Goal: Information Seeking & Learning: Check status

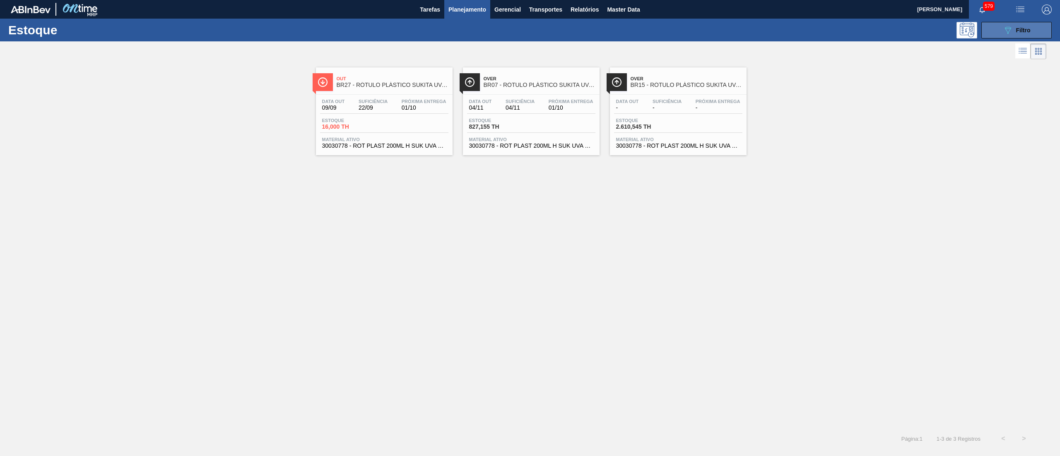
click at [1016, 28] on div "089F7B8B-B2A5-4AFE-B5C0-19BA573D28AC Filtro" at bounding box center [1017, 30] width 28 height 10
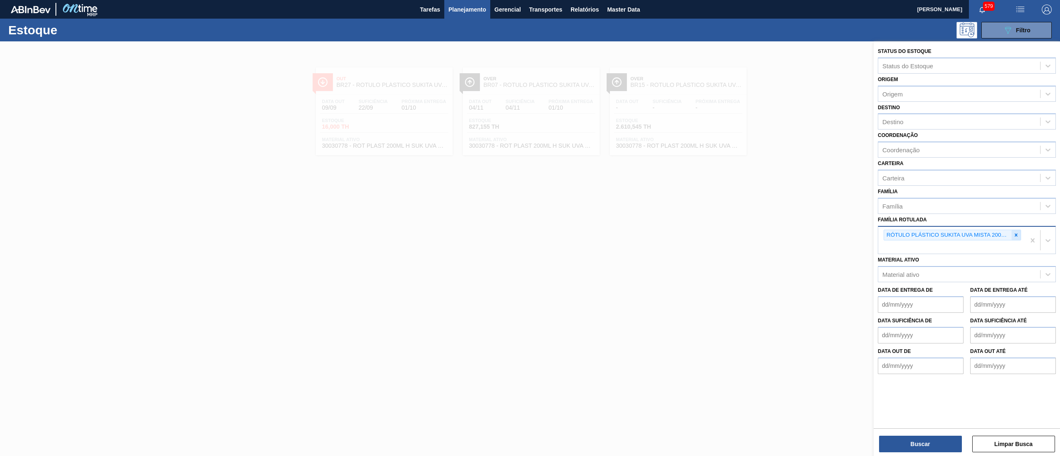
click at [1019, 231] on div at bounding box center [1016, 235] width 9 height 10
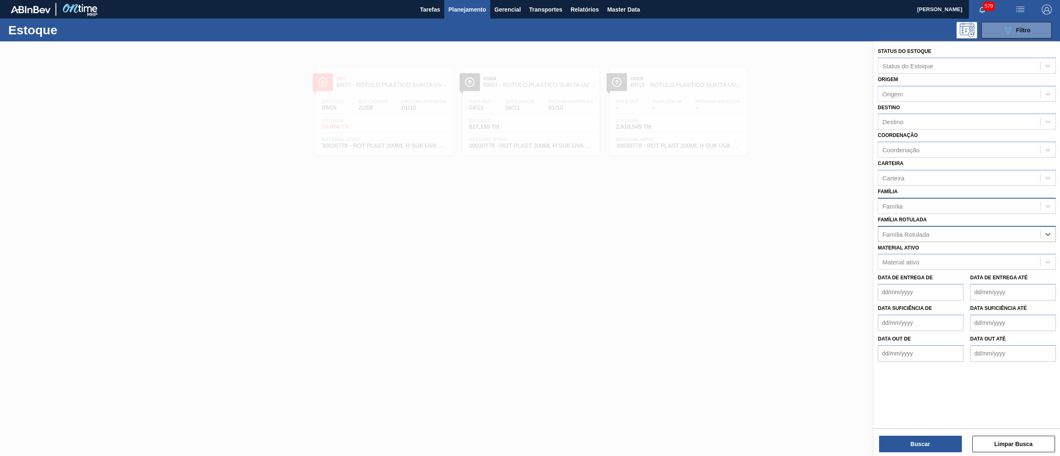
click at [914, 208] on div "Família" at bounding box center [959, 206] width 162 height 12
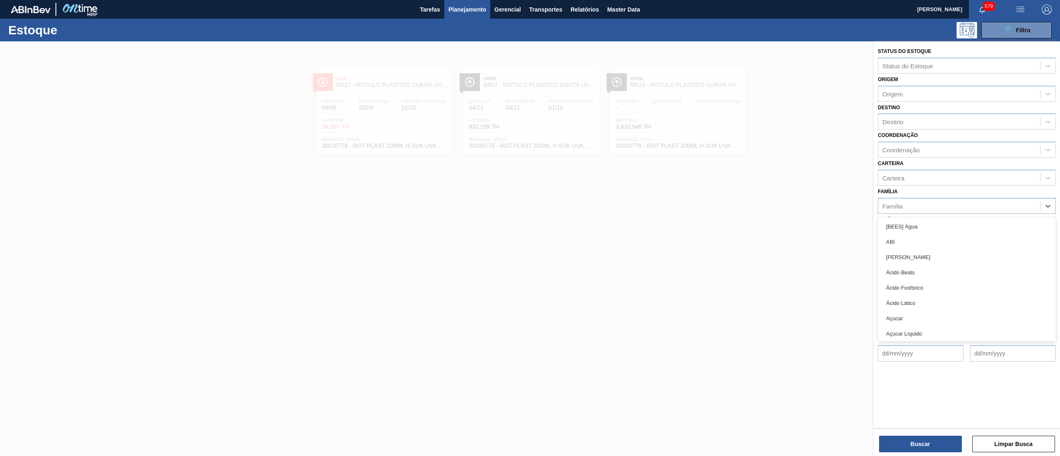
click at [920, 187] on div "Família option [BEES] Água focused, 1 of 101. 101 results available. Use Up and…" at bounding box center [967, 200] width 178 height 28
click at [919, 233] on div "Família Rotulada" at bounding box center [906, 234] width 47 height 7
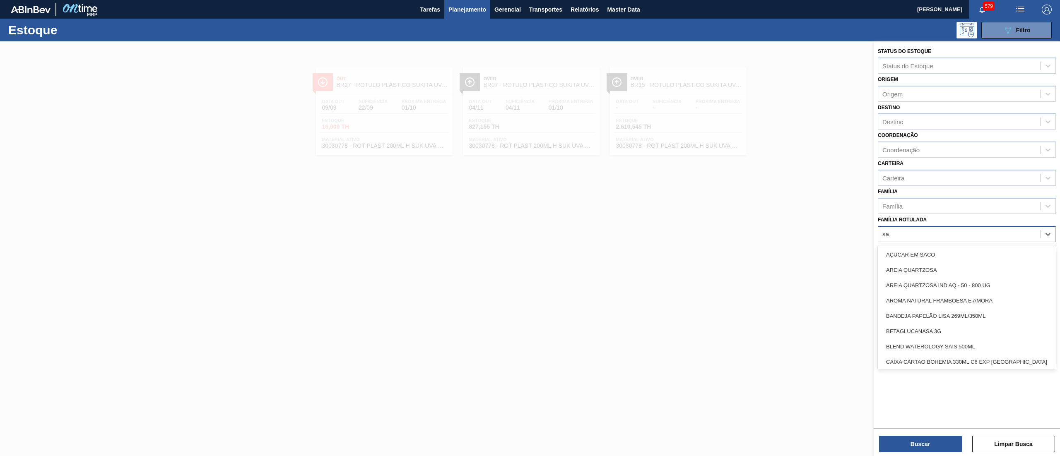
type Rotulada "sak"
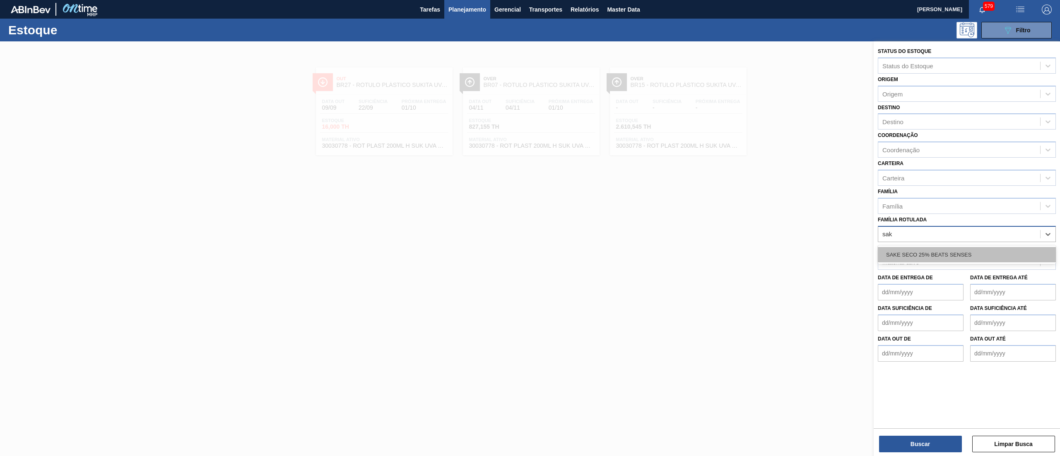
click at [919, 255] on div "SAKE SECO 25% BEATS SENSES" at bounding box center [967, 254] width 178 height 15
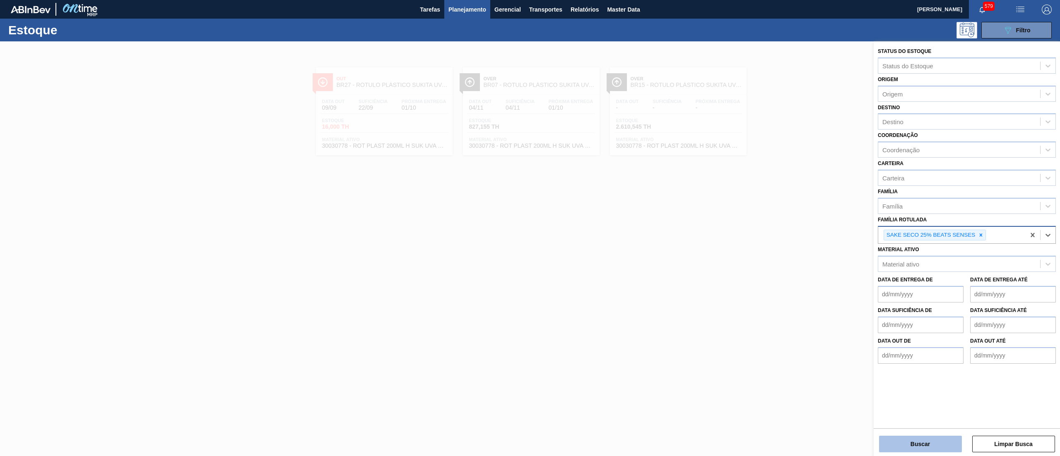
click at [905, 437] on button "Buscar" at bounding box center [920, 444] width 83 height 17
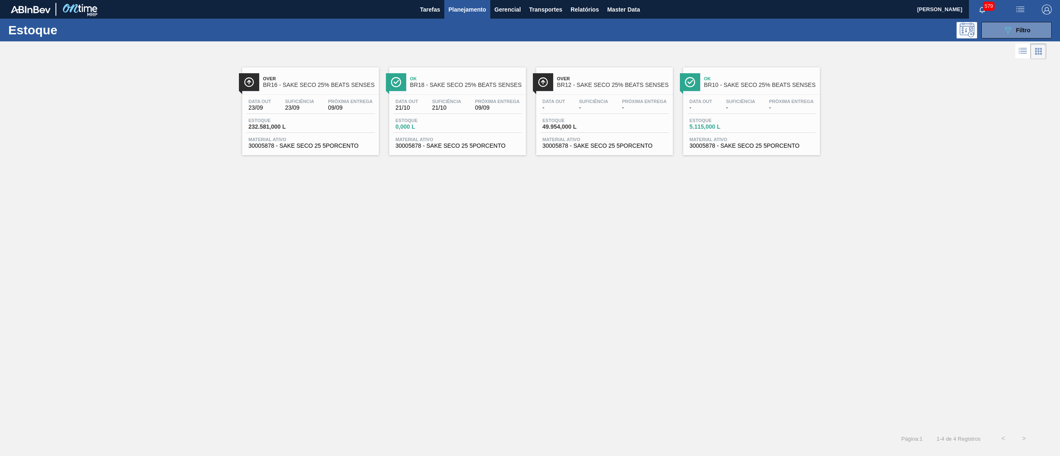
click at [330, 151] on div "Data out 23/09 Suficiência 23/09 Próxima Entrega 09/09 Estoque 232.581,000 L Ma…" at bounding box center [310, 123] width 137 height 56
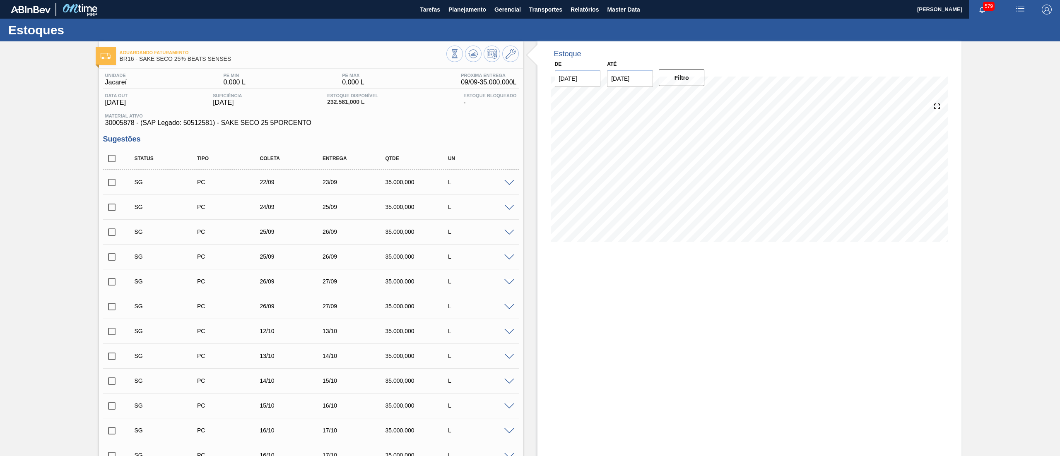
click at [111, 160] on input "checkbox" at bounding box center [111, 158] width 17 height 17
checkbox input "true"
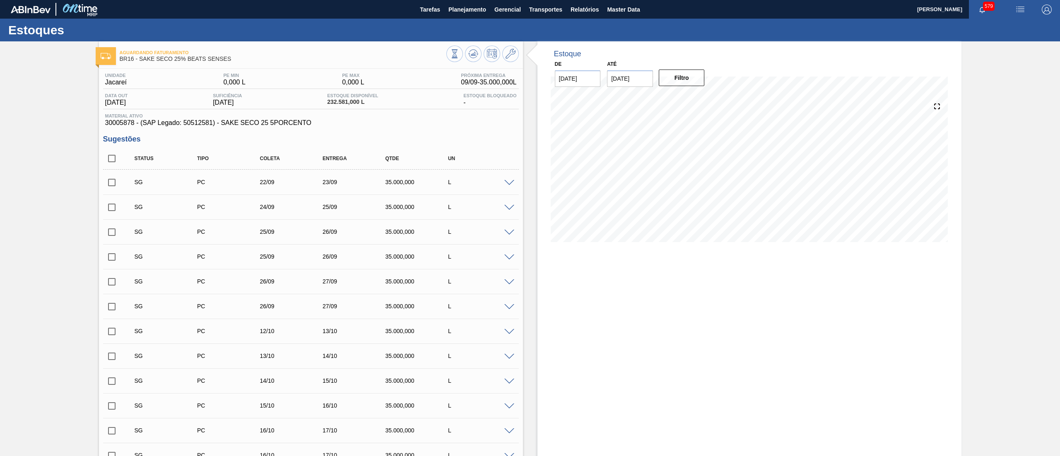
checkbox input "true"
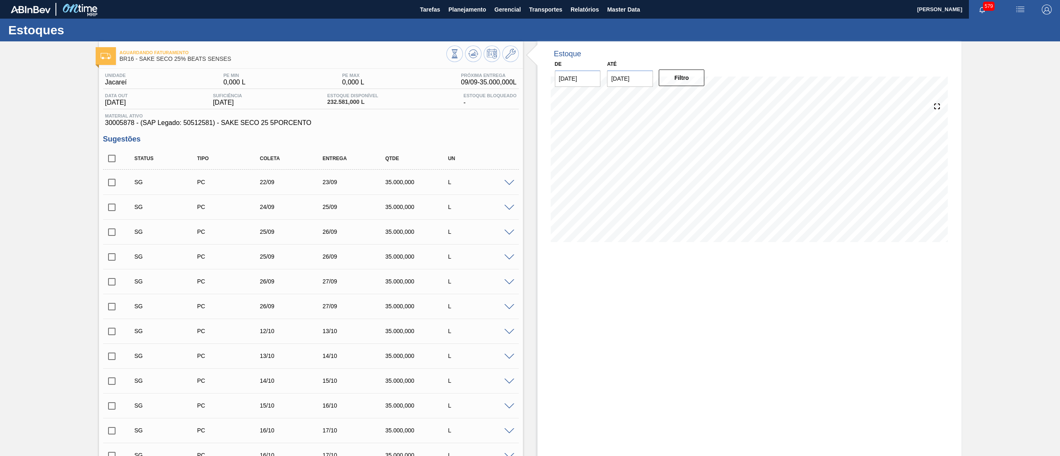
checkbox input "true"
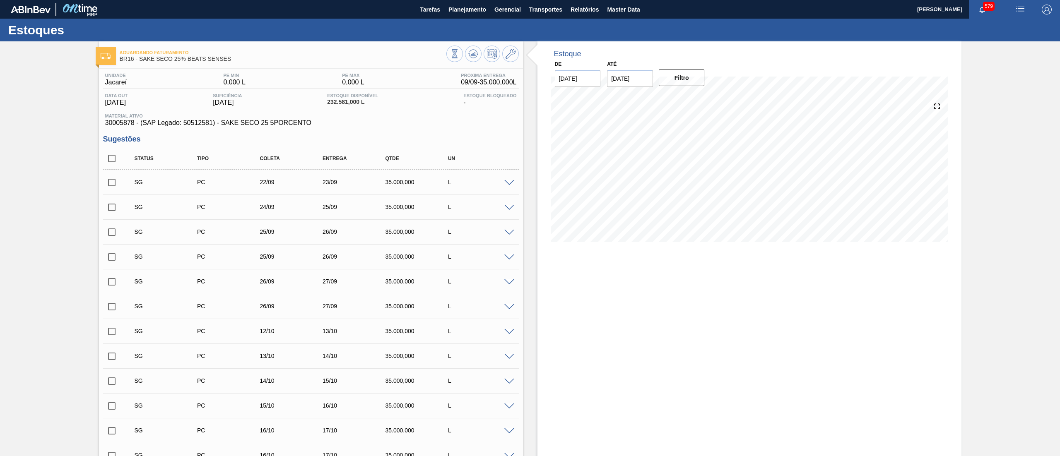
checkbox input "true"
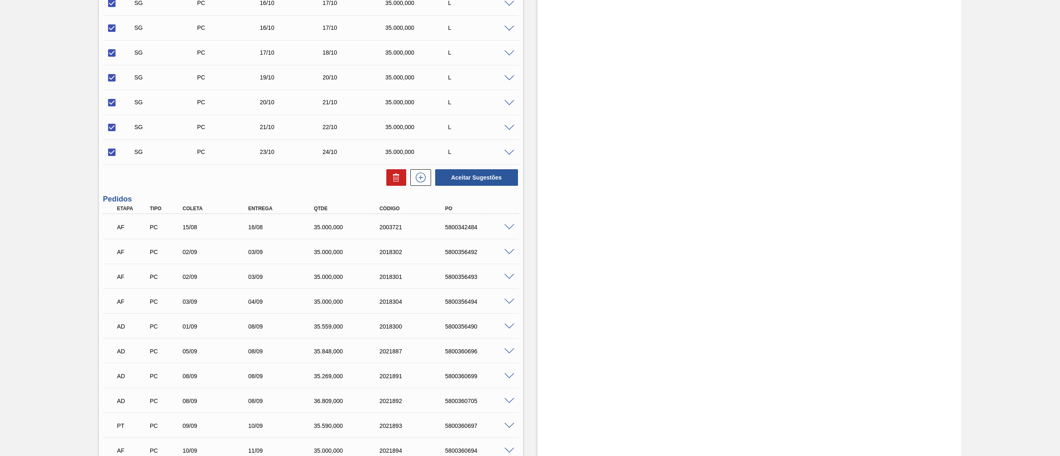
scroll to position [577, 0]
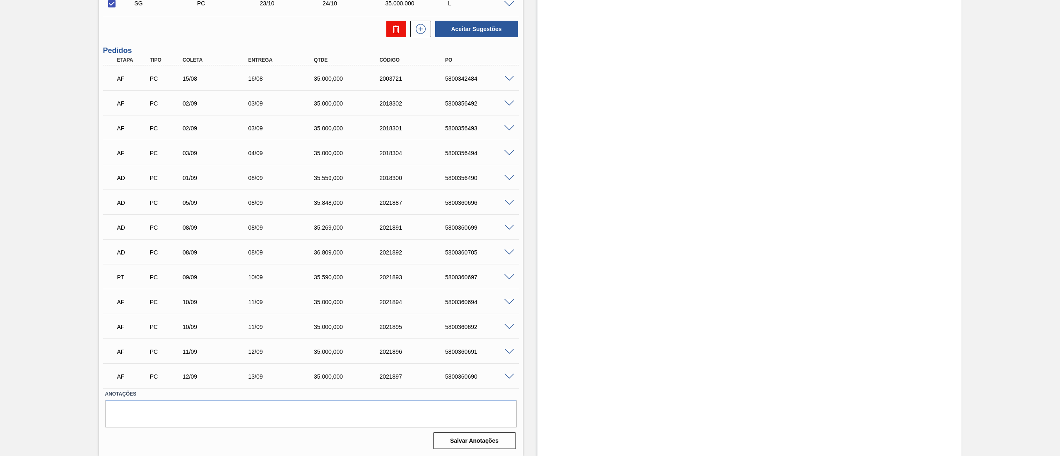
click at [397, 34] on icon at bounding box center [396, 29] width 10 height 10
checkbox input "false"
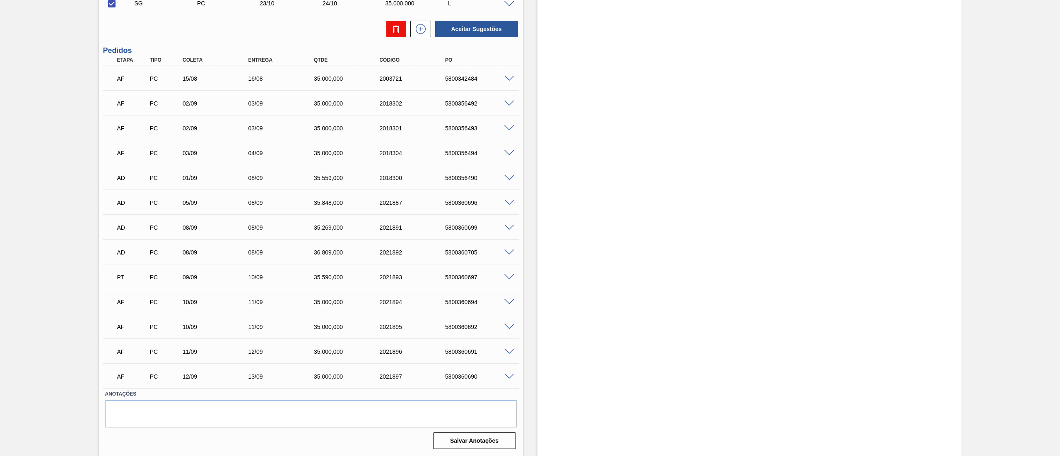
checkbox input "false"
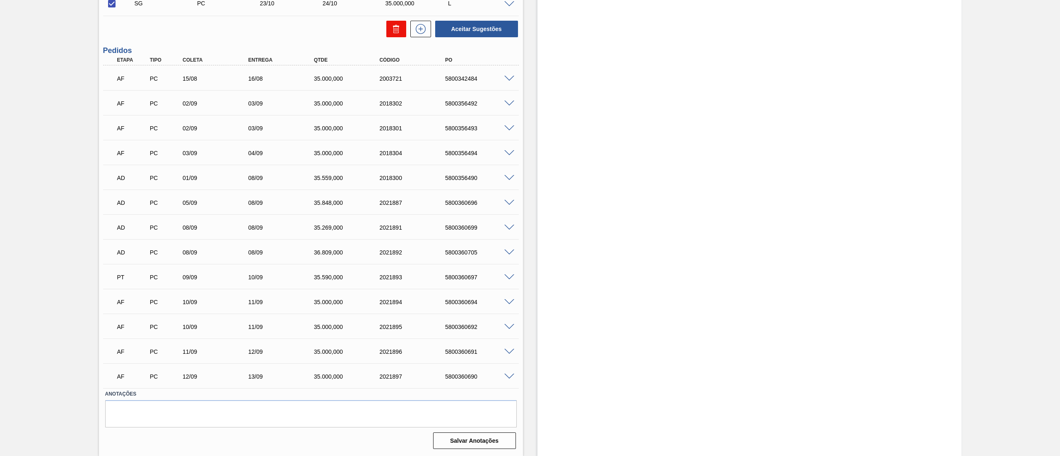
checkbox input "false"
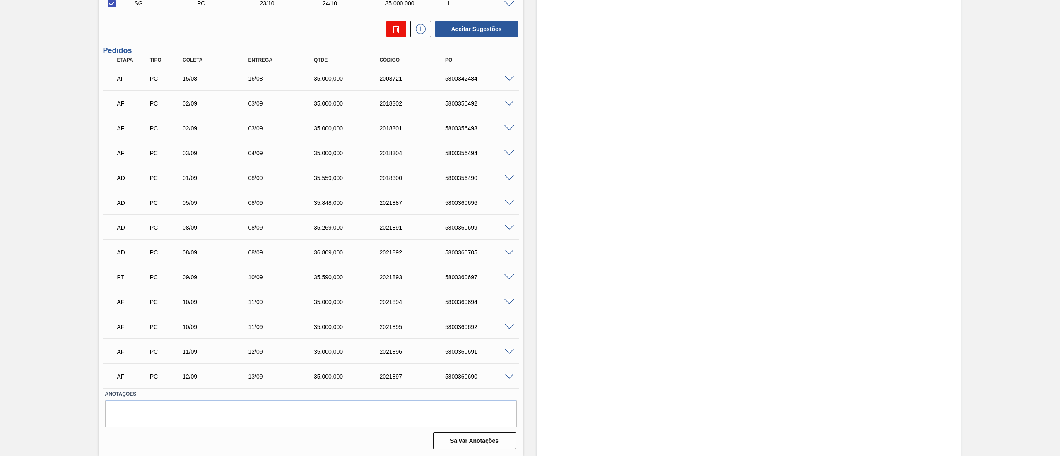
checkbox input "false"
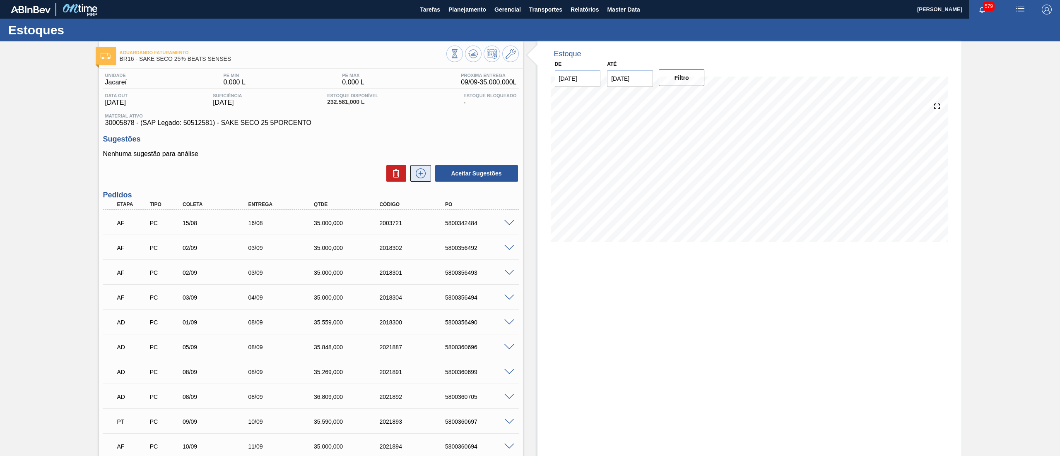
click at [414, 175] on icon at bounding box center [420, 174] width 13 height 10
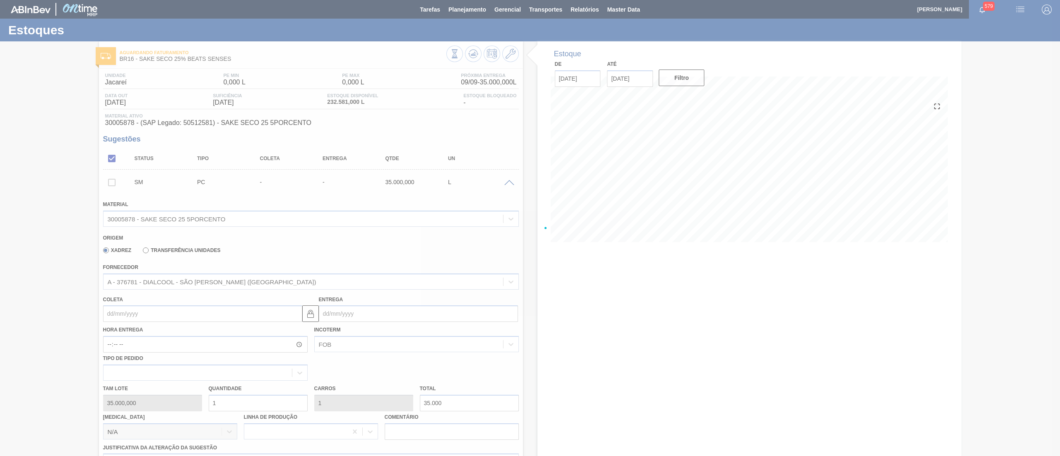
click at [124, 311] on div at bounding box center [530, 228] width 1060 height 456
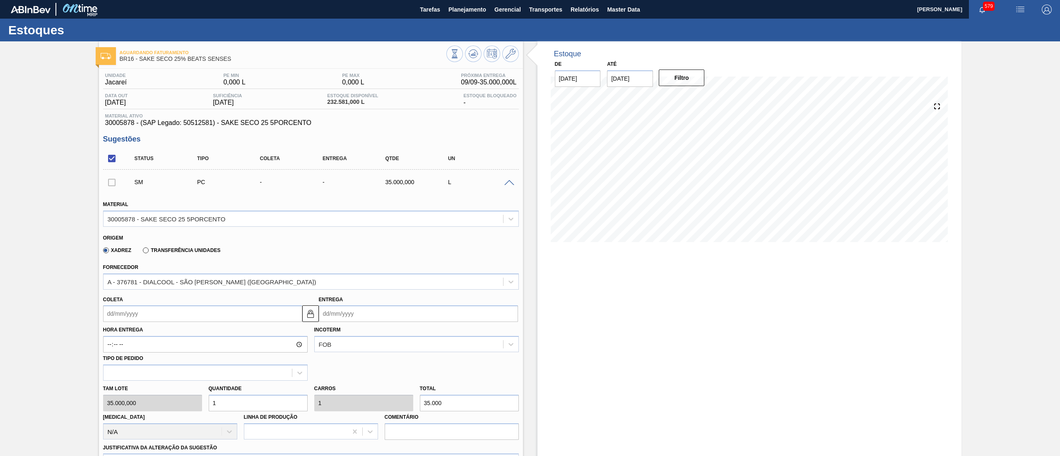
click at [130, 314] on input "Coleta" at bounding box center [202, 314] width 199 height 17
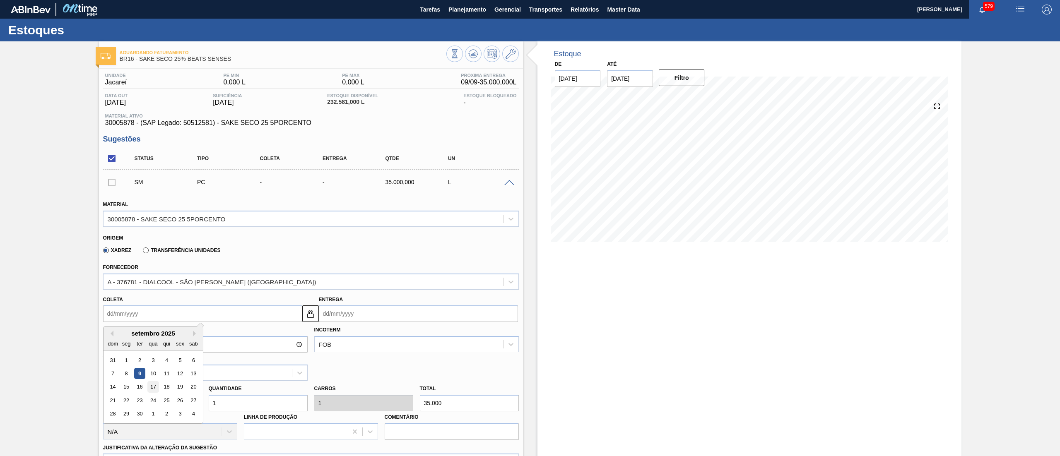
click at [154, 385] on div "17" at bounding box center [152, 387] width 11 height 11
type input "[DATE]"
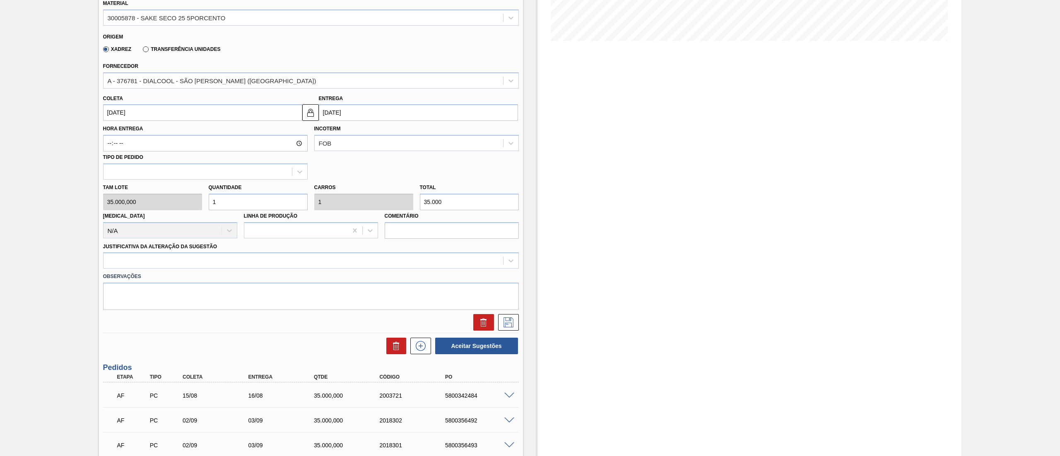
scroll to position [198, 0]
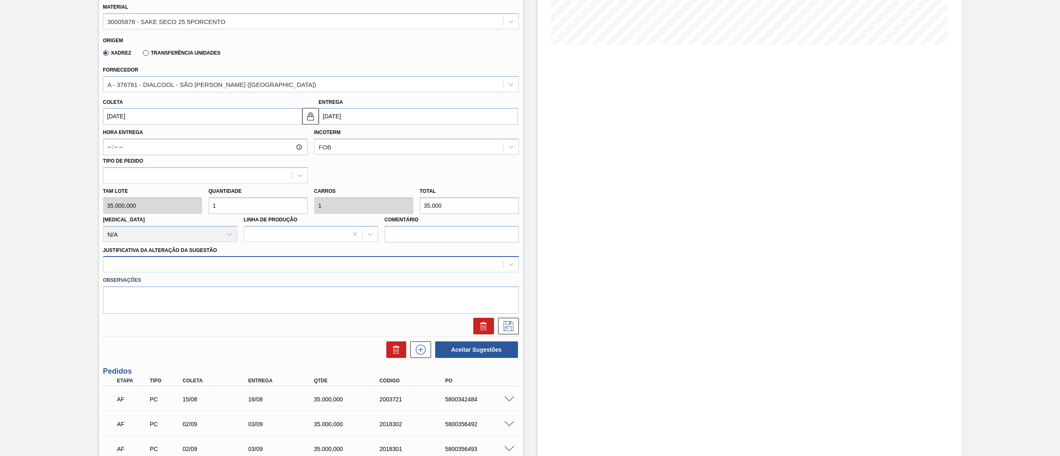
click at [115, 266] on div at bounding box center [304, 265] width 400 height 12
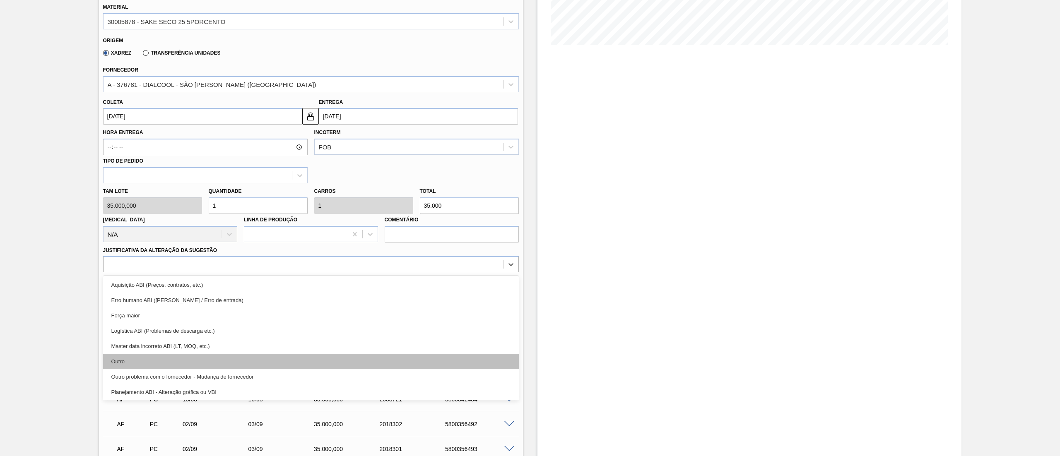
click at [198, 362] on div "Outro" at bounding box center [311, 361] width 416 height 15
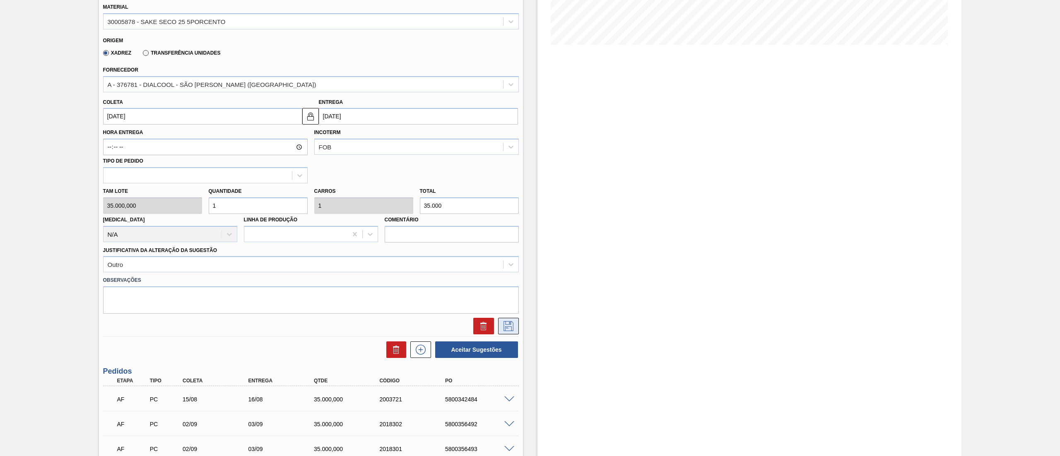
click at [514, 326] on button at bounding box center [508, 326] width 21 height 17
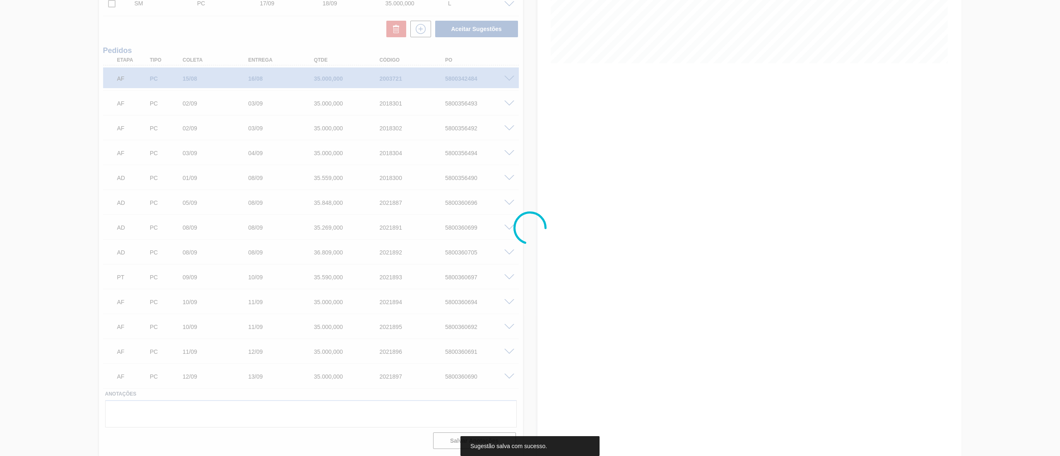
scroll to position [179, 0]
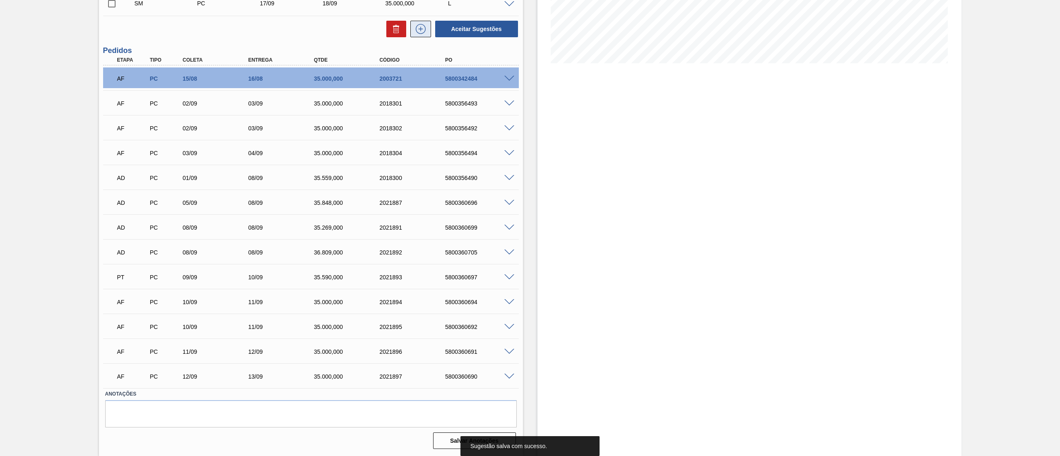
click at [425, 29] on icon at bounding box center [421, 29] width 10 height 10
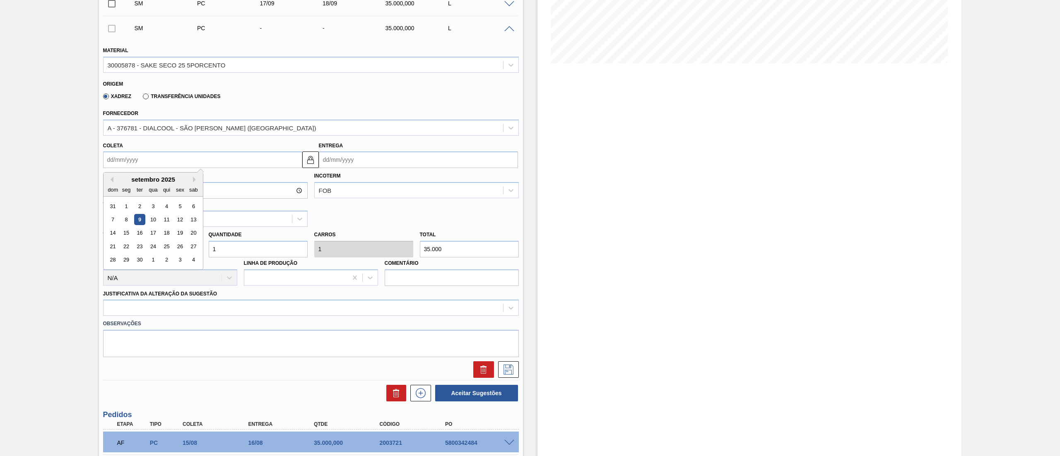
click at [129, 157] on input "Coleta" at bounding box center [202, 160] width 199 height 17
click at [151, 235] on div "17" at bounding box center [152, 233] width 11 height 11
type input "[DATE]"
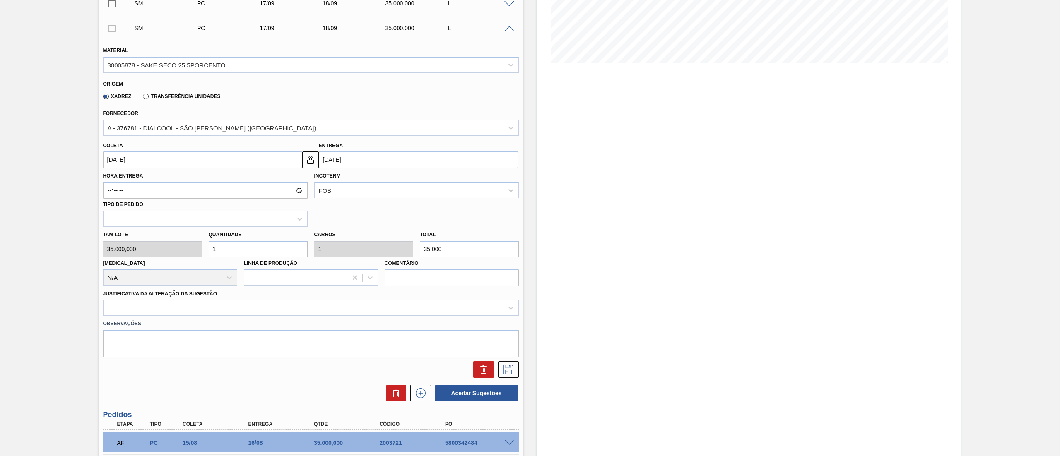
click at [123, 304] on div at bounding box center [304, 308] width 400 height 12
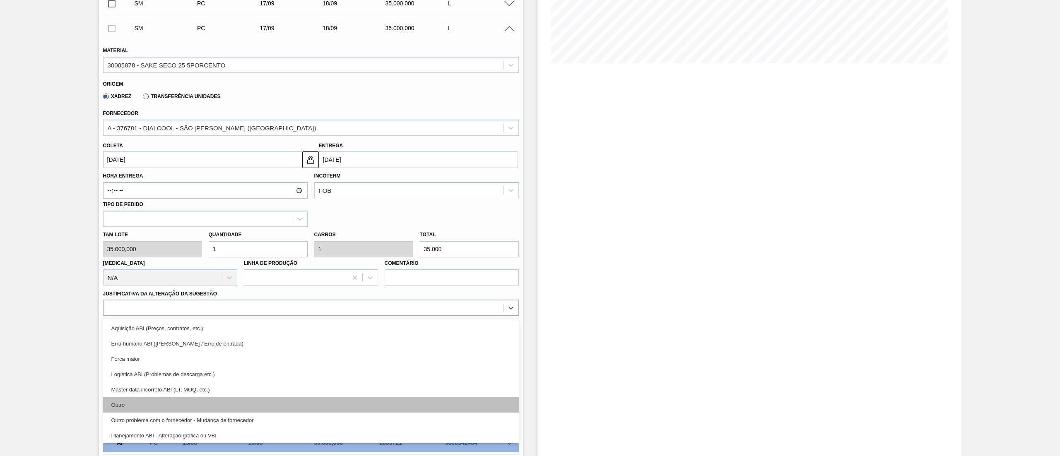
click at [127, 403] on div "Outro" at bounding box center [311, 405] width 416 height 15
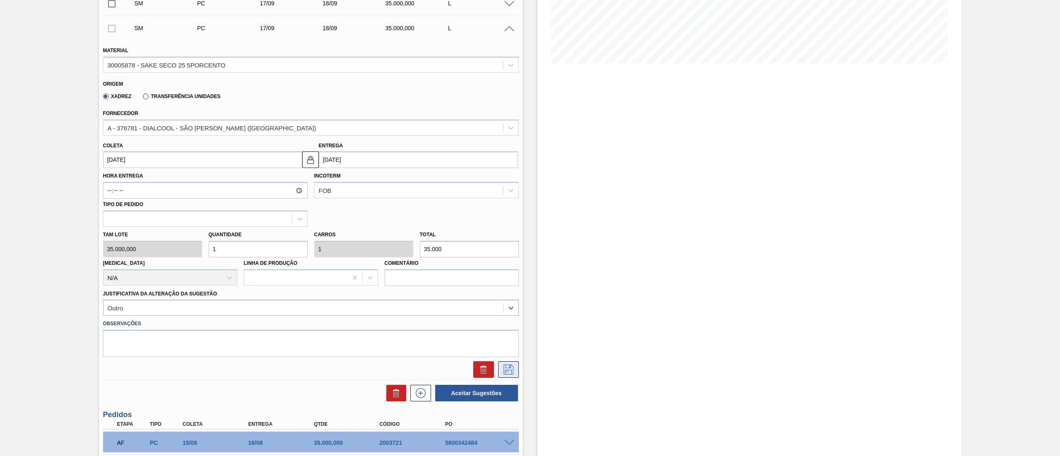
click at [504, 374] on icon at bounding box center [509, 370] width 10 height 10
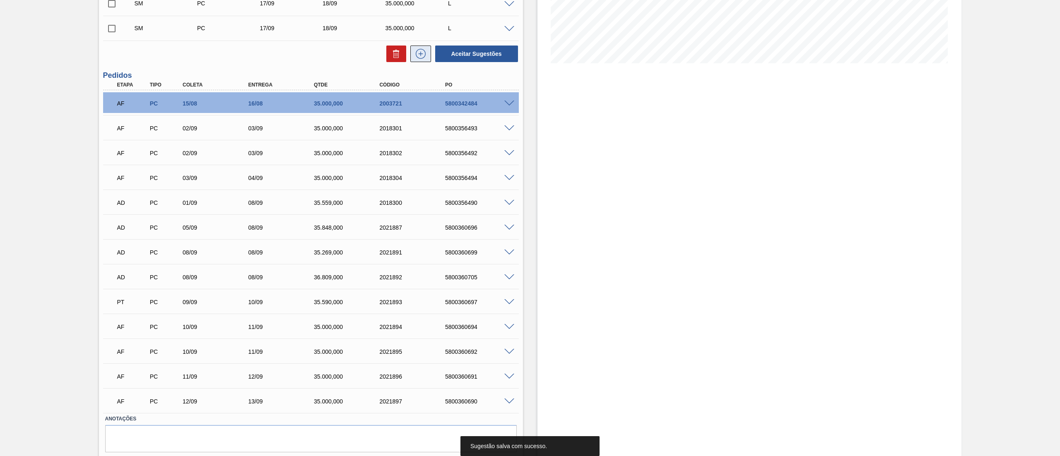
click at [422, 53] on icon at bounding box center [420, 54] width 13 height 10
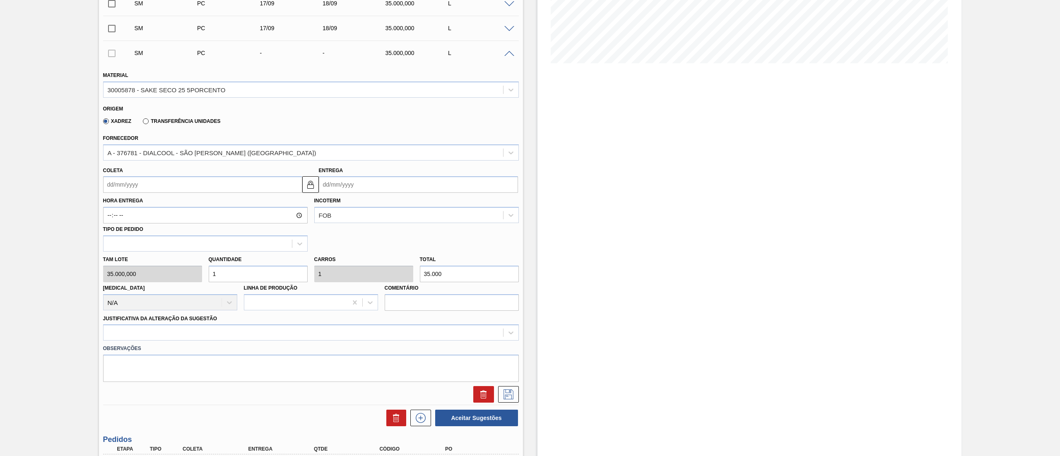
click at [152, 181] on input "Coleta" at bounding box center [202, 184] width 199 height 17
click at [163, 254] on div "18" at bounding box center [166, 258] width 11 height 11
type input "[DATE]"
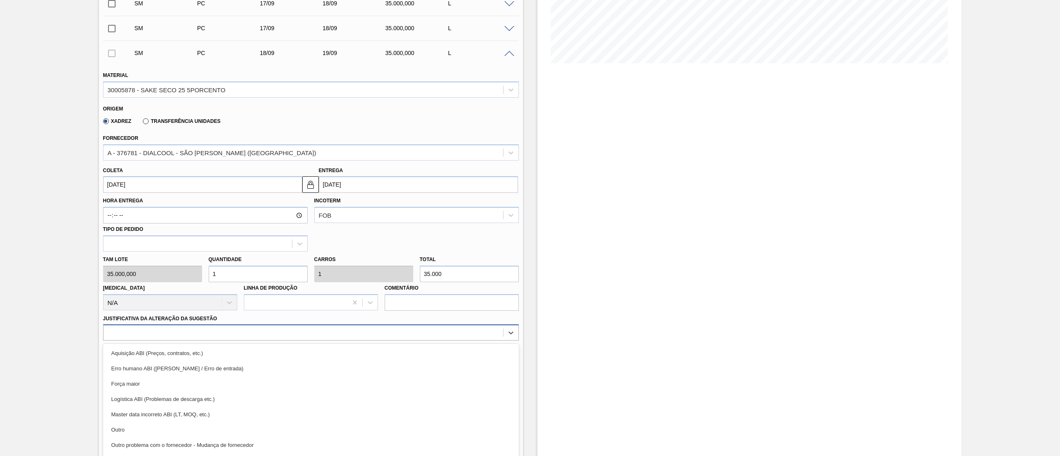
click at [168, 333] on div "option Aquisição ABI (Preços, contratos, etc.) focused, 1 of 18. 18 results ava…" at bounding box center [311, 333] width 416 height 16
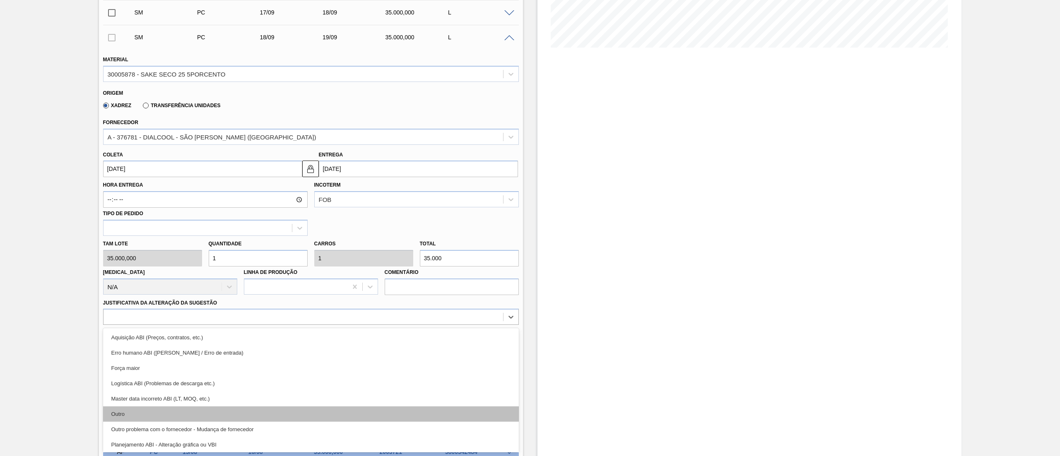
click at [147, 410] on div "Outro" at bounding box center [311, 414] width 416 height 15
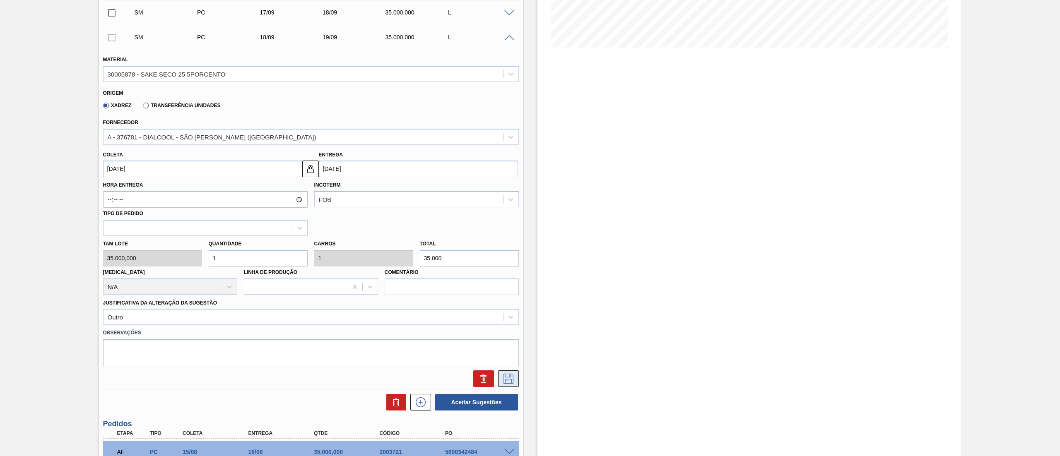
click at [504, 380] on icon at bounding box center [508, 379] width 13 height 10
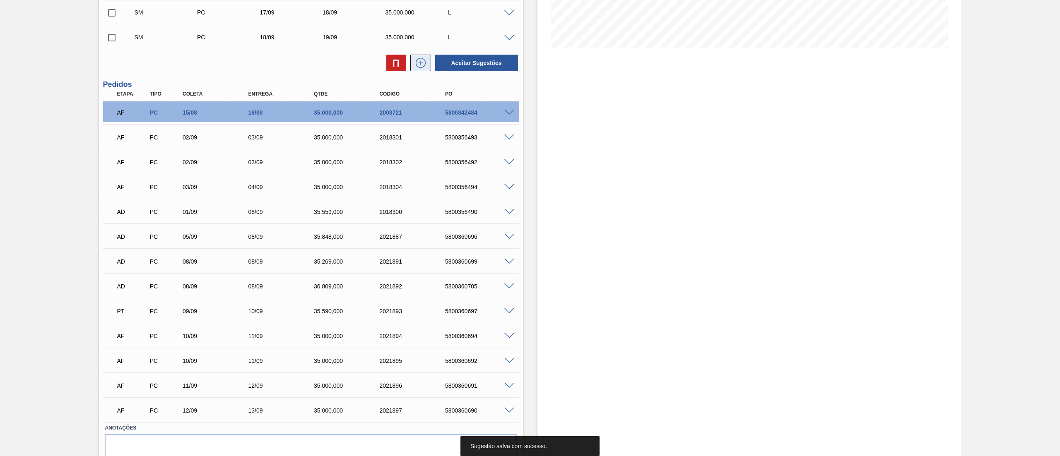
click at [415, 62] on icon at bounding box center [420, 63] width 13 height 10
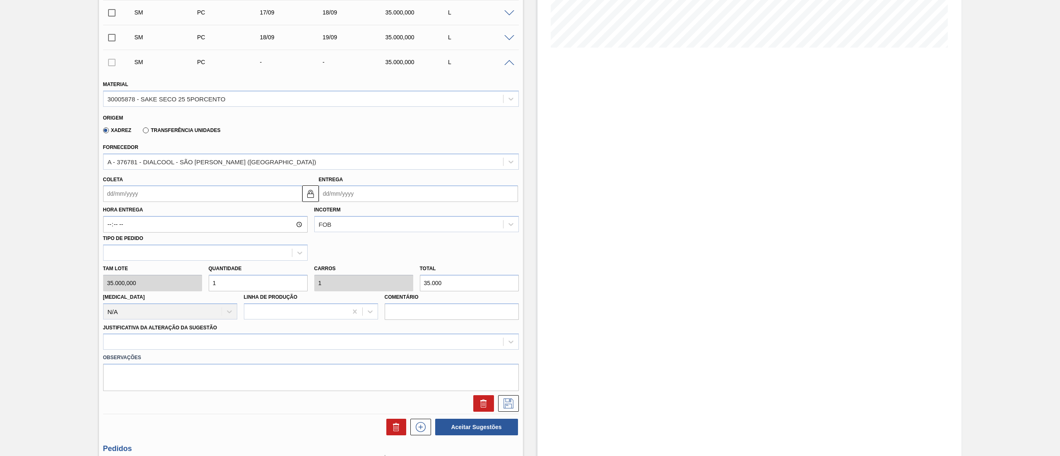
click at [158, 186] on input "Coleta" at bounding box center [202, 194] width 199 height 17
click at [167, 268] on div "18" at bounding box center [166, 267] width 11 height 11
type input "[DATE]"
click at [182, 344] on div at bounding box center [311, 342] width 416 height 16
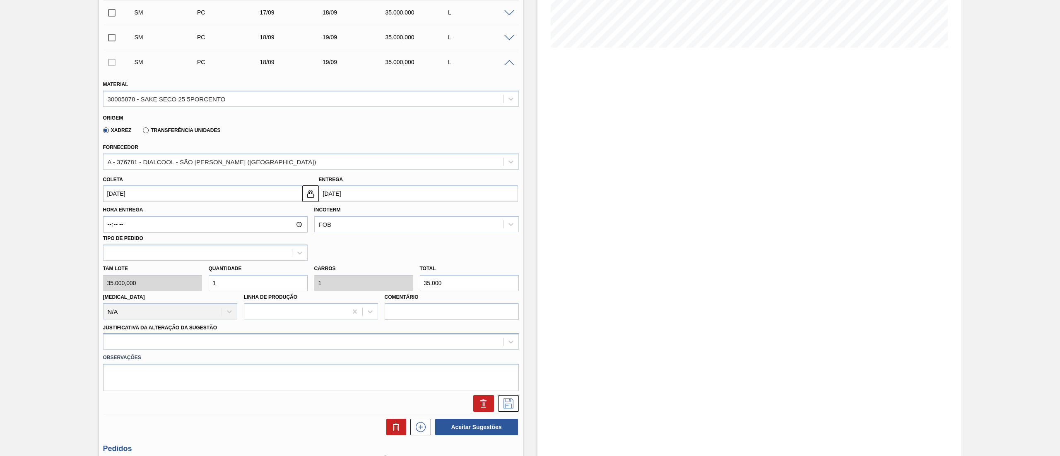
scroll to position [220, 0]
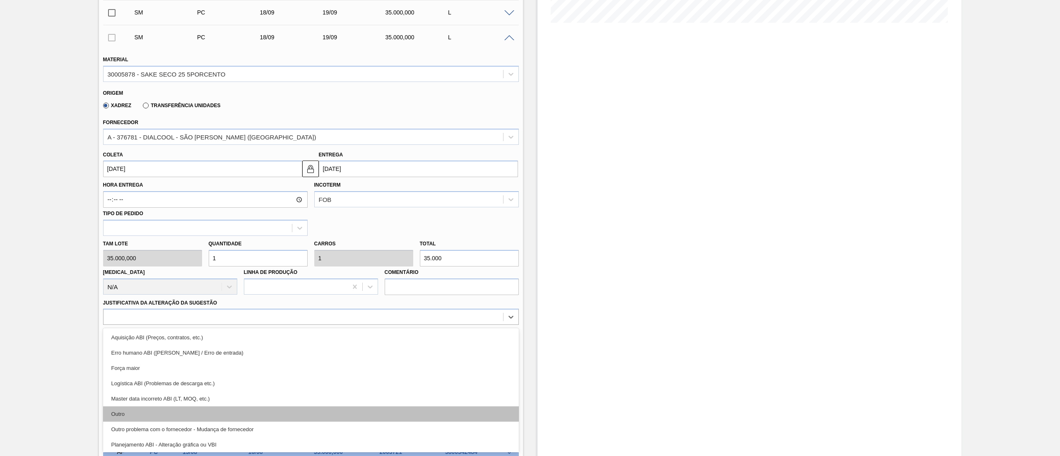
click at [142, 410] on div "Outro" at bounding box center [311, 414] width 416 height 15
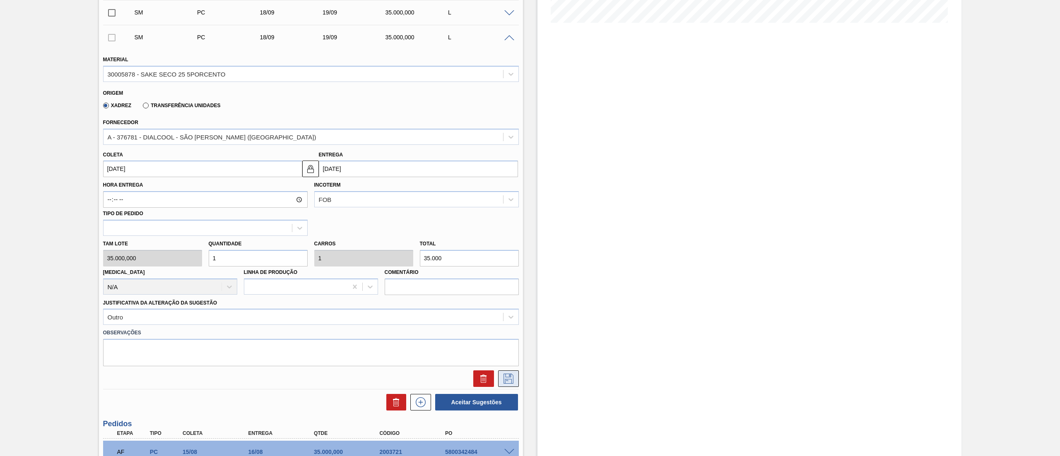
click at [507, 373] on button at bounding box center [508, 379] width 21 height 17
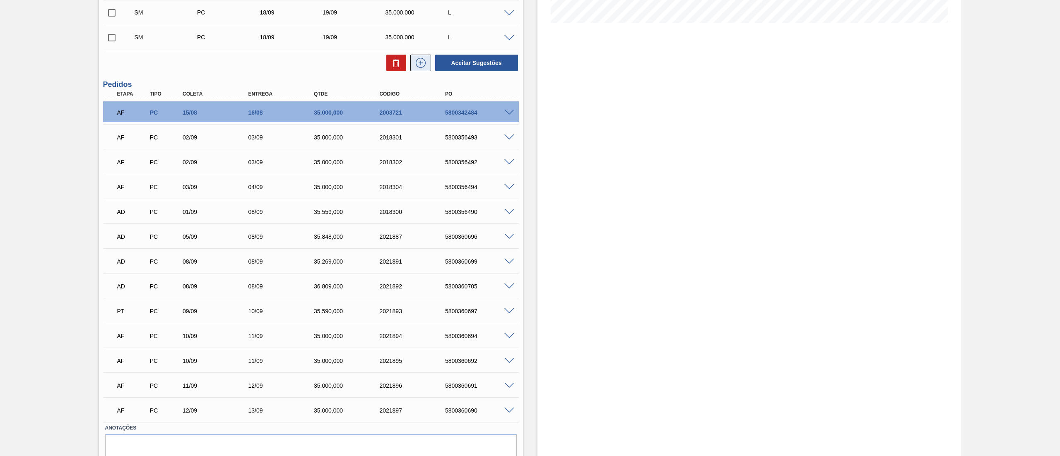
click at [421, 68] on icon at bounding box center [421, 63] width 10 height 10
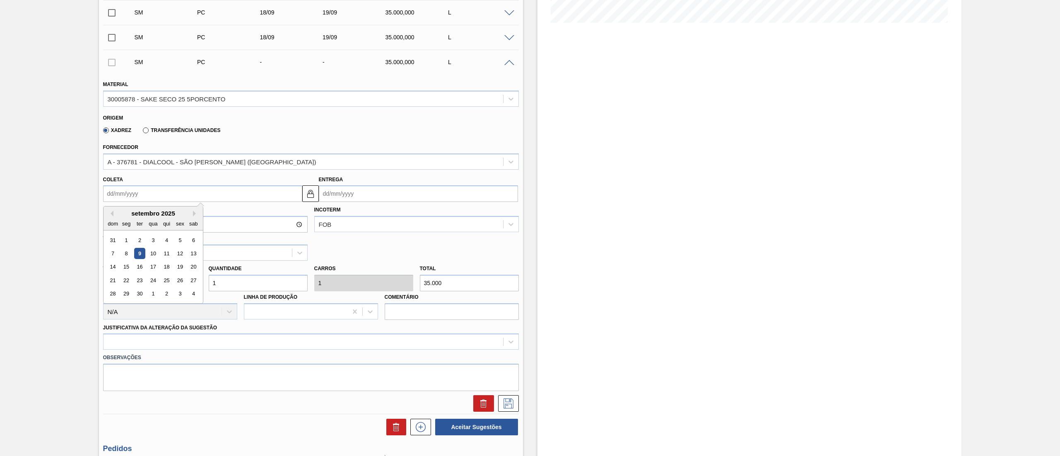
click at [145, 194] on input "Coleta" at bounding box center [202, 194] width 199 height 17
click at [180, 263] on div "19" at bounding box center [179, 267] width 11 height 11
type input "[DATE]"
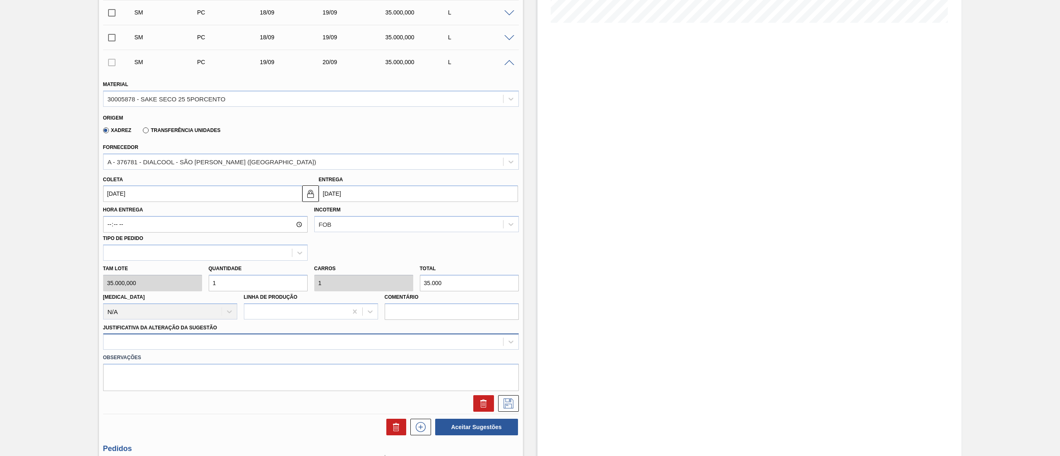
click at [144, 340] on div at bounding box center [311, 342] width 416 height 16
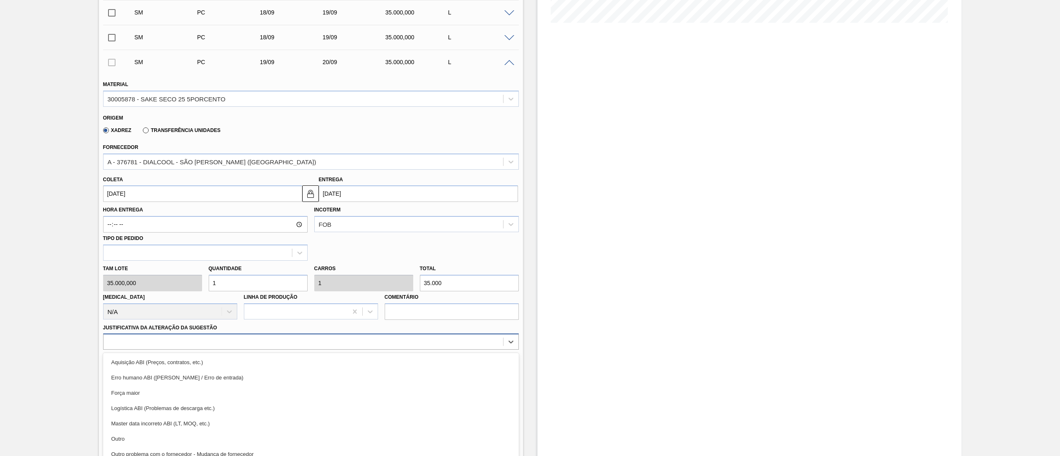
scroll to position [244, 0]
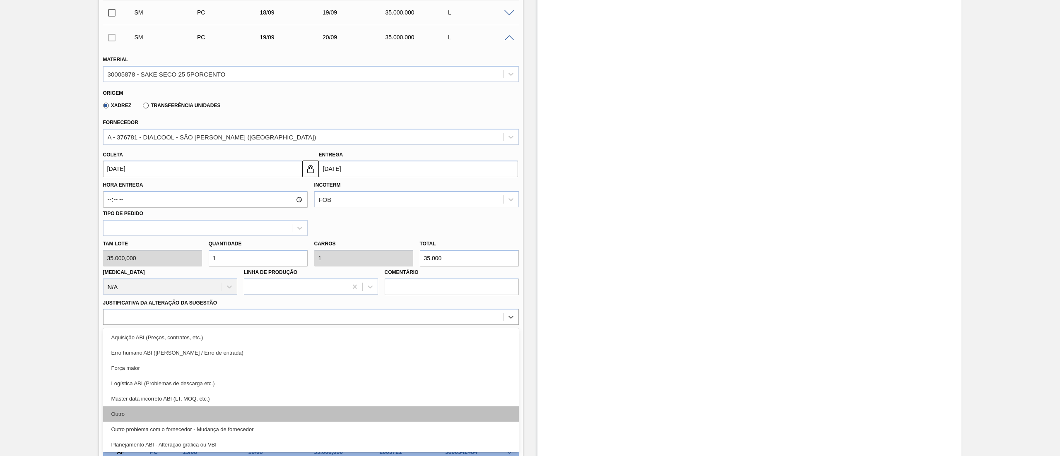
click at [128, 413] on div "Outro" at bounding box center [311, 414] width 416 height 15
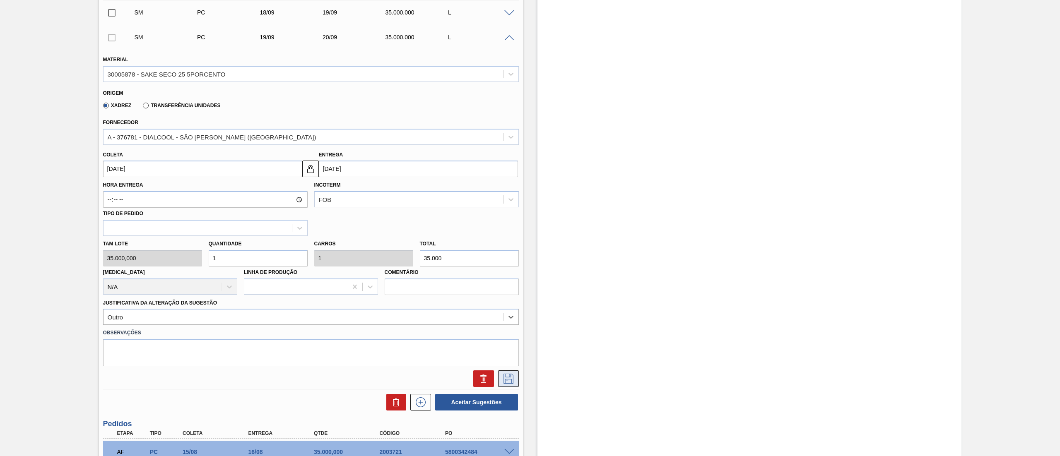
click at [507, 380] on icon at bounding box center [508, 379] width 13 height 10
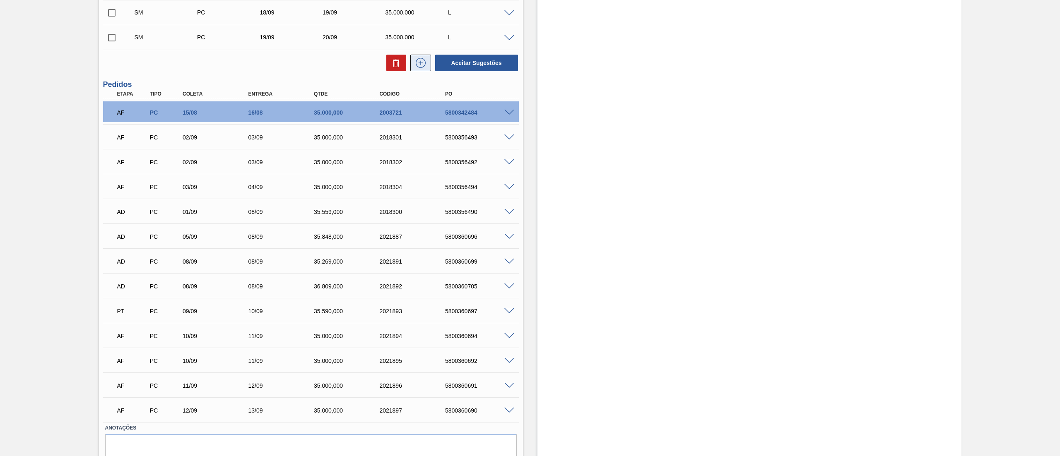
click at [420, 67] on icon at bounding box center [420, 63] width 13 height 10
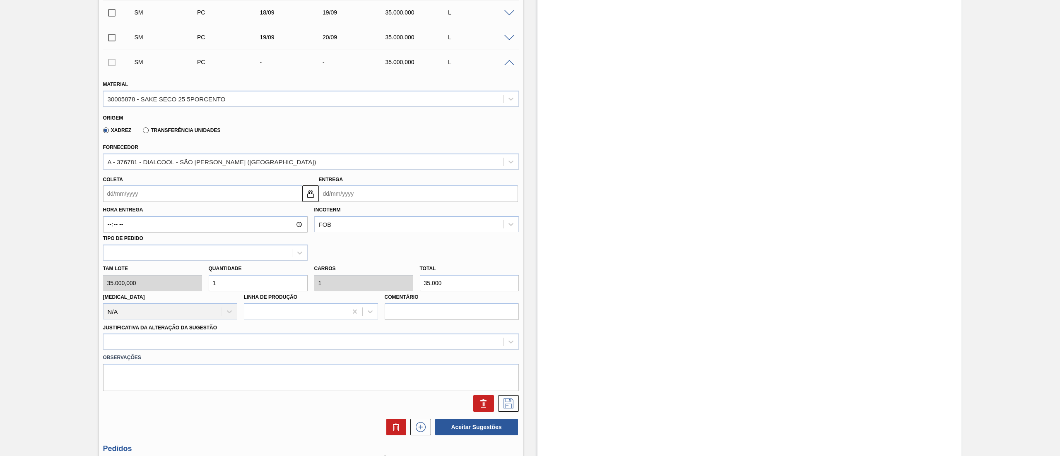
click at [136, 195] on input "Coleta" at bounding box center [202, 194] width 199 height 17
click at [177, 268] on div "19" at bounding box center [179, 267] width 11 height 11
type input "[DATE]"
click at [195, 340] on div at bounding box center [311, 342] width 416 height 16
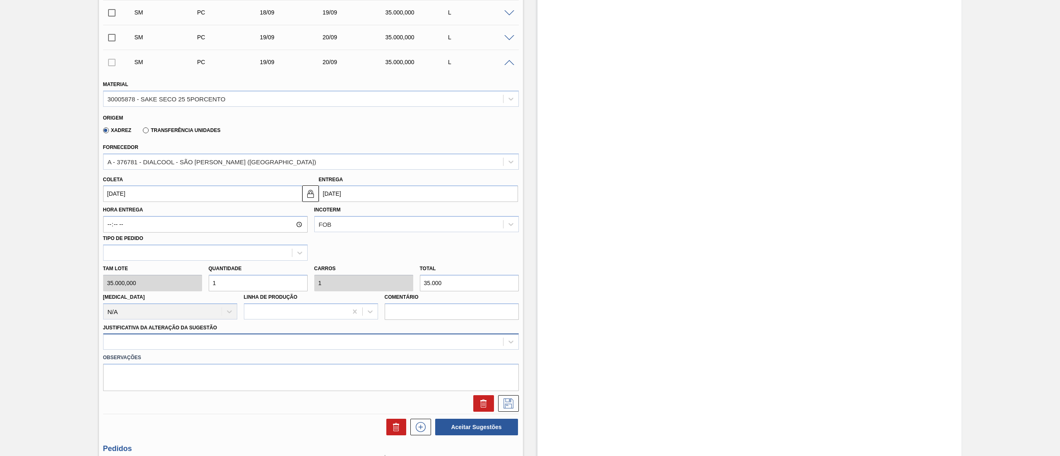
scroll to position [269, 0]
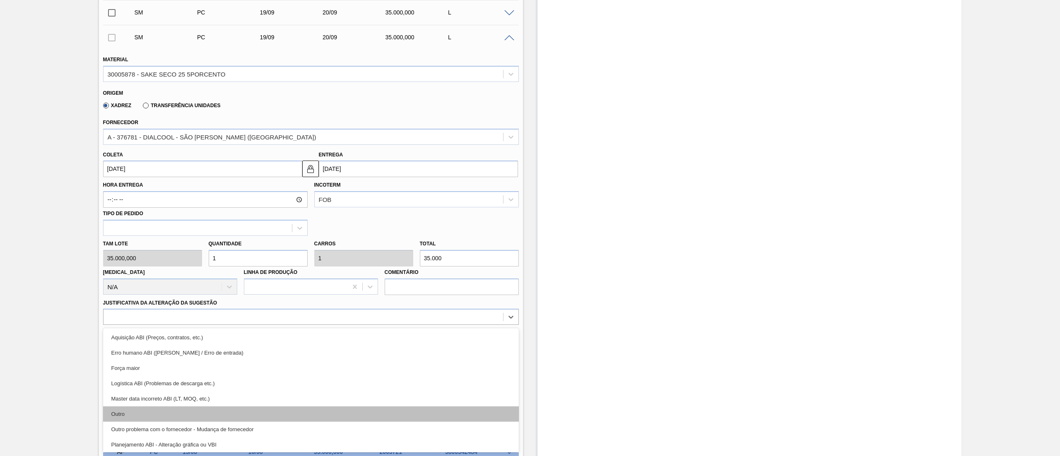
click at [146, 410] on div "Outro" at bounding box center [311, 414] width 416 height 15
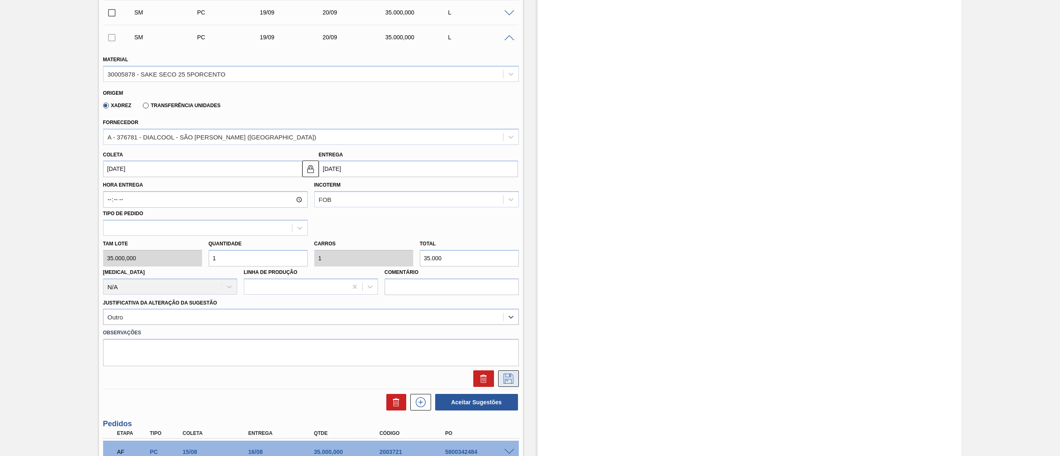
click at [502, 374] on icon at bounding box center [508, 379] width 13 height 10
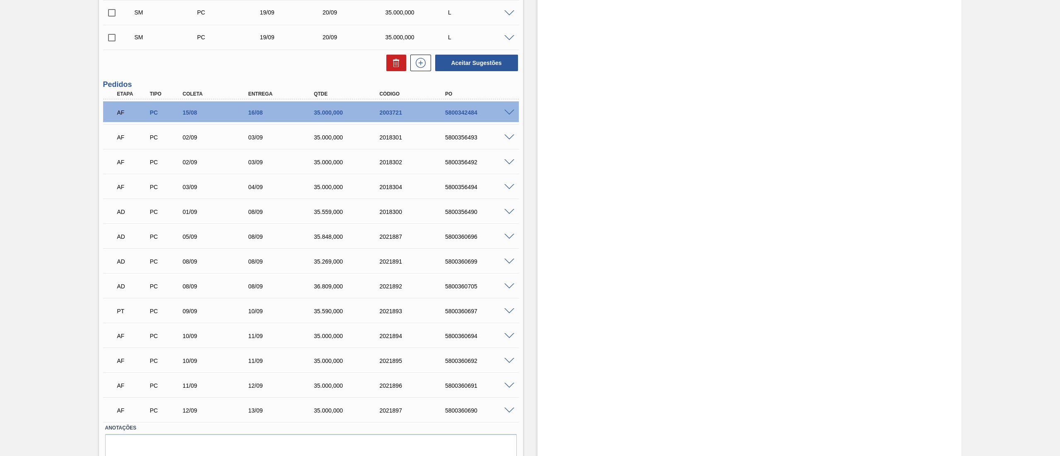
scroll to position [0, 0]
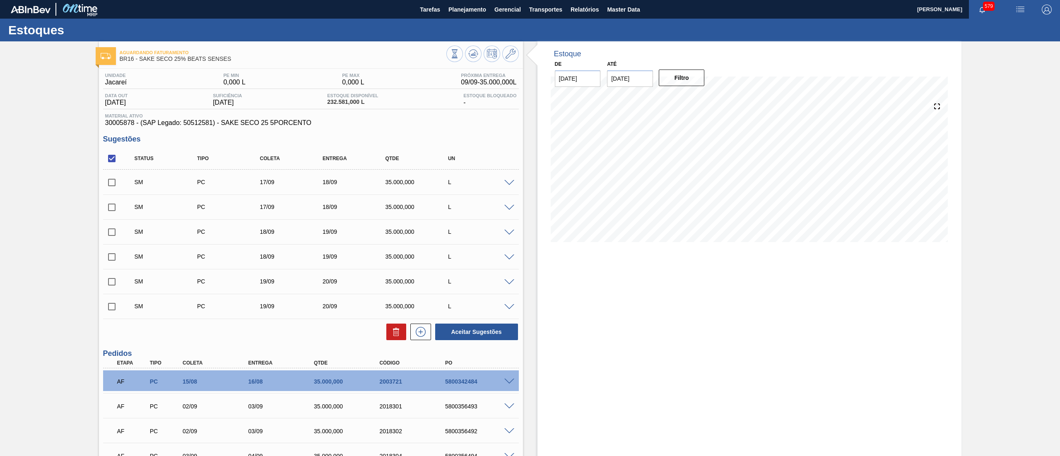
click at [112, 160] on input "checkbox" at bounding box center [111, 158] width 17 height 17
click at [112, 162] on input "checkbox" at bounding box center [111, 158] width 17 height 17
checkbox input "true"
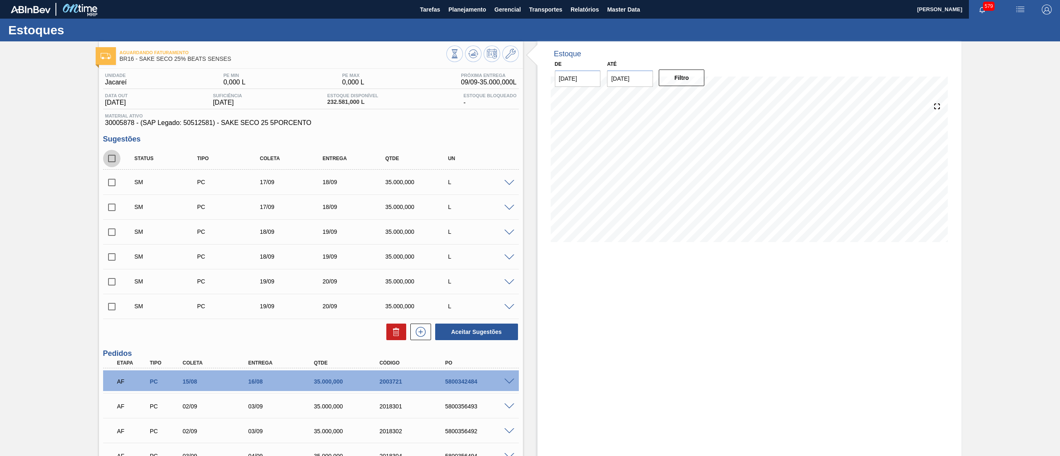
checkbox input "true"
click at [474, 334] on button "Aceitar Sugestões" at bounding box center [476, 332] width 83 height 17
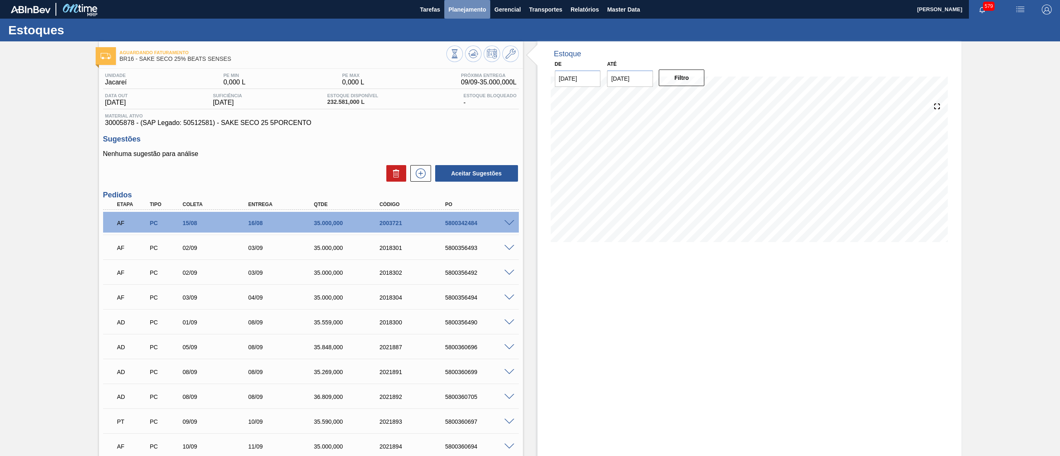
click at [458, 16] on button "Planejamento" at bounding box center [467, 9] width 46 height 19
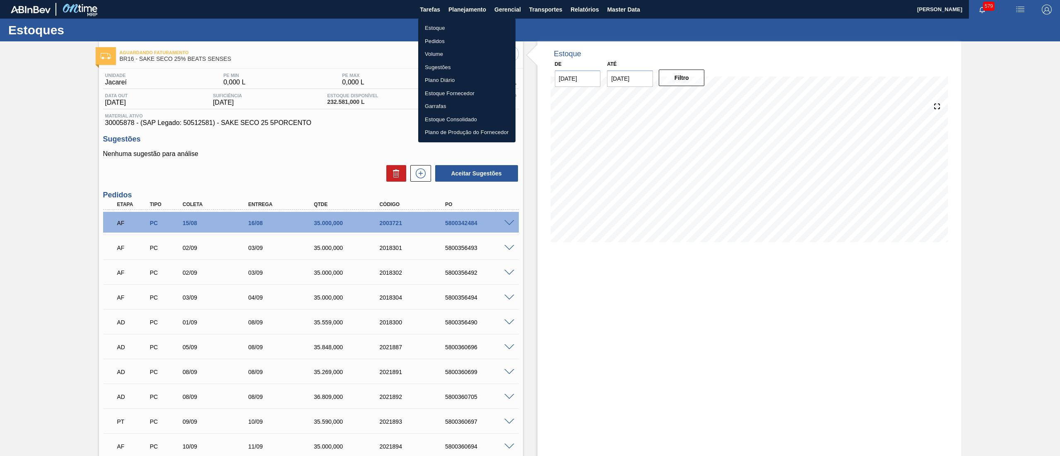
click at [440, 31] on li "Estoque" at bounding box center [466, 28] width 97 height 13
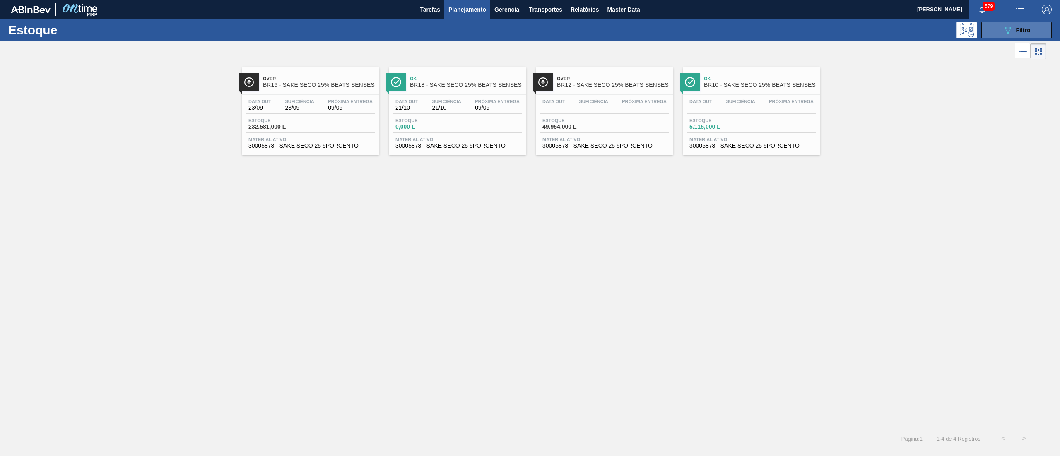
click at [1003, 34] on icon "089F7B8B-B2A5-4AFE-B5C0-19BA573D28AC" at bounding box center [1008, 30] width 10 height 10
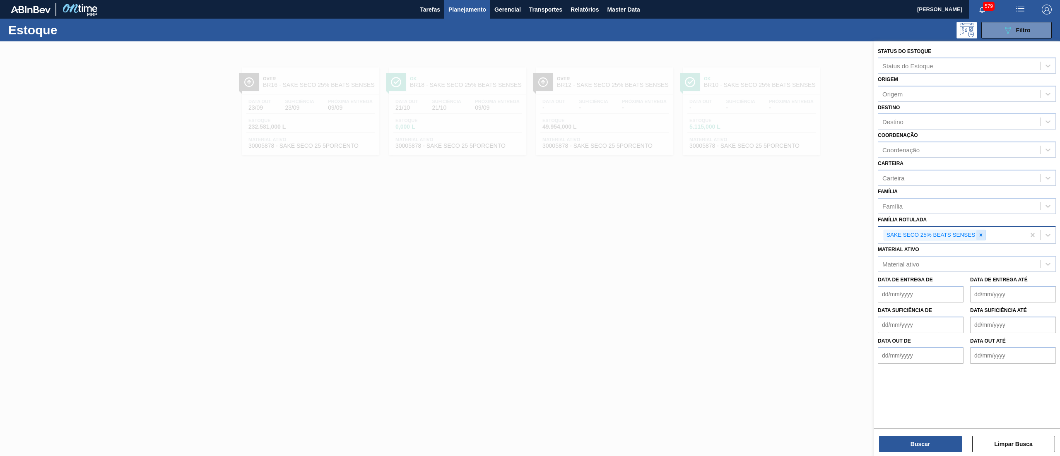
click at [978, 234] on icon at bounding box center [981, 235] width 6 height 6
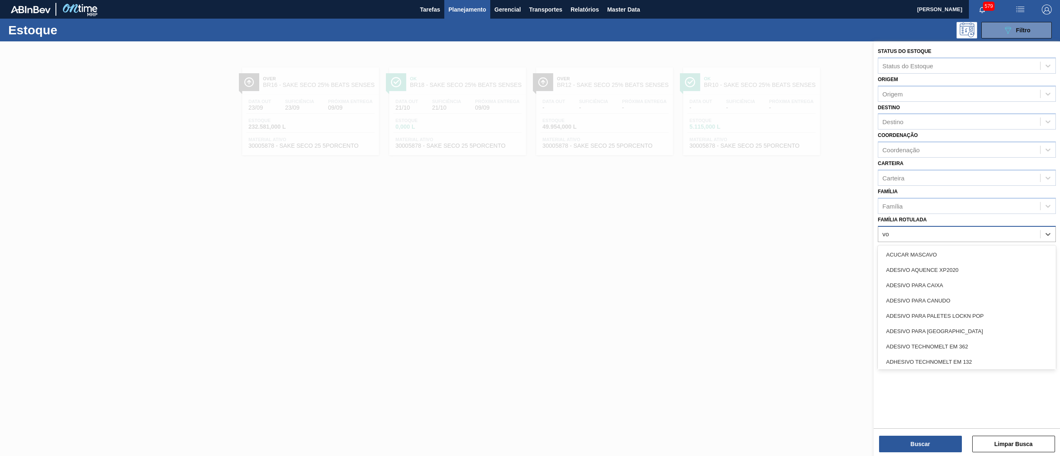
type Rotulada "vod"
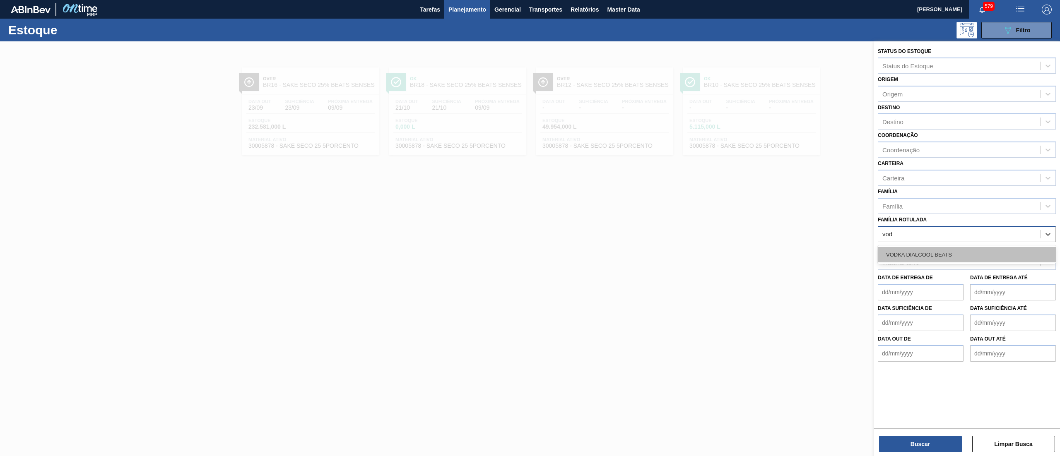
click at [977, 249] on div "VODKA DIALCOOL BEATS" at bounding box center [967, 254] width 178 height 15
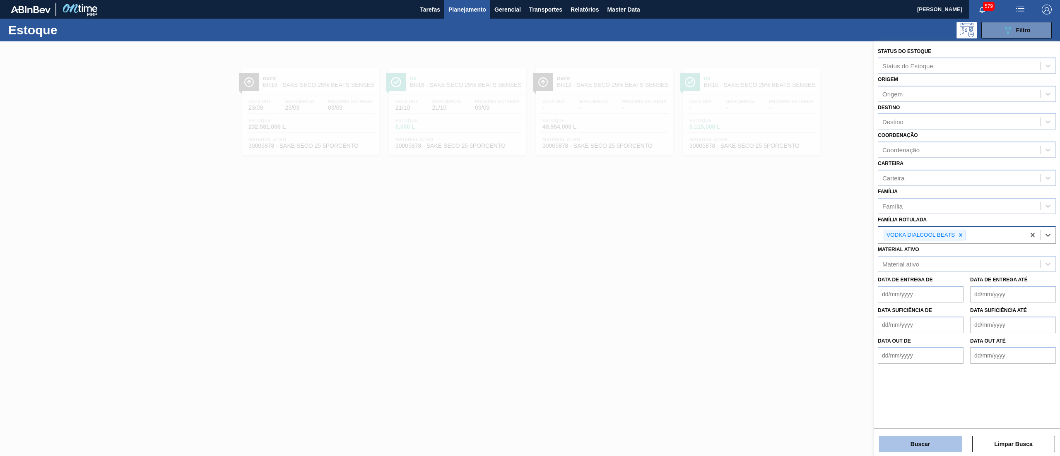
click at [905, 439] on button "Buscar" at bounding box center [920, 444] width 83 height 17
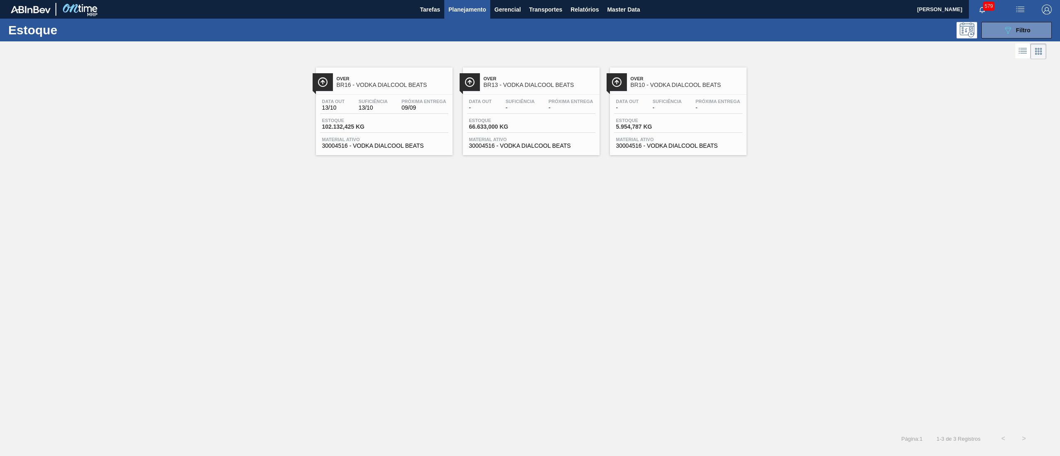
click at [403, 150] on div "Data out 13/10 Suficiência 13/10 Próxima Entrega 09/09 Estoque 102.132,425 KG M…" at bounding box center [384, 123] width 137 height 56
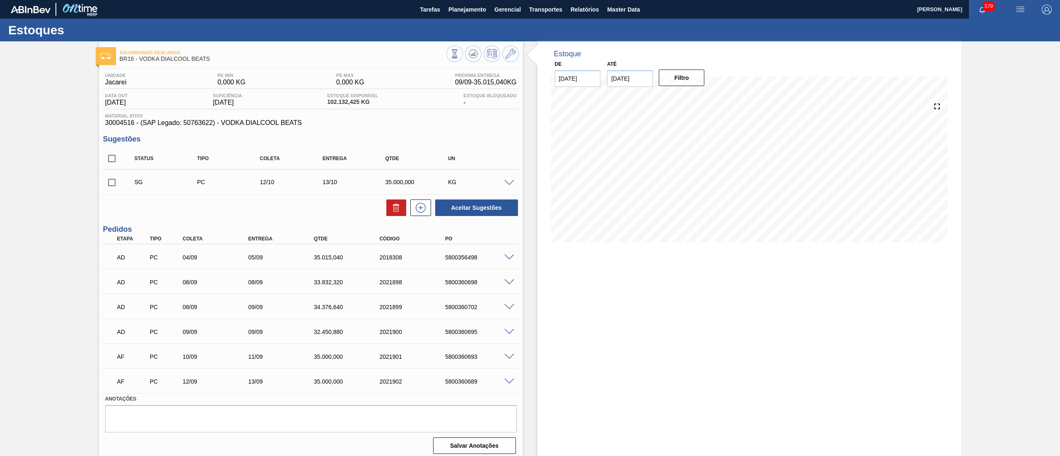
click at [511, 183] on span at bounding box center [509, 183] width 10 height 6
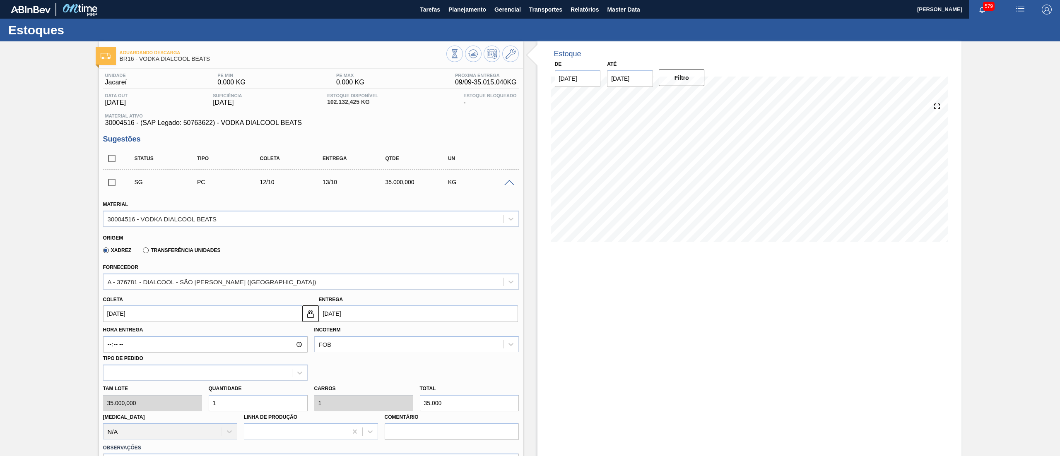
scroll to position [314, 0]
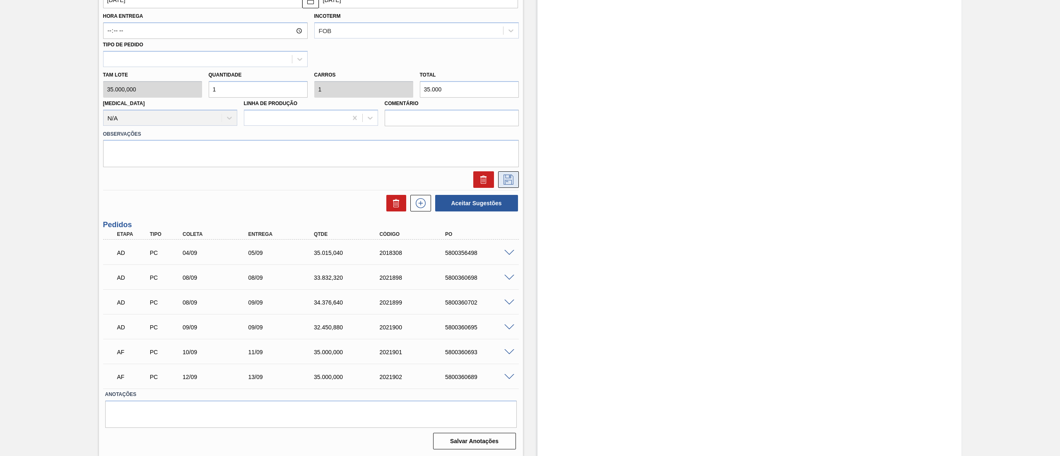
click at [509, 175] on icon at bounding box center [509, 180] width 10 height 10
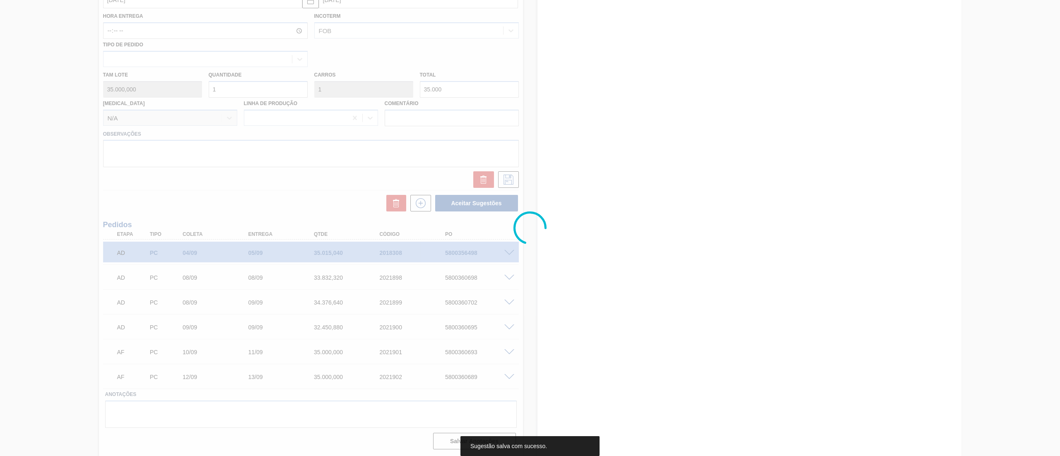
scroll to position [5, 0]
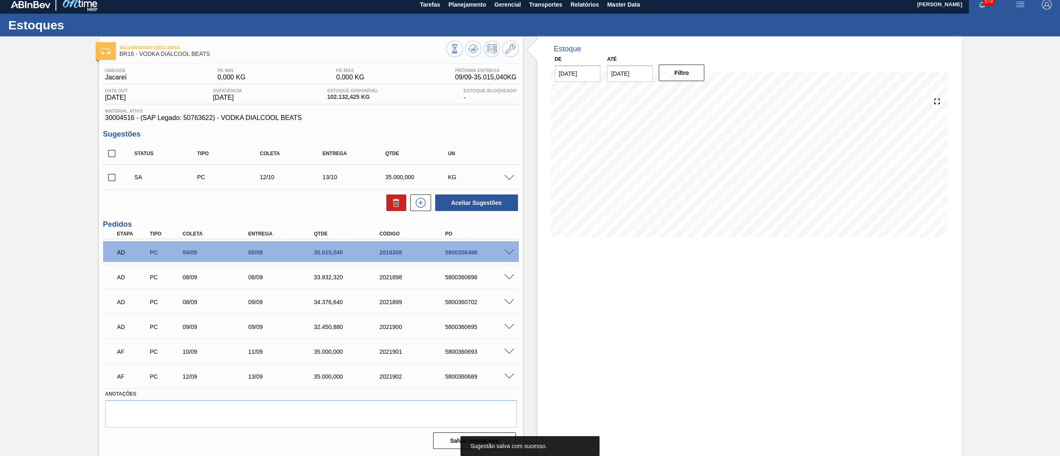
click at [112, 178] on input "checkbox" at bounding box center [111, 177] width 17 height 17
click at [463, 208] on button "Aceitar Sugestões" at bounding box center [476, 203] width 83 height 17
checkbox input "false"
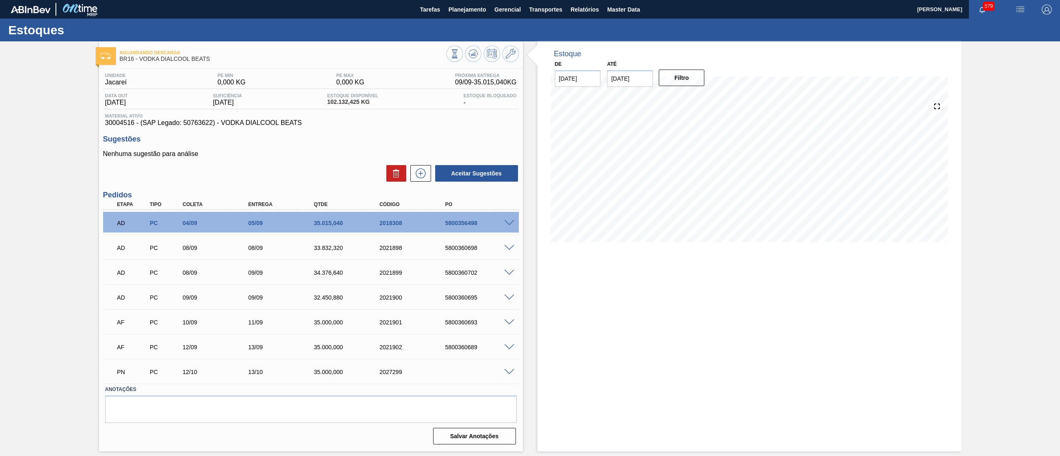
scroll to position [0, 0]
click at [422, 176] on icon at bounding box center [420, 174] width 13 height 10
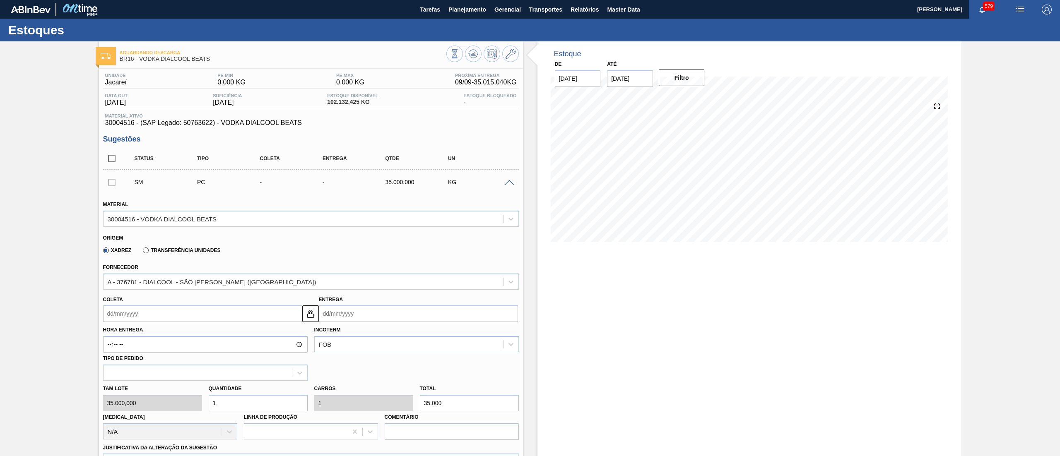
click at [168, 324] on div "Hora Entrega Incoterm FOB Tipo de pedido" at bounding box center [311, 351] width 422 height 59
click at [148, 310] on input "Coleta" at bounding box center [202, 314] width 199 height 17
click at [128, 386] on div "15" at bounding box center [126, 387] width 11 height 11
type input "15/09/2025"
type input "16/09/2025"
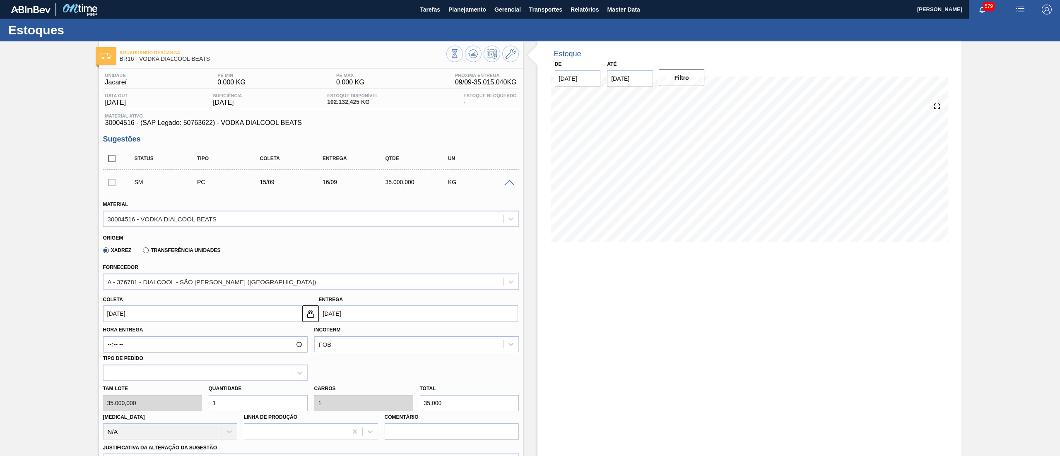
scroll to position [369, 0]
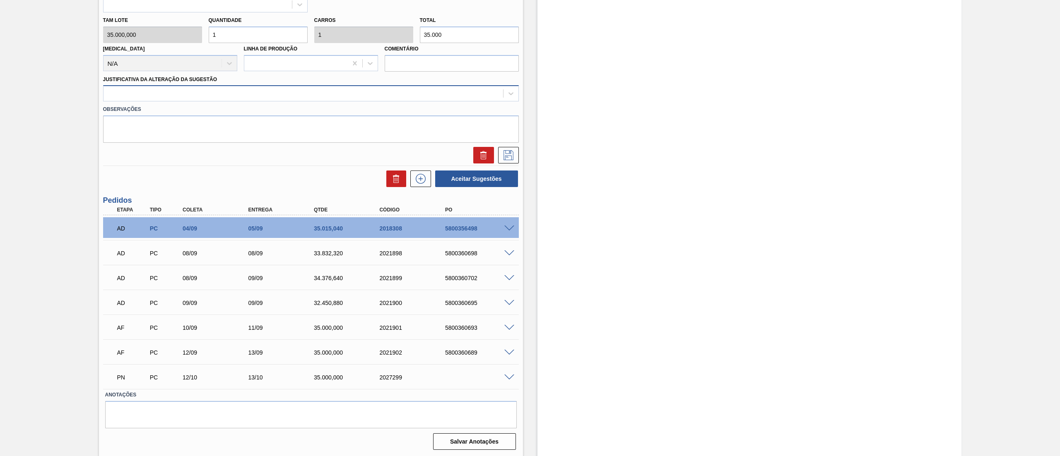
click at [129, 92] on div at bounding box center [304, 94] width 400 height 12
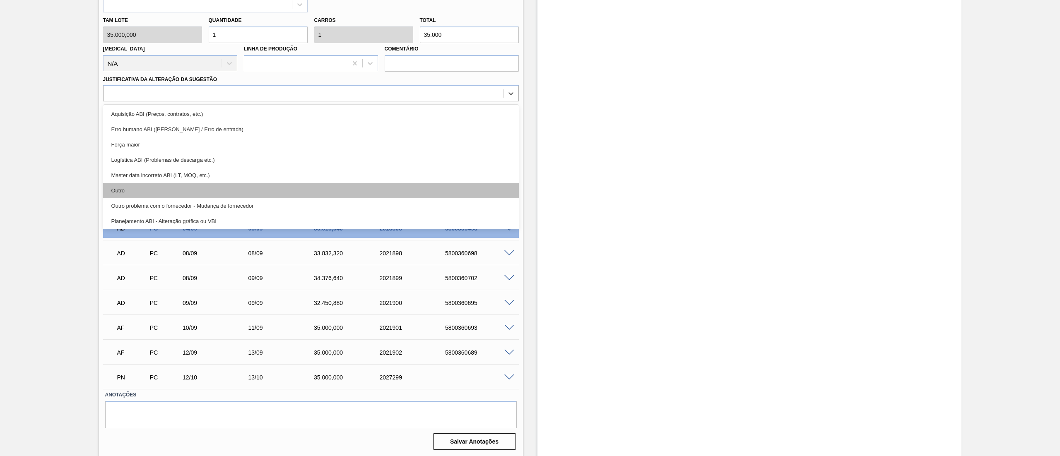
click at [141, 193] on div "Outro" at bounding box center [311, 190] width 416 height 15
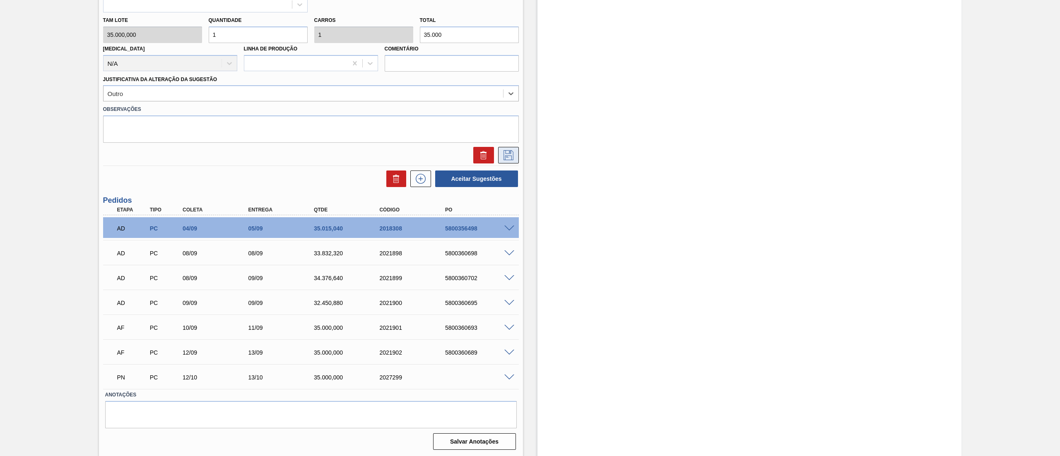
click at [500, 156] on button at bounding box center [508, 155] width 21 height 17
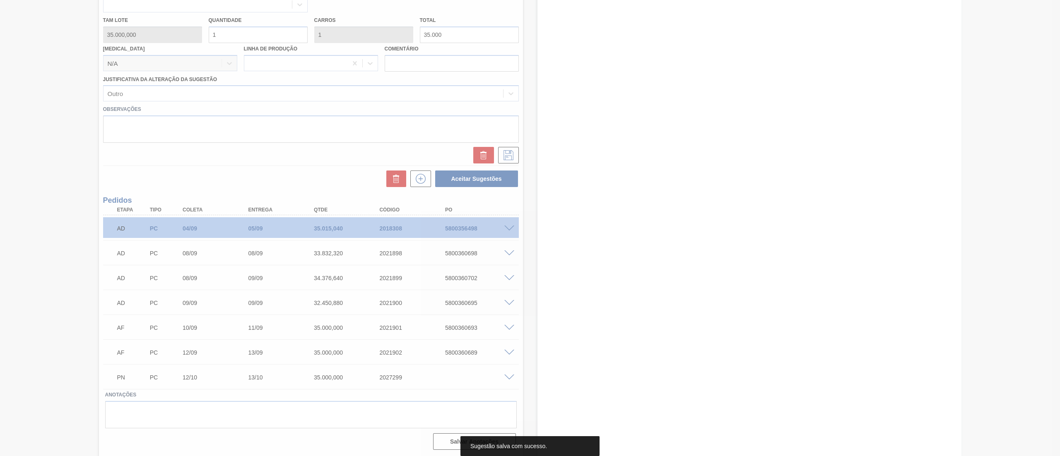
scroll to position [30, 0]
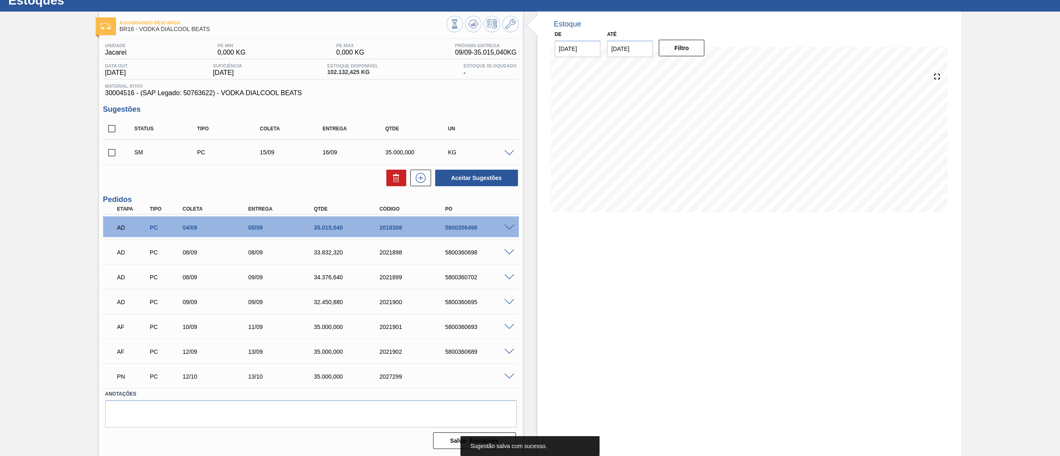
click at [111, 155] on input "checkbox" at bounding box center [111, 152] width 17 height 17
click at [504, 179] on button "Aceitar Sugestões" at bounding box center [476, 178] width 83 height 17
checkbox input "false"
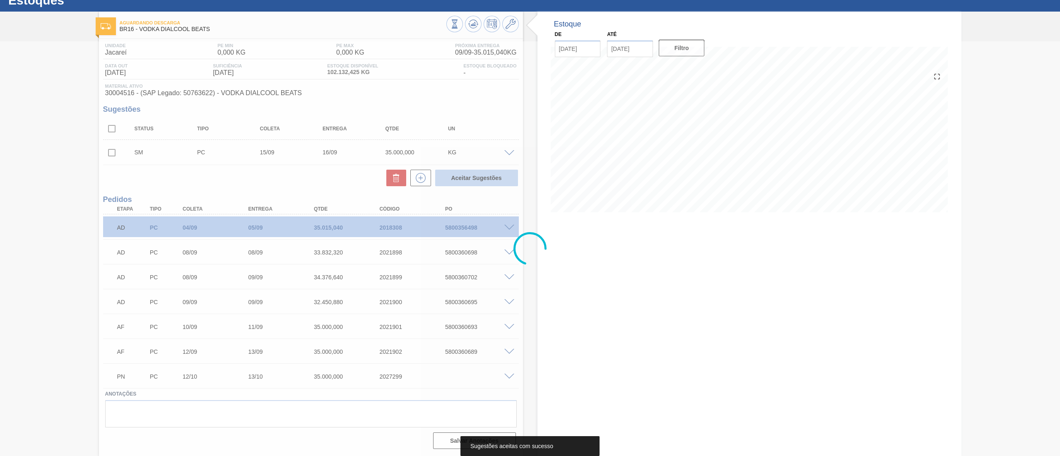
scroll to position [20, 0]
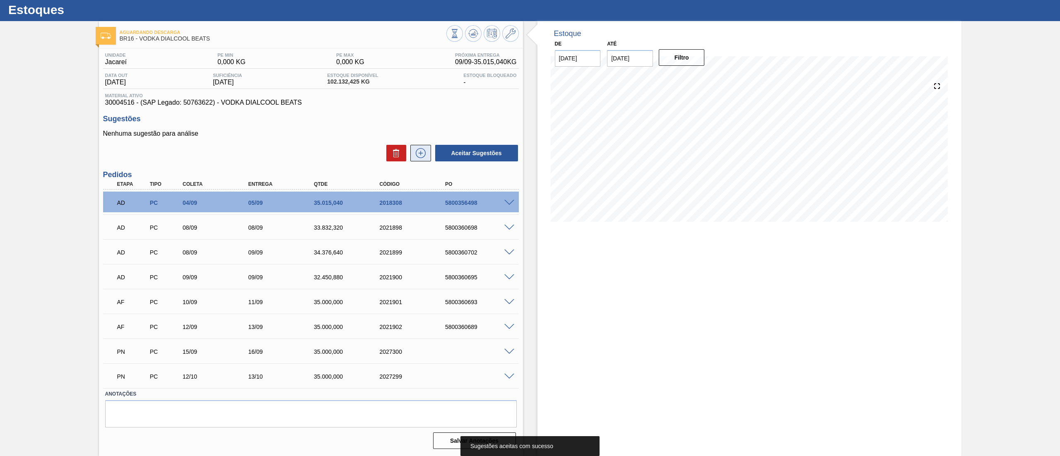
click at [418, 152] on icon at bounding box center [420, 153] width 13 height 10
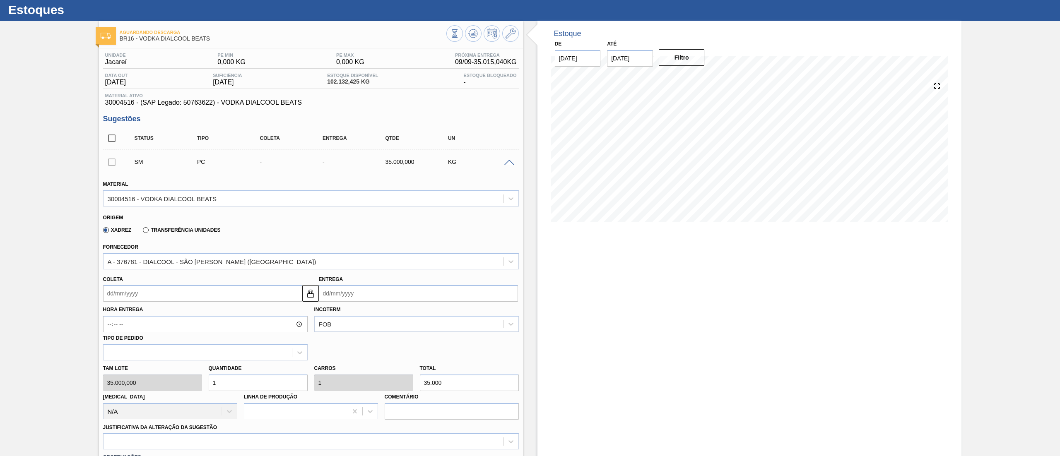
click at [127, 297] on input "Coleta" at bounding box center [202, 293] width 199 height 17
click at [121, 369] on div "15" at bounding box center [126, 367] width 11 height 11
type input "15/09/2025"
type input "16/09/2025"
click at [194, 439] on div at bounding box center [311, 442] width 416 height 16
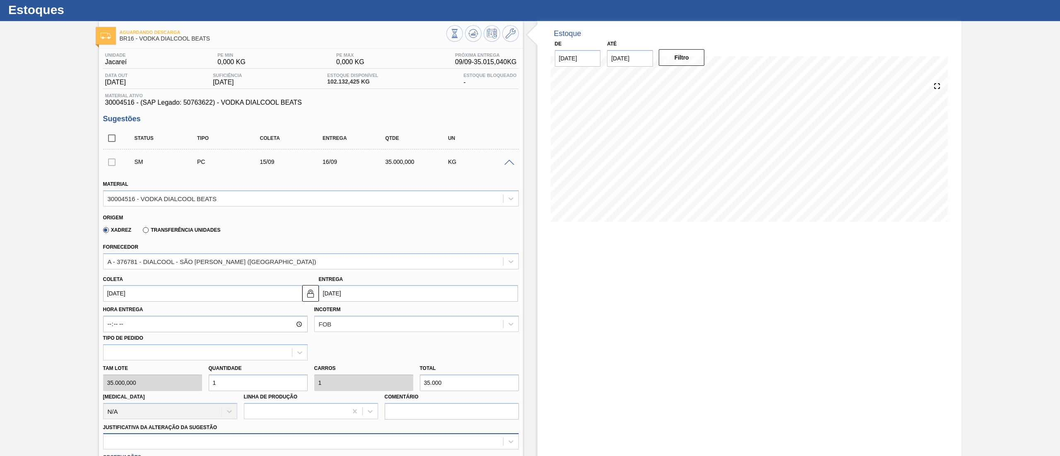
scroll to position [145, 0]
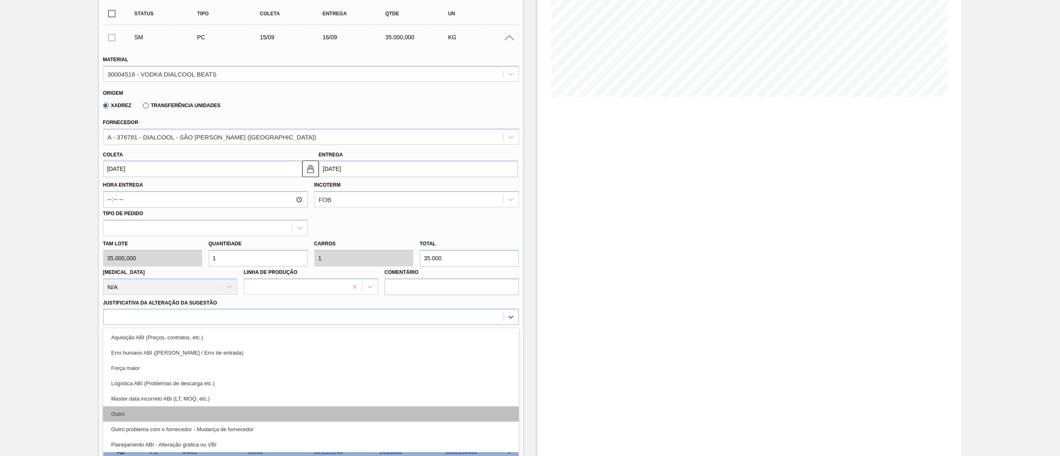
click at [156, 414] on div "Outro" at bounding box center [311, 414] width 416 height 15
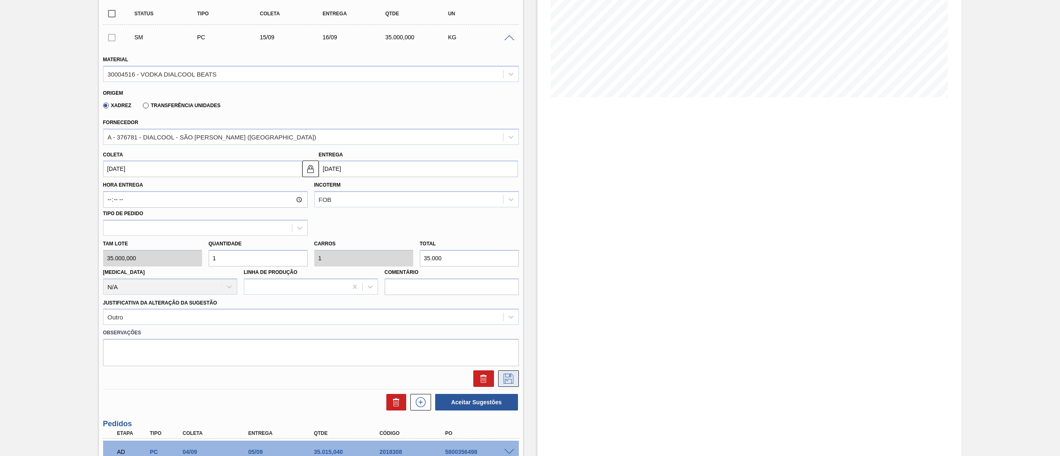
click at [506, 377] on icon at bounding box center [508, 379] width 13 height 10
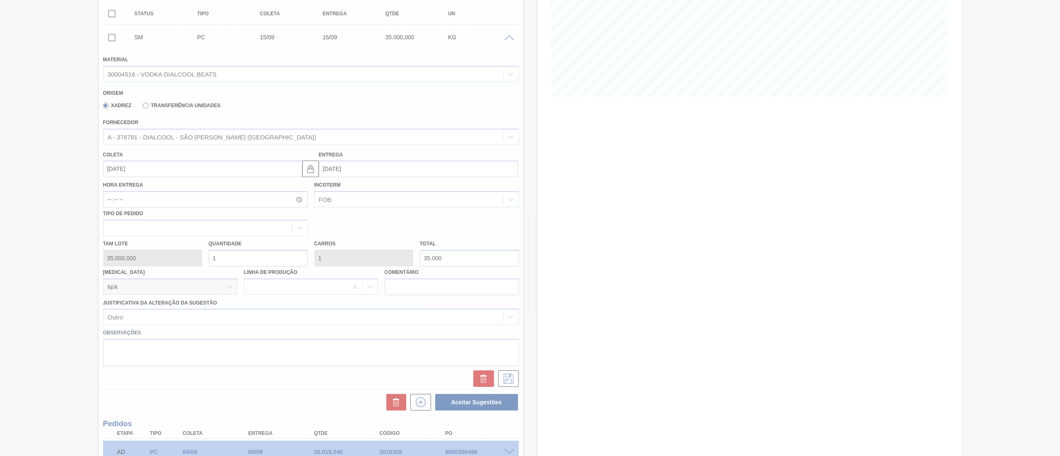
scroll to position [55, 0]
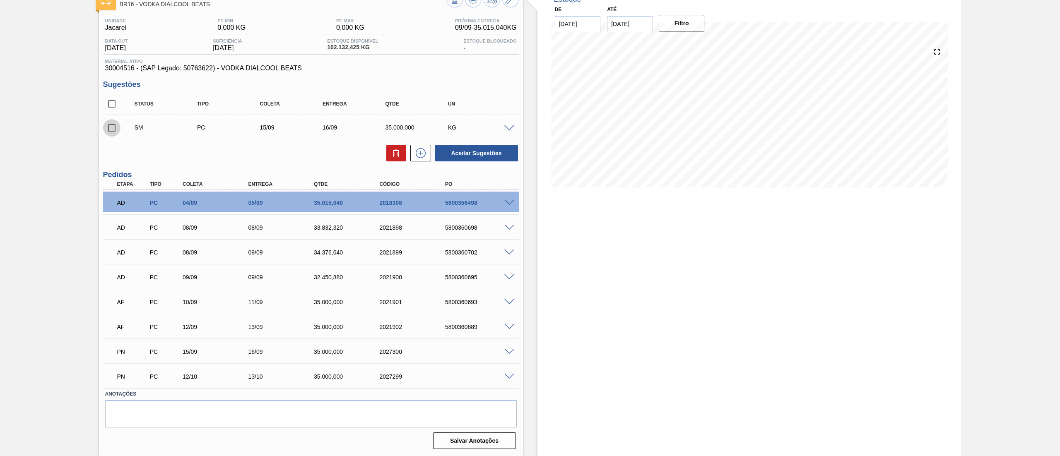
click at [110, 129] on input "checkbox" at bounding box center [111, 127] width 17 height 17
click at [482, 157] on button "Aceitar Sugestões" at bounding box center [476, 153] width 83 height 17
checkbox input "false"
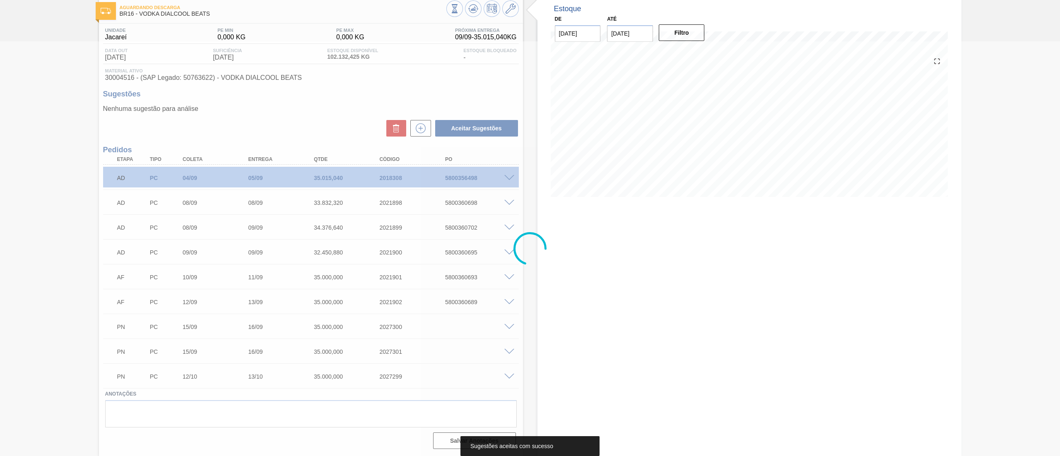
scroll to position [45, 0]
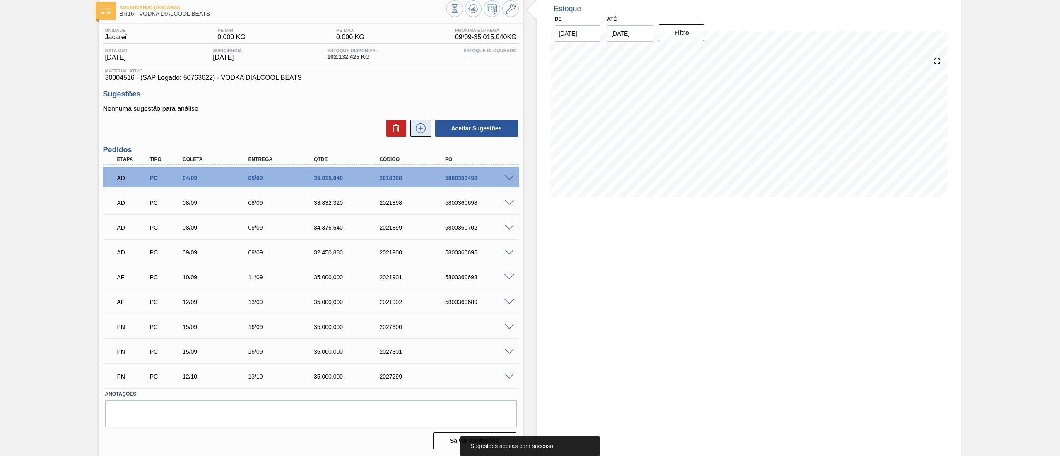
click at [420, 132] on icon at bounding box center [420, 128] width 13 height 10
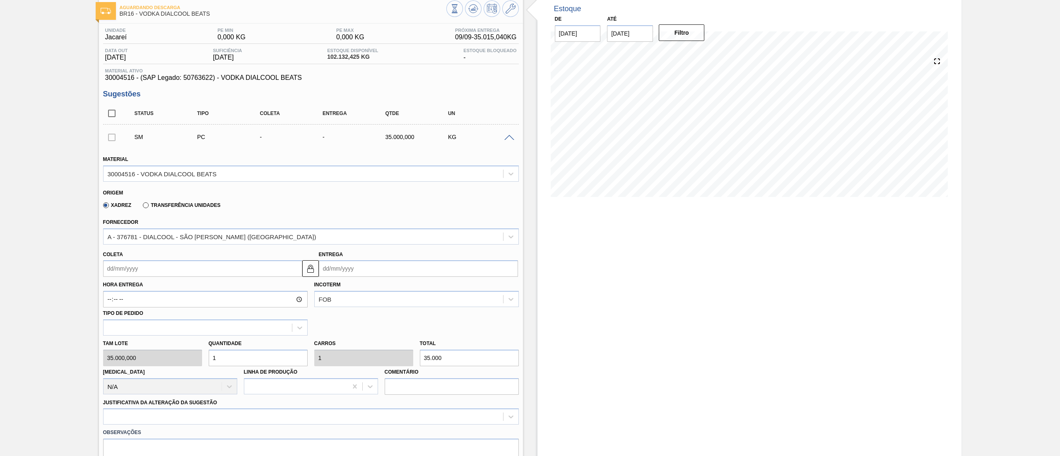
click at [134, 273] on input "Coleta" at bounding box center [202, 269] width 199 height 17
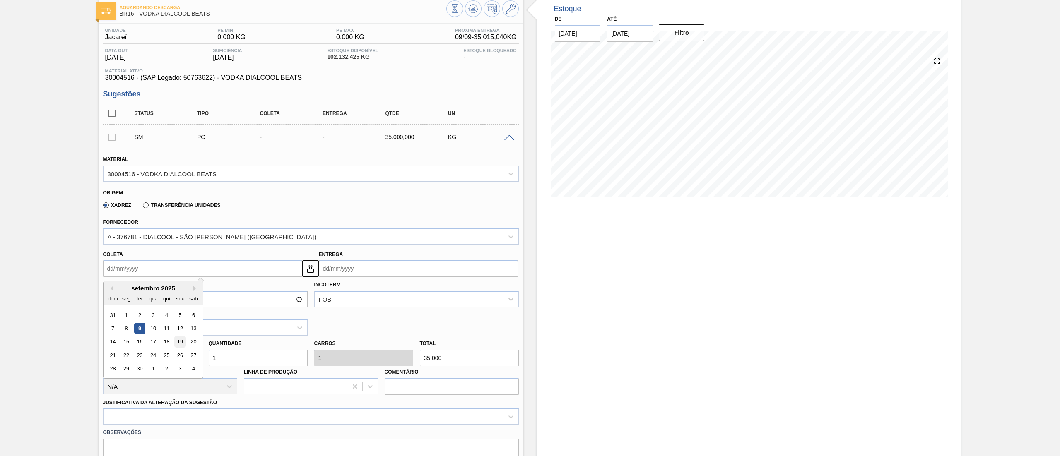
click at [181, 345] on div "19" at bounding box center [179, 342] width 11 height 11
type input "[DATE]"
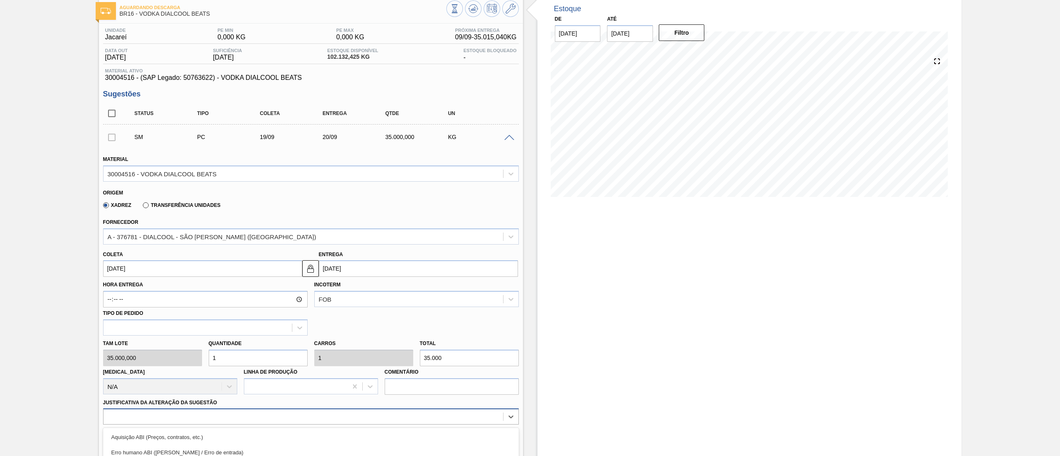
click at [205, 413] on div "option Outro focused, 6 of 18. 18 results available. Use Up and Down to choose …" at bounding box center [311, 417] width 416 height 16
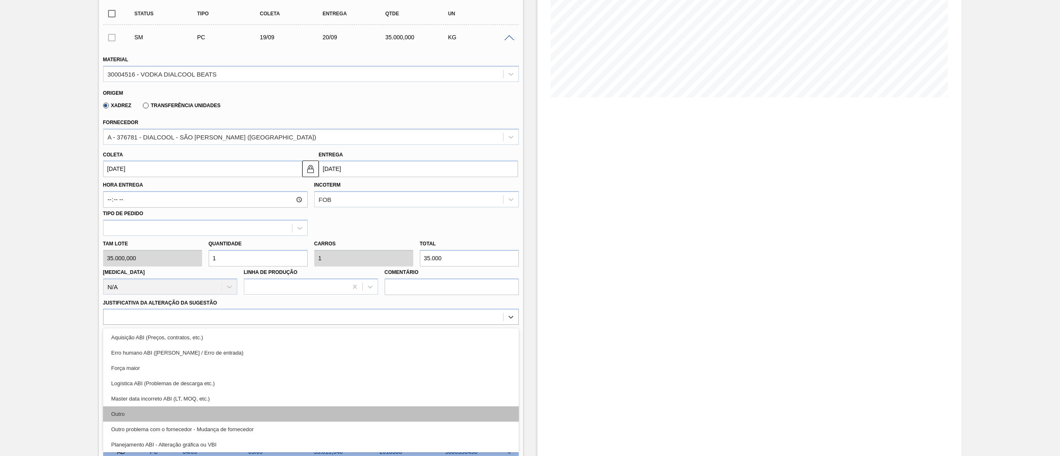
click at [166, 415] on div "Outro" at bounding box center [311, 414] width 416 height 15
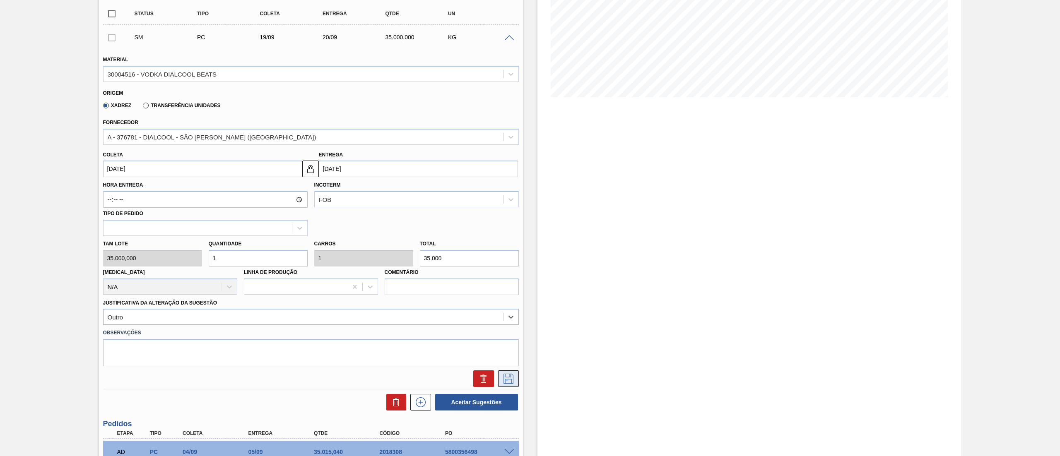
click at [507, 376] on icon at bounding box center [508, 379] width 13 height 10
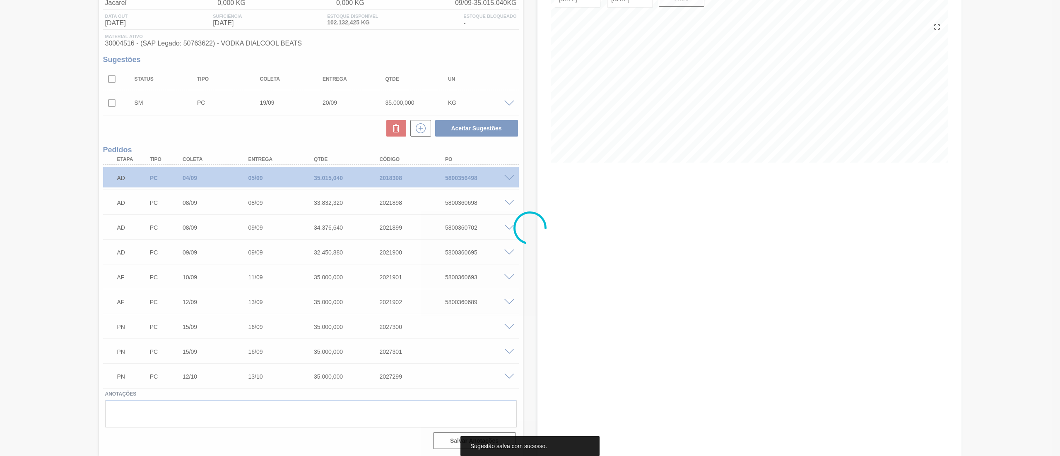
scroll to position [80, 0]
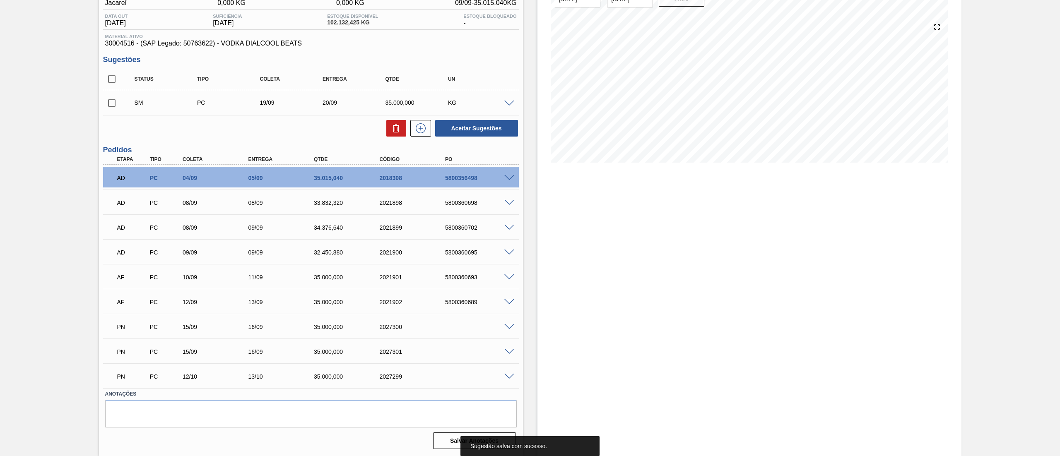
click at [115, 101] on input "checkbox" at bounding box center [111, 102] width 17 height 17
click at [475, 126] on button "Aceitar Sugestões" at bounding box center [476, 128] width 83 height 17
checkbox input "false"
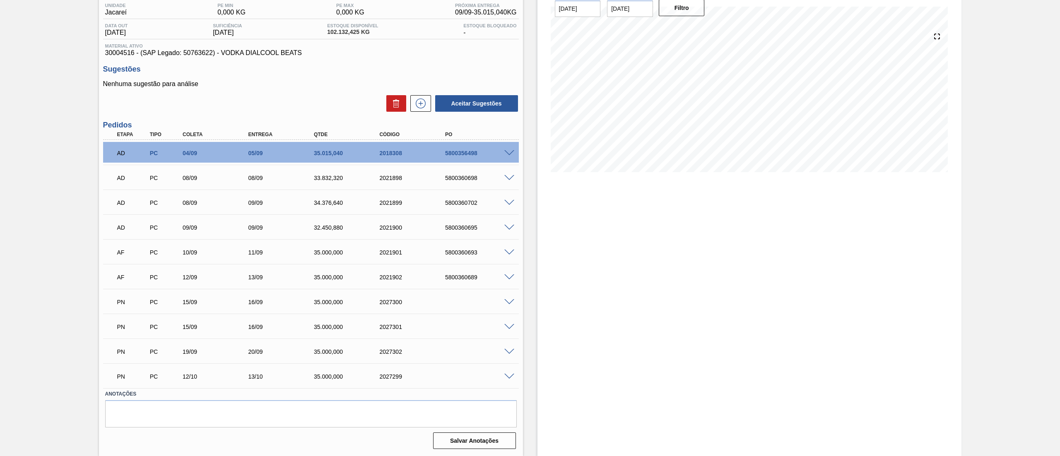
scroll to position [0, 0]
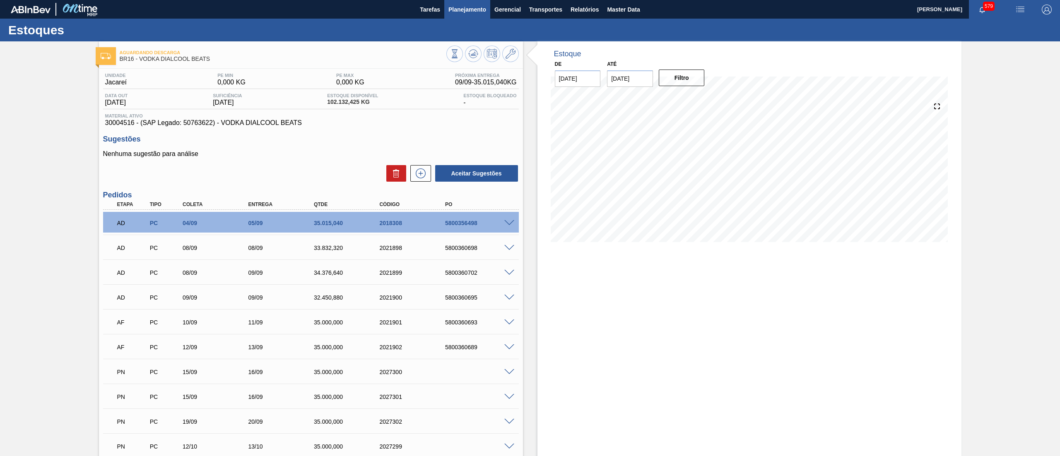
click at [459, 13] on span "Planejamento" at bounding box center [468, 10] width 38 height 10
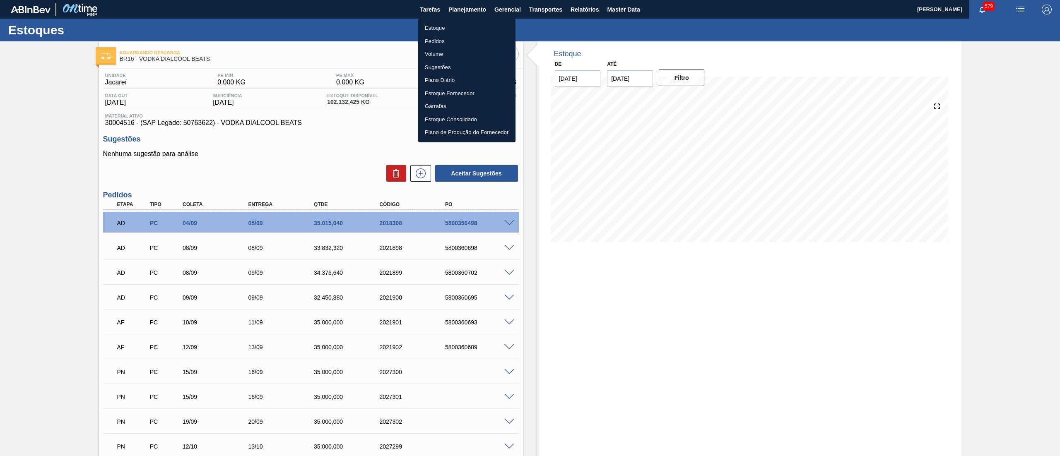
drag, startPoint x: 568, startPoint y: 247, endPoint x: 534, endPoint y: 166, distance: 88.2
click at [570, 238] on div at bounding box center [530, 228] width 1060 height 456
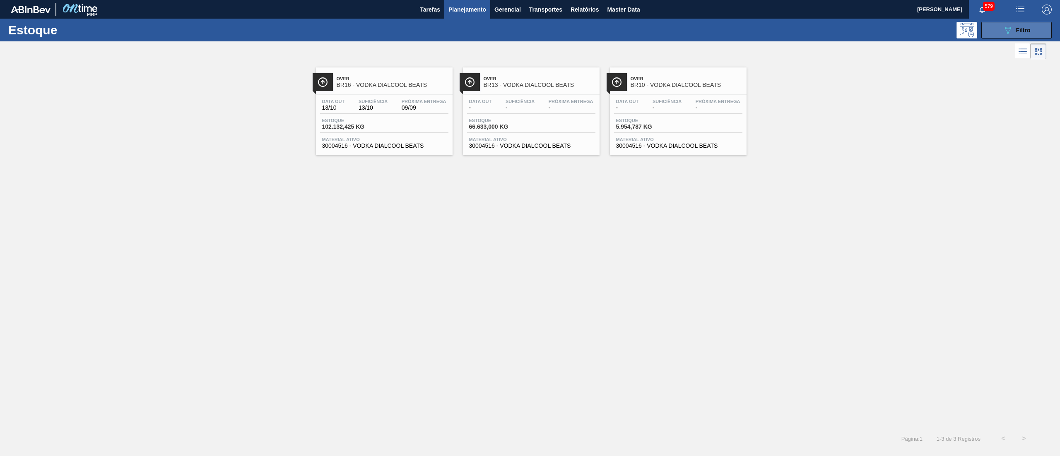
click at [1005, 23] on button "089F7B8B-B2A5-4AFE-B5C0-19BA573D28AC Filtro" at bounding box center [1017, 30] width 70 height 17
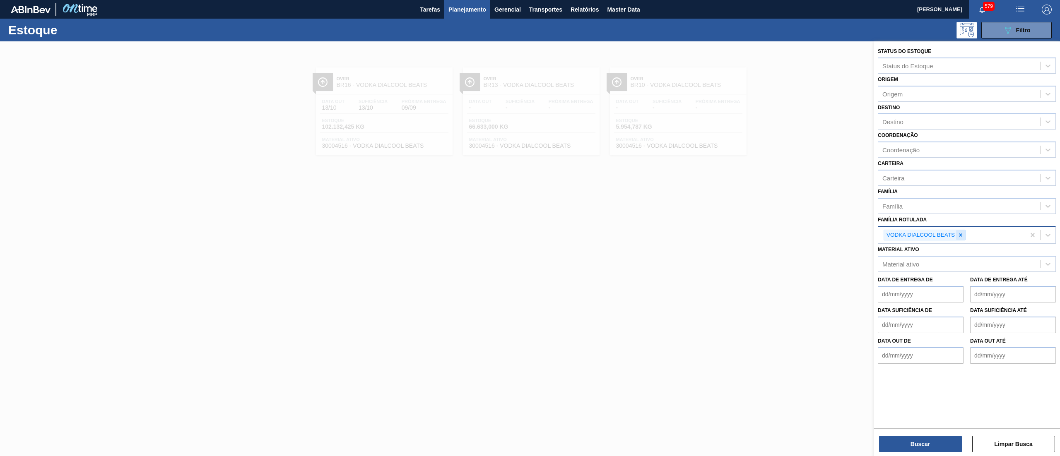
click at [961, 232] on icon at bounding box center [961, 235] width 6 height 6
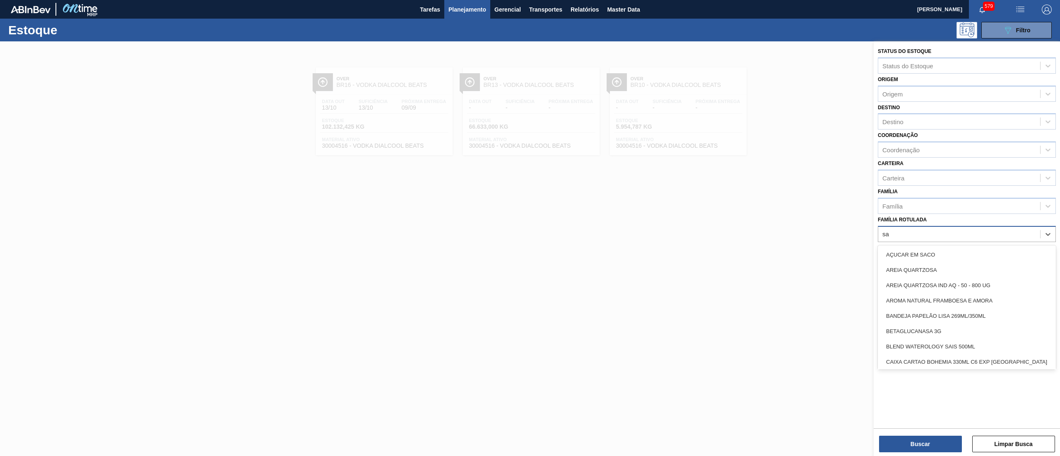
type Rotulada "sak"
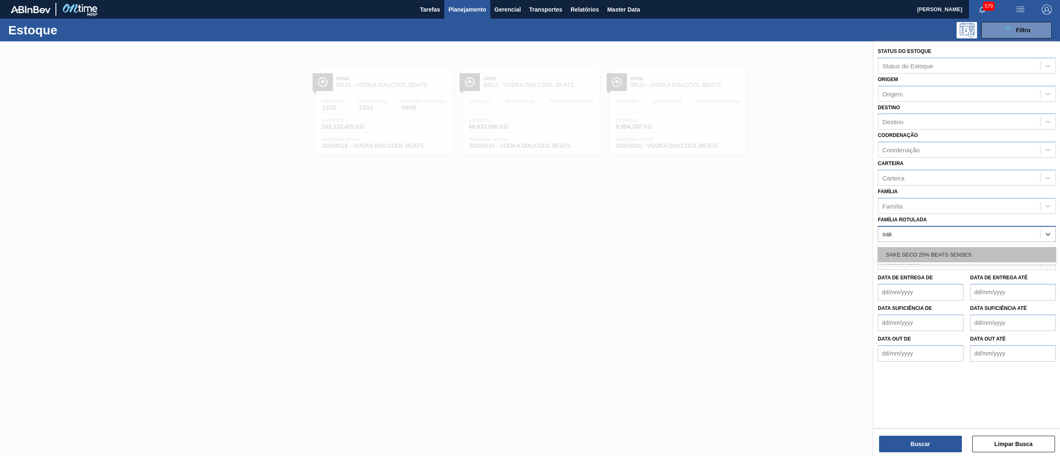
click at [945, 255] on div "SAKE SECO 25% BEATS SENSES" at bounding box center [967, 254] width 178 height 15
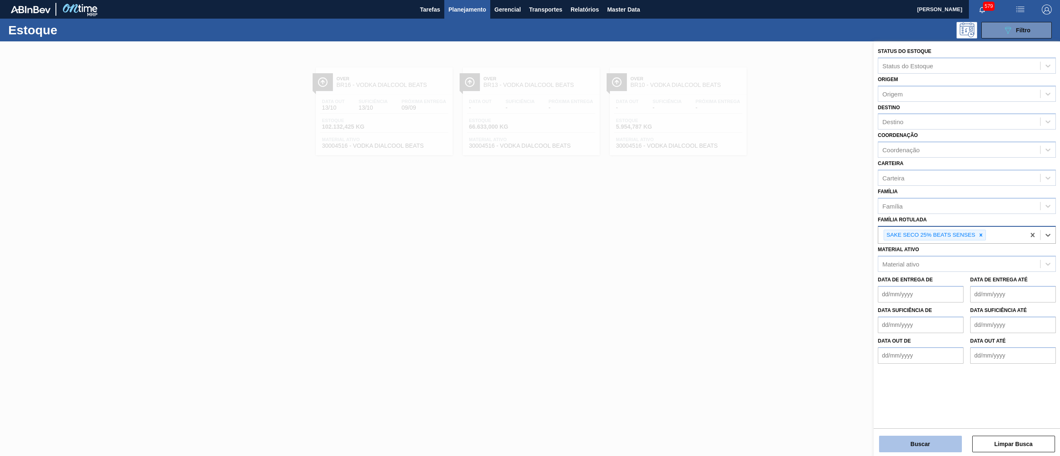
click at [893, 443] on button "Buscar" at bounding box center [920, 444] width 83 height 17
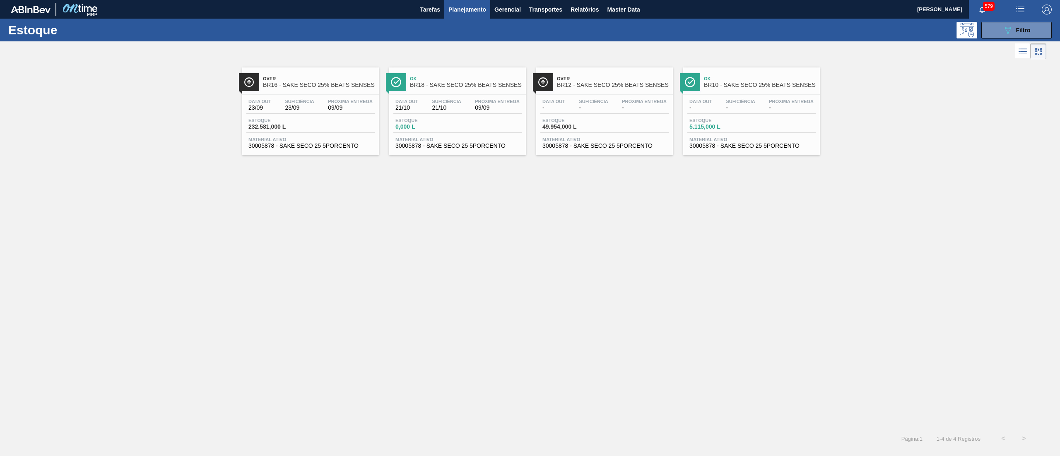
click at [321, 122] on div "Estoque 232.581,000 L" at bounding box center [310, 125] width 128 height 15
click at [474, 15] on button "Planejamento" at bounding box center [467, 9] width 46 height 19
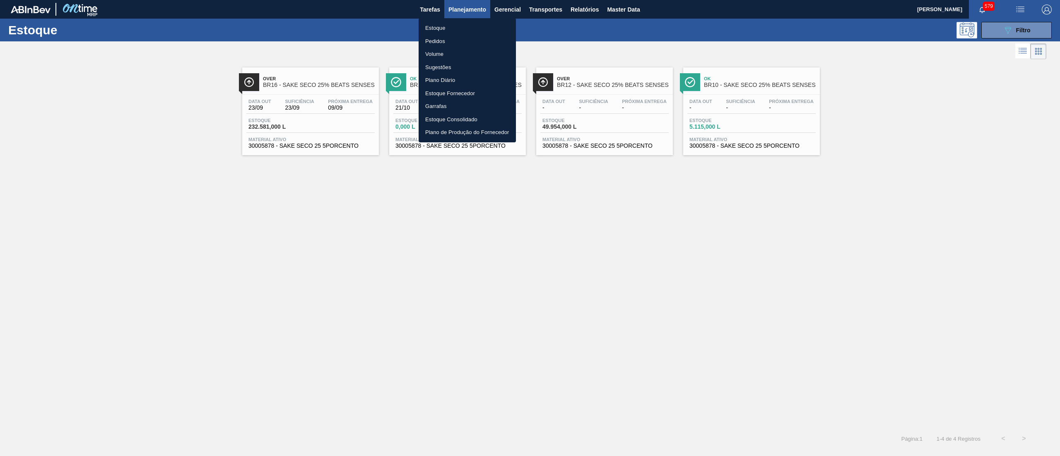
click at [452, 36] on li "Pedidos" at bounding box center [467, 41] width 97 height 13
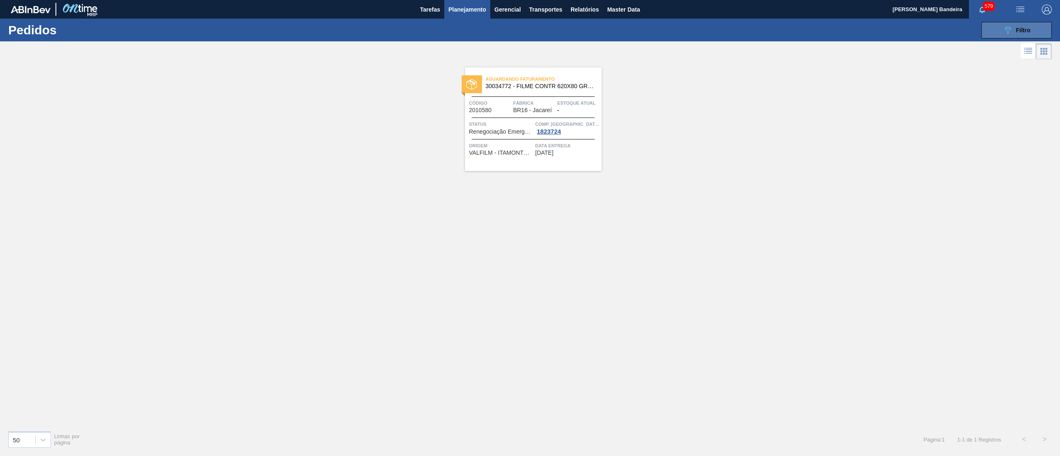
click at [1004, 34] on icon "089F7B8B-B2A5-4AFE-B5C0-19BA573D28AC" at bounding box center [1008, 30] width 10 height 10
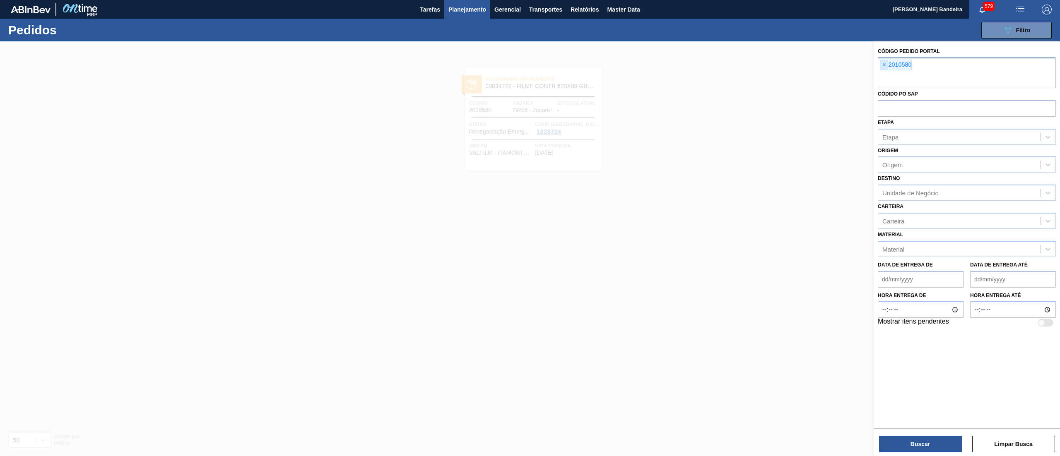
click at [881, 66] on span "×" at bounding box center [885, 65] width 8 height 10
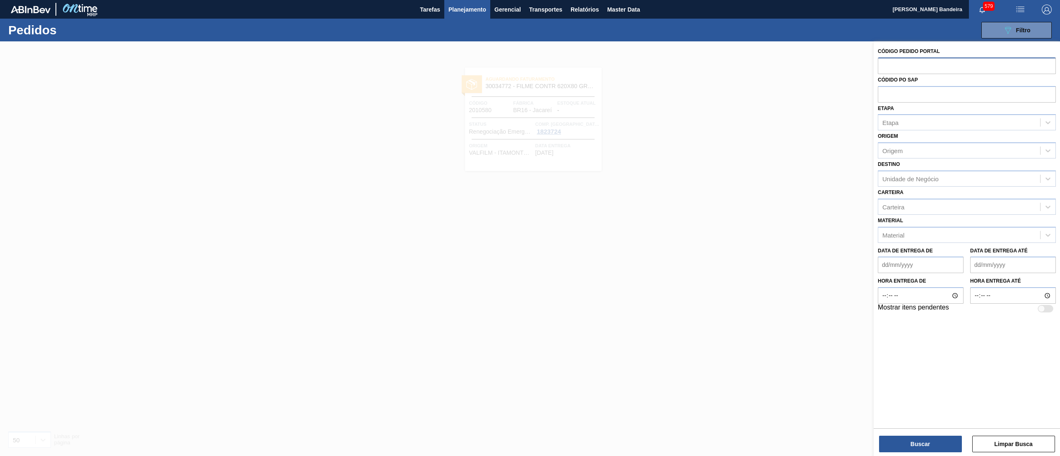
paste input "2023689"
type input "2023689"
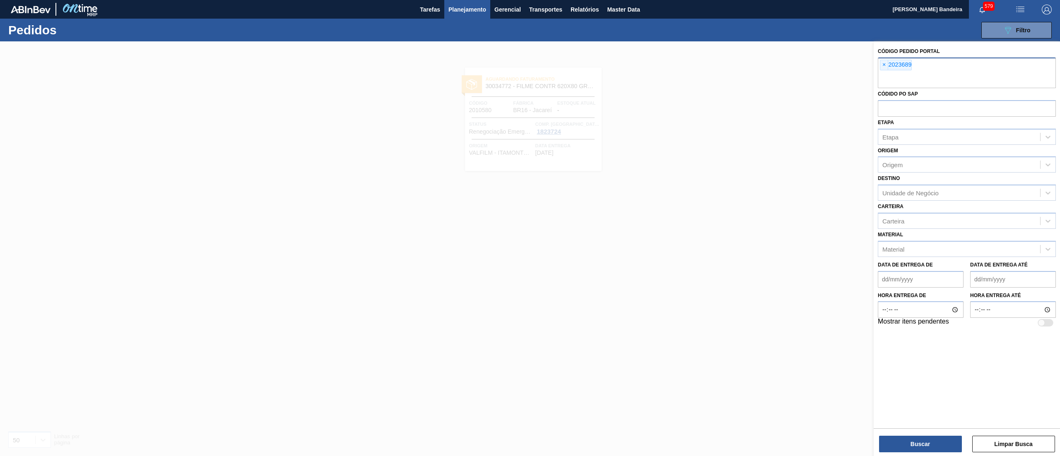
paste input "2019903"
type input "2019903"
click at [906, 449] on button "Buscar" at bounding box center [920, 444] width 83 height 17
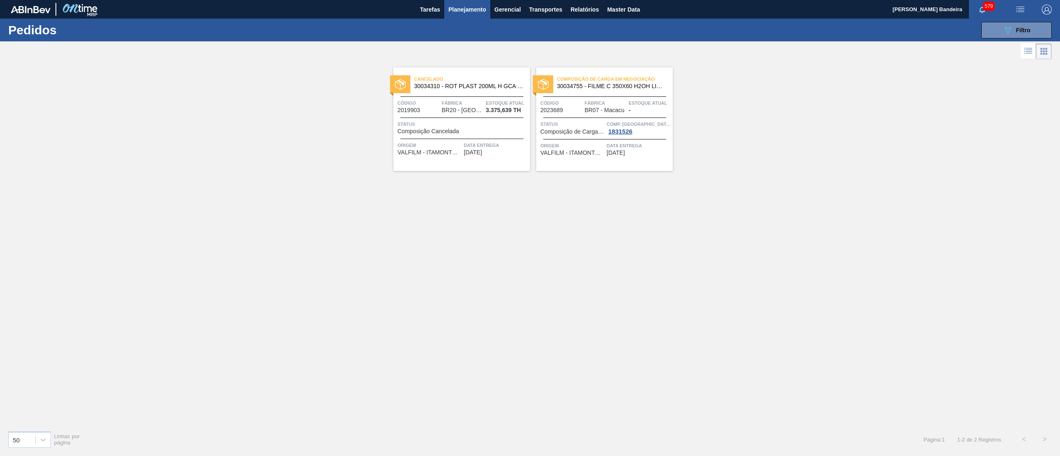
click at [606, 84] on span "30034755 - FILME C 350X60 H2OH LIMONETO 350ML" at bounding box center [611, 86] width 109 height 6
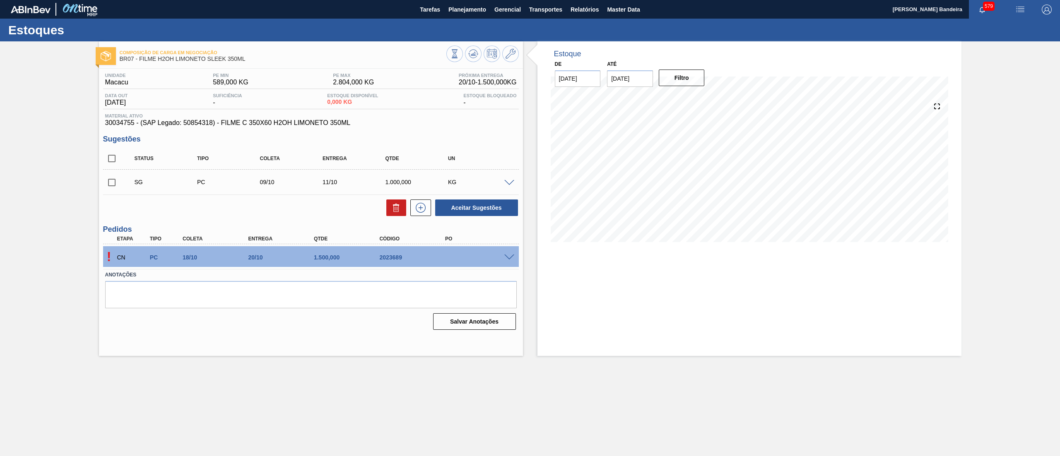
click at [505, 255] on span at bounding box center [509, 258] width 10 height 6
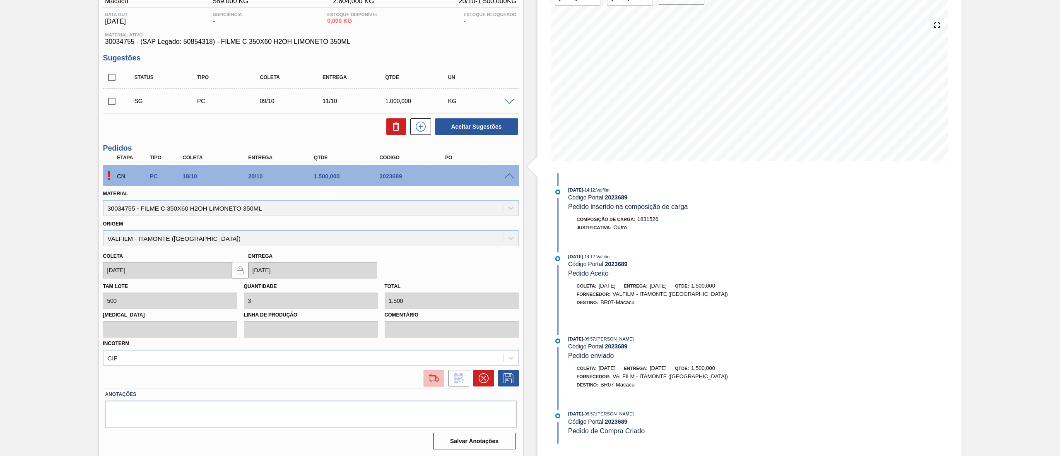
click at [438, 384] on button at bounding box center [434, 378] width 21 height 17
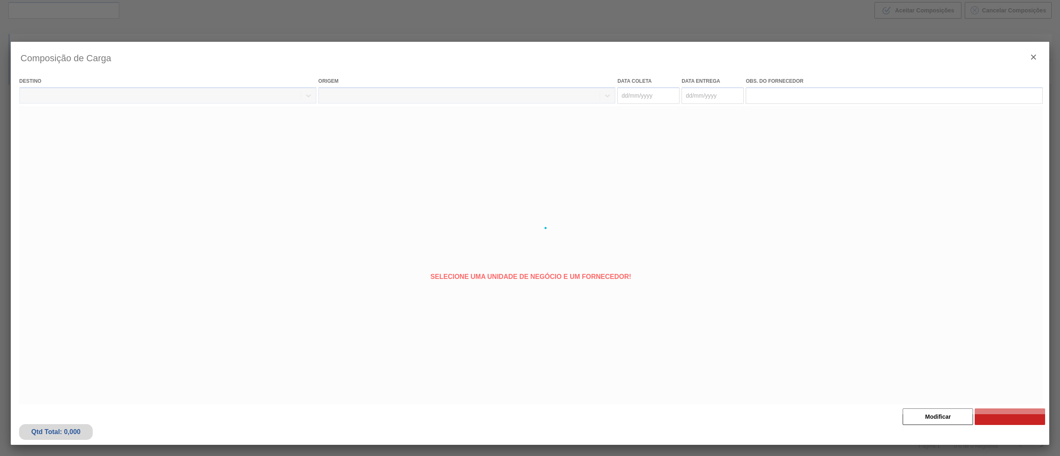
type coleta "18/10/2025"
type entrega "20/10/2025"
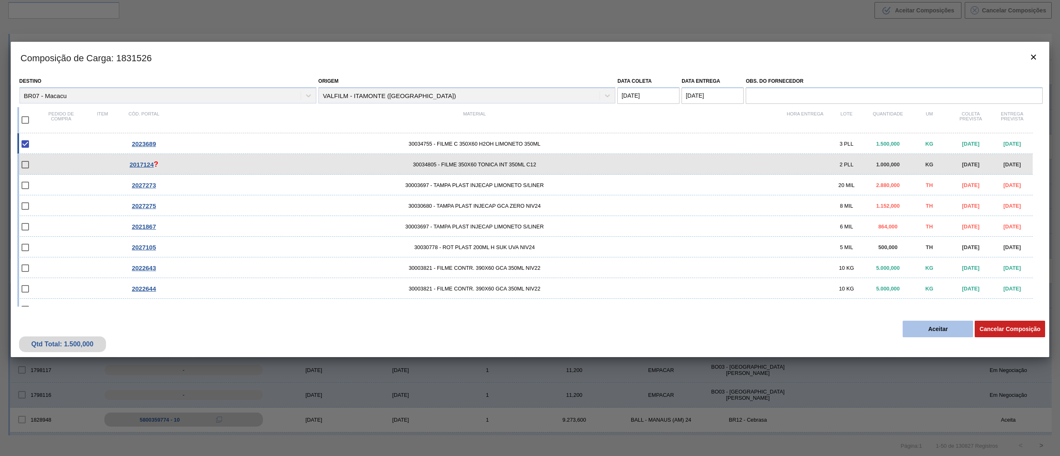
click at [931, 330] on button "Aceitar" at bounding box center [938, 329] width 70 height 17
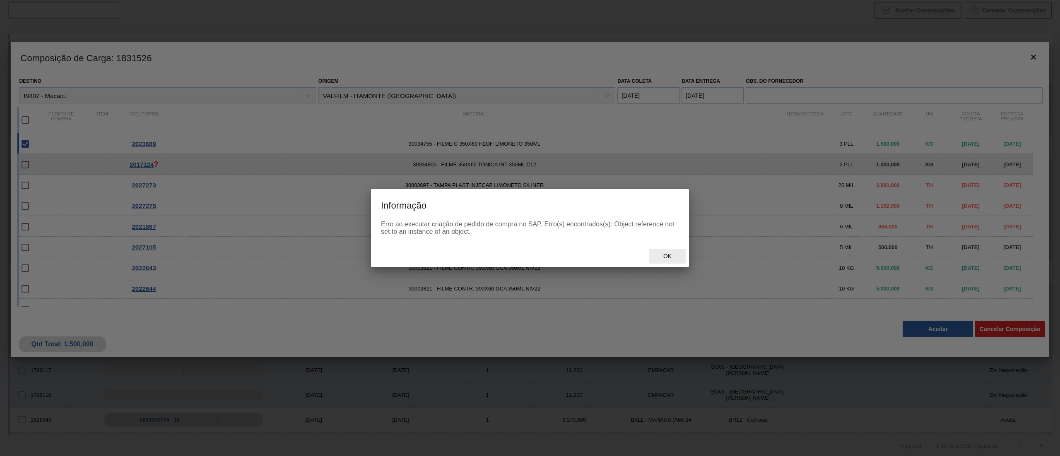
click at [655, 250] on div "Ok" at bounding box center [667, 256] width 36 height 15
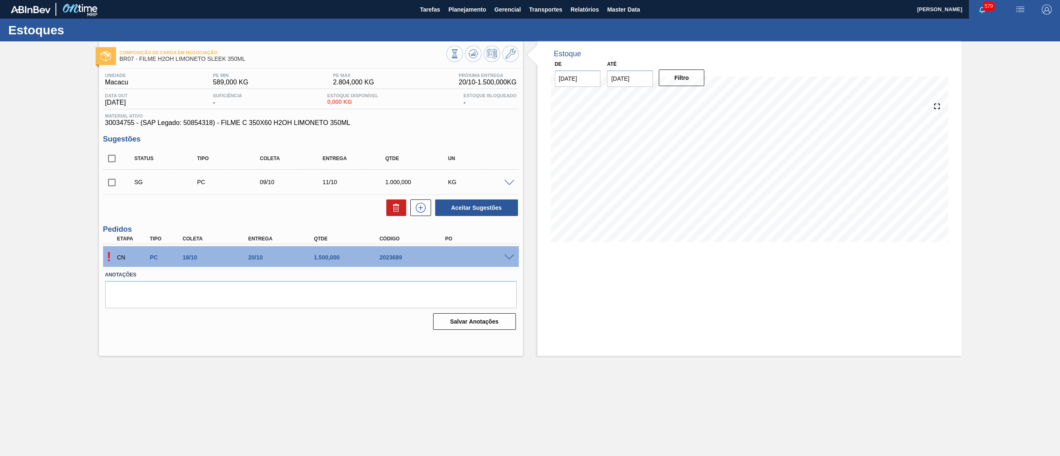
click at [509, 257] on span at bounding box center [509, 258] width 10 height 6
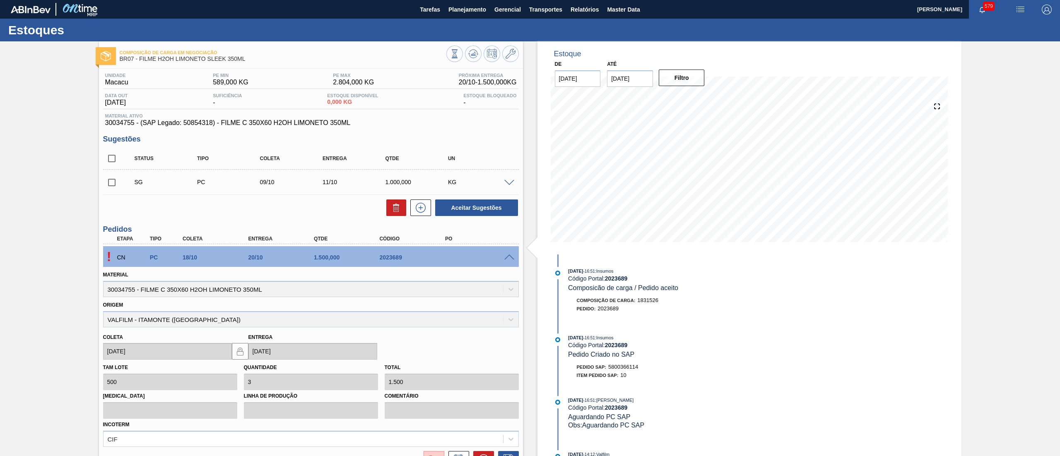
scroll to position [81, 0]
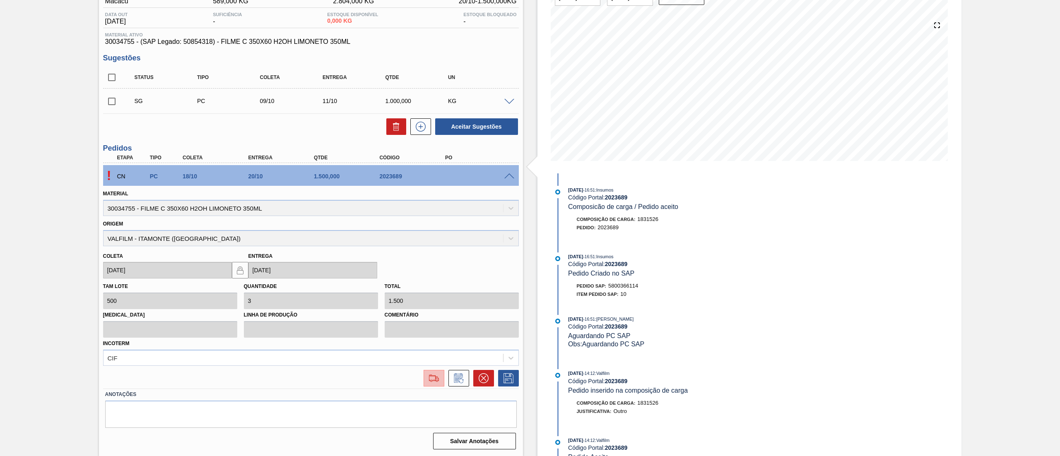
click at [436, 380] on img at bounding box center [433, 379] width 13 height 10
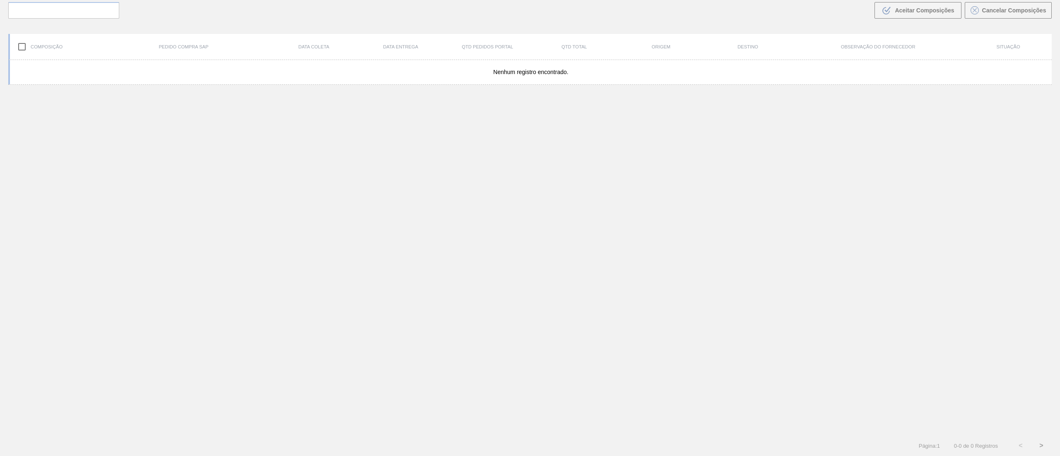
scroll to position [60, 0]
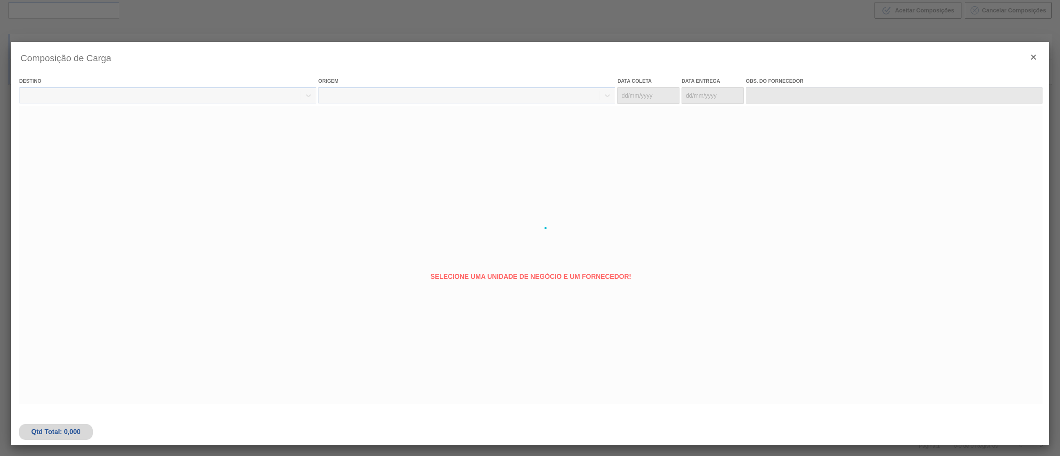
type coleta "18/10/2025"
type entrega "20/10/2025"
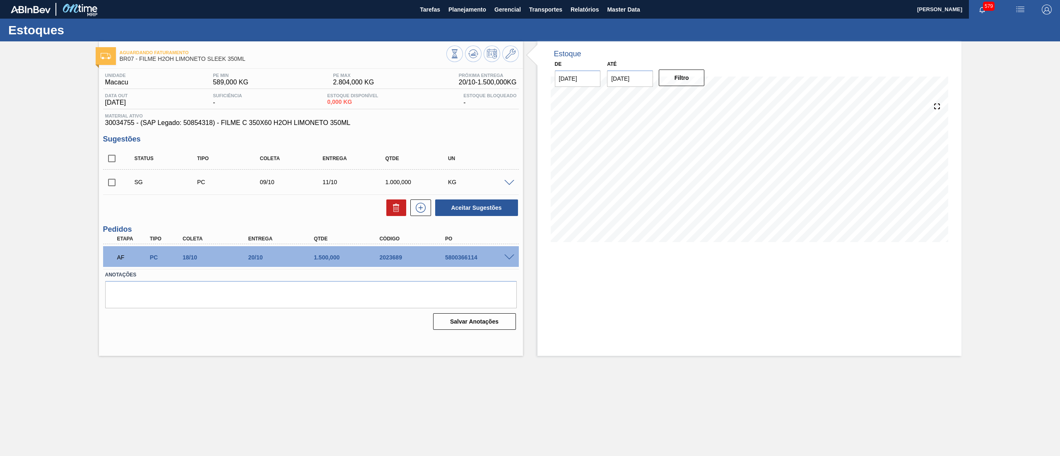
drag, startPoint x: 435, startPoint y: 258, endPoint x: 441, endPoint y: 258, distance: 5.8
click at [441, 258] on div "AF PC 18/10 20/10 1.500,000 2023689 5800366114" at bounding box center [309, 257] width 394 height 17
drag, startPoint x: 378, startPoint y: 258, endPoint x: 495, endPoint y: 261, distance: 117.2
click at [495, 261] on div "AF PC 18/10 20/10 1.500,000 2023689 5800366114" at bounding box center [309, 257] width 394 height 17
copy div "2023689 5800366114"
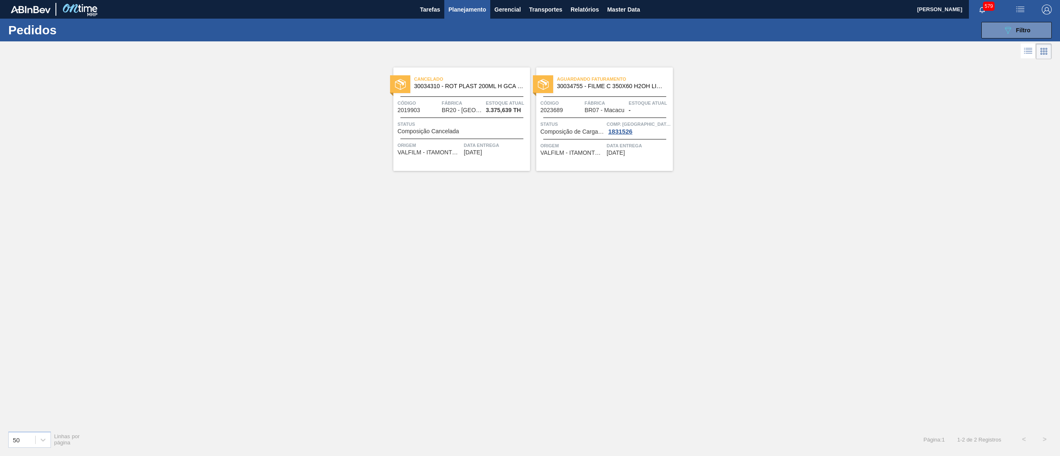
click at [452, 84] on span "30034310 - ROT PLAST 200ML H GCA S CL NIV25" at bounding box center [468, 86] width 109 height 6
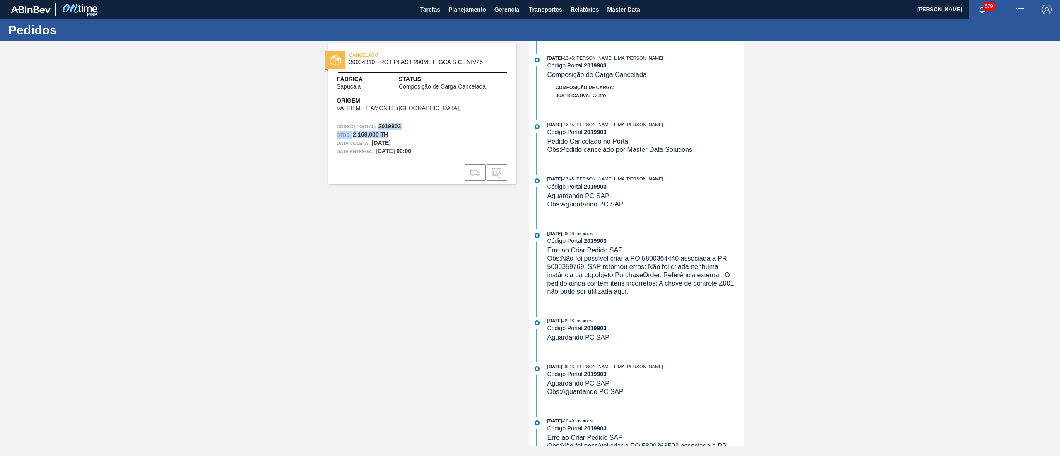
drag, startPoint x: 403, startPoint y: 131, endPoint x: 378, endPoint y: 125, distance: 25.5
click at [378, 125] on div "Código Portal: 2019903 Qtde : 2.168,000 TH Data coleta: 10/10/2025 Data entrega…" at bounding box center [422, 139] width 188 height 33
click at [405, 137] on div "Qtde : 2.168,000 TH" at bounding box center [422, 135] width 171 height 8
drag, startPoint x: 405, startPoint y: 125, endPoint x: 378, endPoint y: 125, distance: 26.5
click at [378, 125] on div "Código Portal: 2019903" at bounding box center [422, 127] width 171 height 8
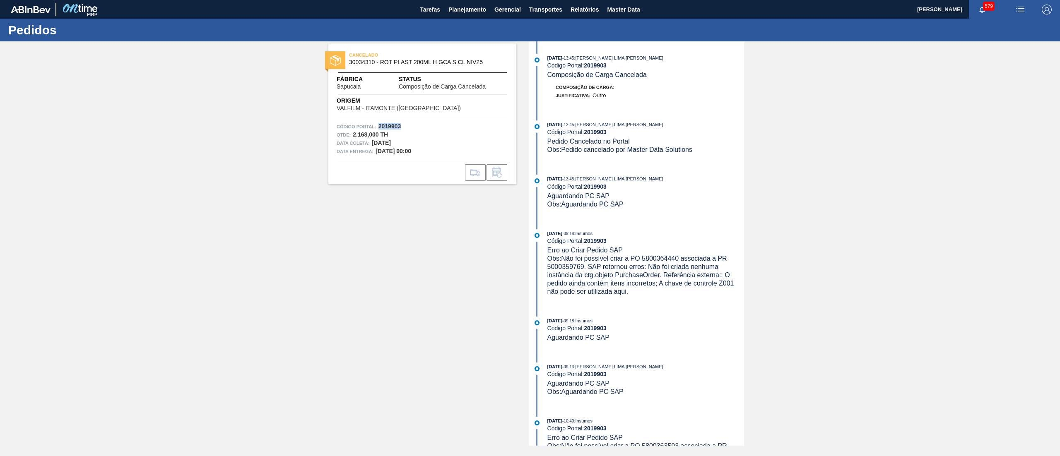
copy strong "2019903"
click at [468, 8] on span "Planejamento" at bounding box center [468, 10] width 38 height 10
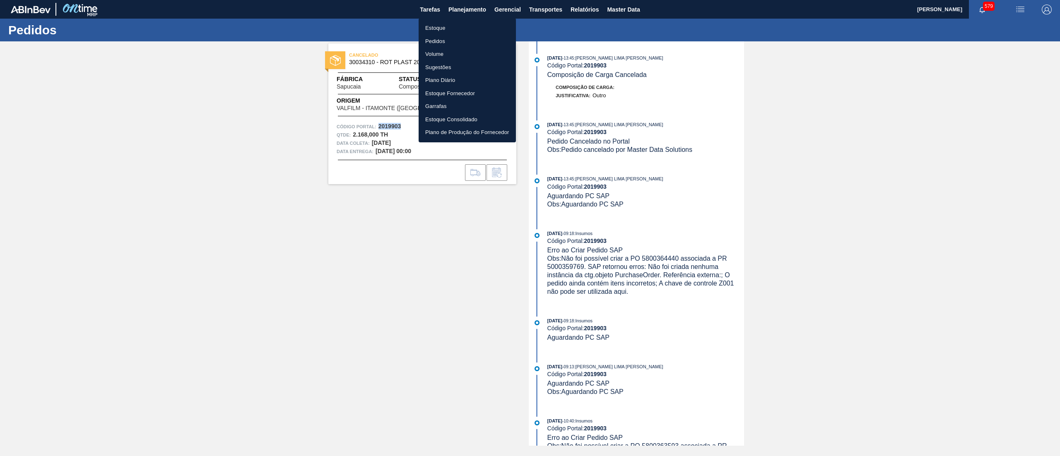
click at [466, 27] on li "Estoque" at bounding box center [467, 28] width 97 height 13
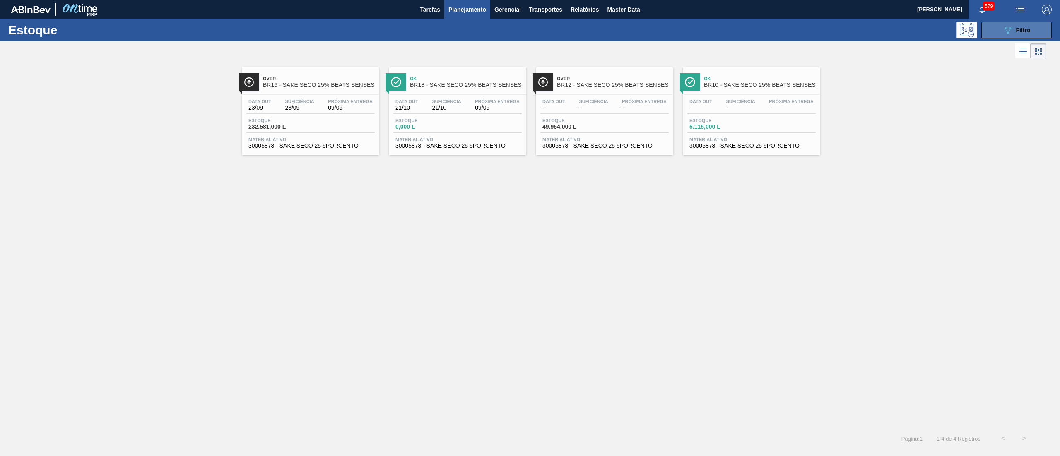
click at [1001, 36] on button "089F7B8B-B2A5-4AFE-B5C0-19BA573D28AC Filtro" at bounding box center [1017, 30] width 70 height 17
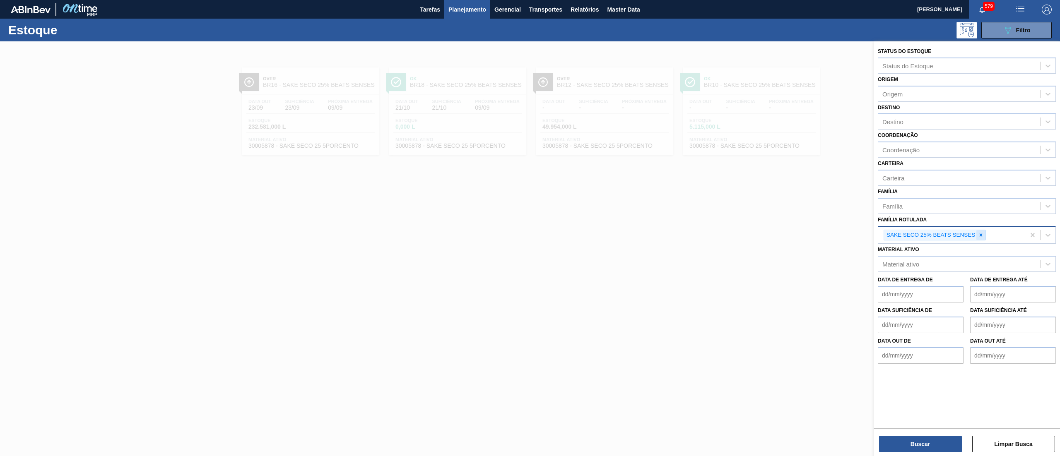
click at [981, 239] on div at bounding box center [981, 235] width 9 height 10
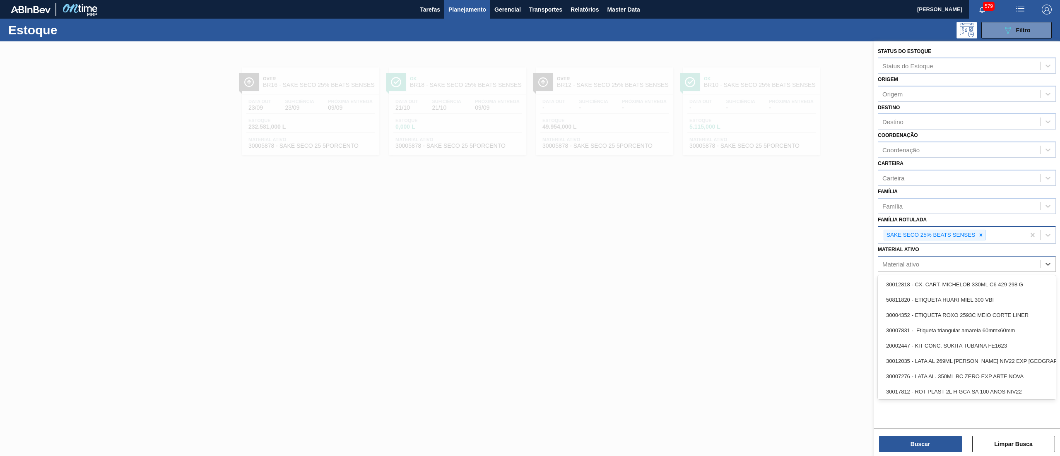
click at [938, 260] on div "Material ativo" at bounding box center [959, 264] width 162 height 12
paste ativo "30034110"
type ativo "30034110"
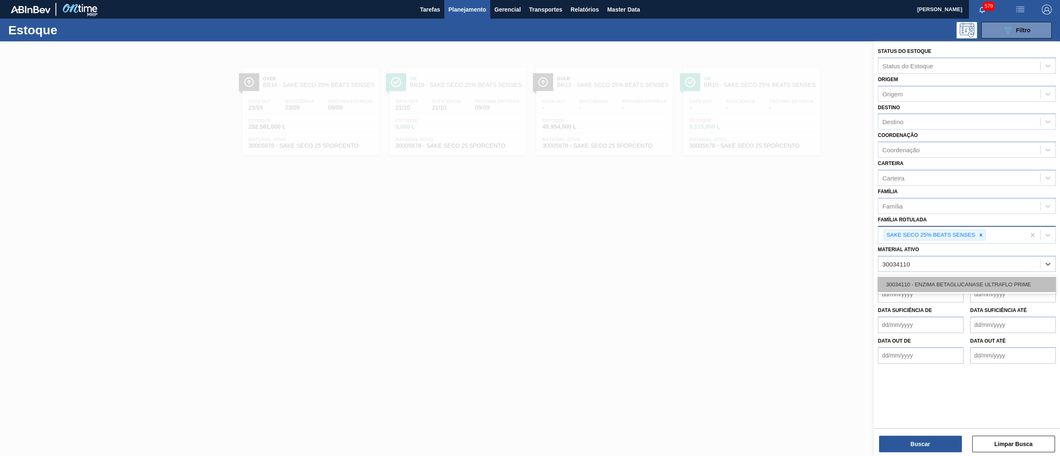
click at [937, 280] on div "30034110 - ENZIMA BETAGLUCANASE ULTRAFLO PRIME" at bounding box center [967, 284] width 178 height 15
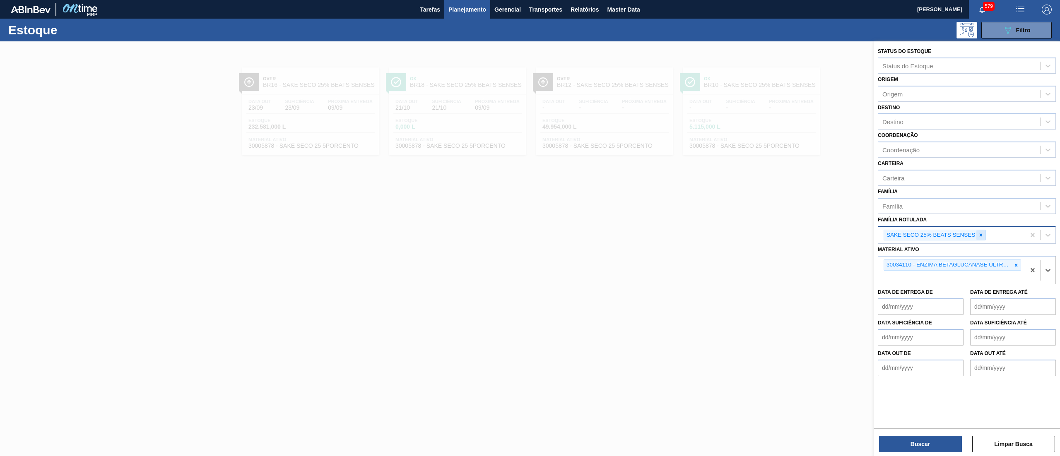
click at [982, 238] on div at bounding box center [981, 235] width 9 height 10
click at [891, 446] on button "Buscar" at bounding box center [920, 444] width 83 height 17
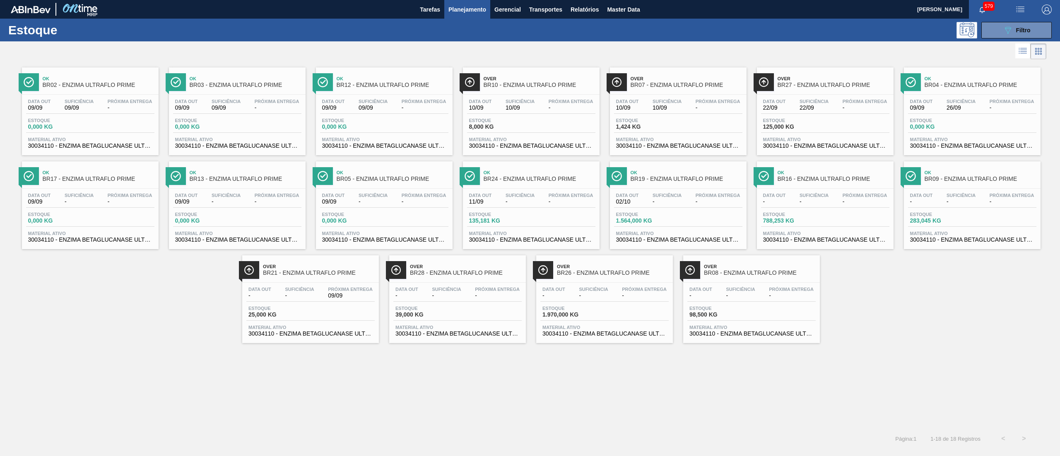
click at [680, 224] on div "Estoque 1.564,000 KG" at bounding box center [678, 219] width 128 height 15
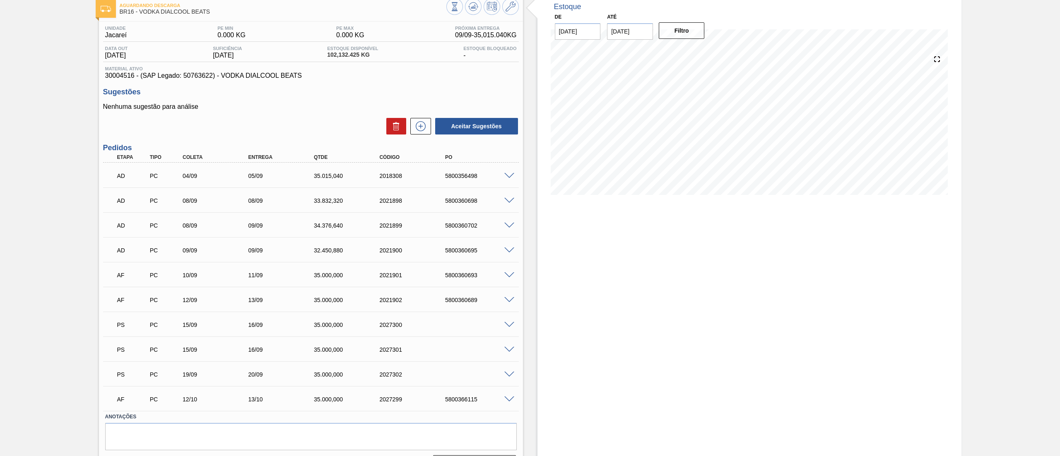
scroll to position [70, 0]
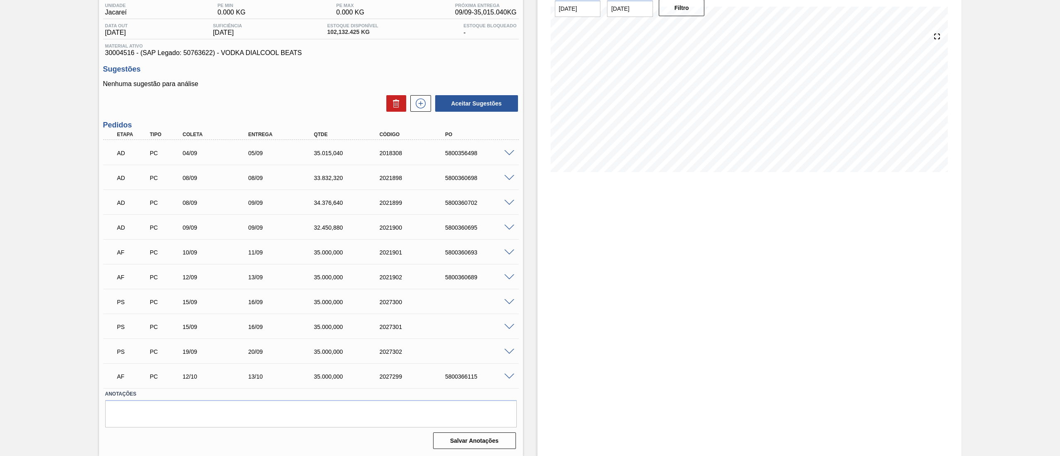
click at [504, 299] on span at bounding box center [509, 302] width 10 height 6
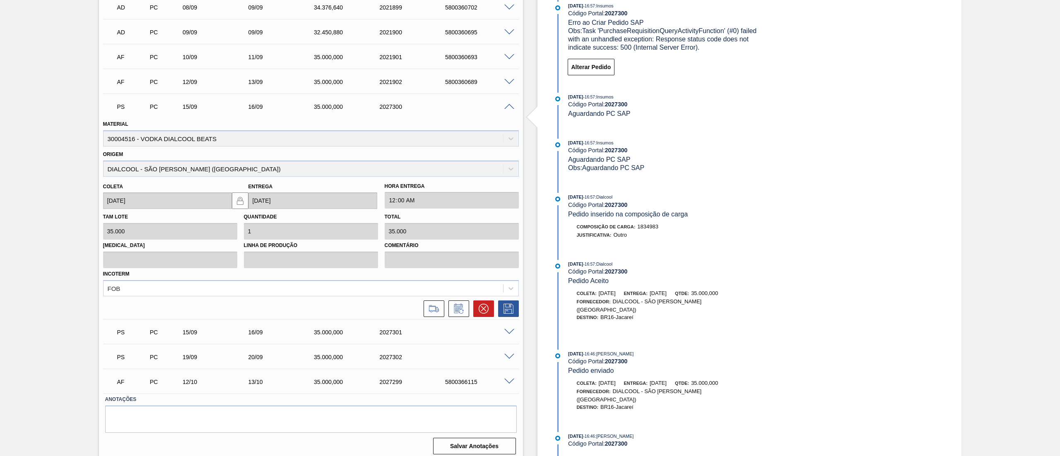
scroll to position [270, 0]
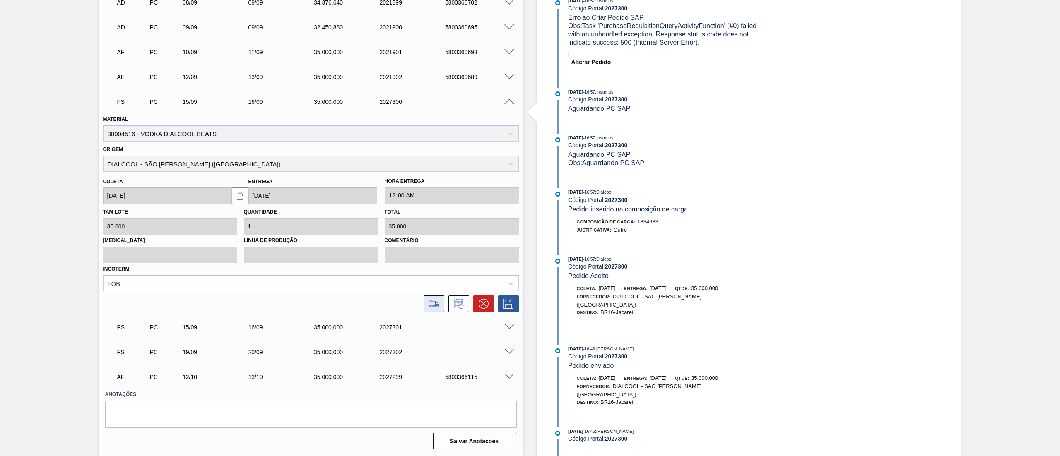
click at [434, 301] on icon at bounding box center [433, 304] width 13 height 10
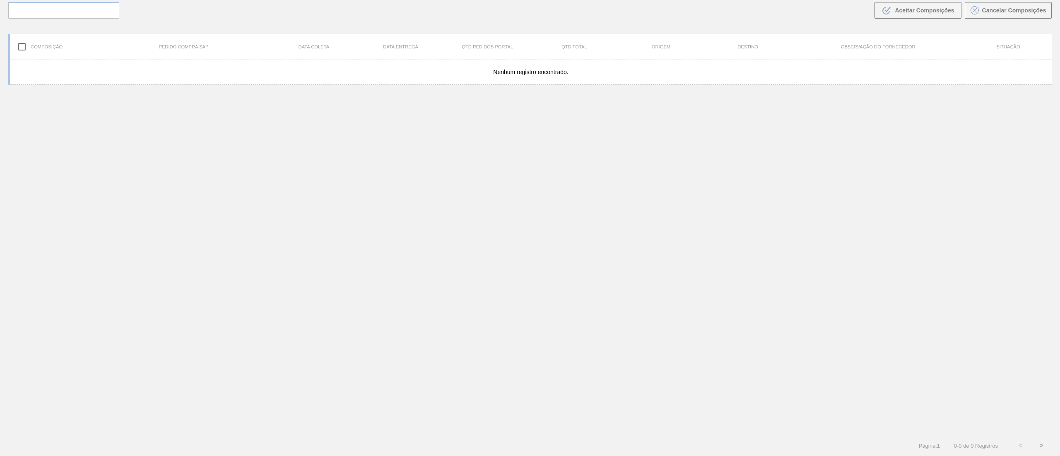
scroll to position [60, 0]
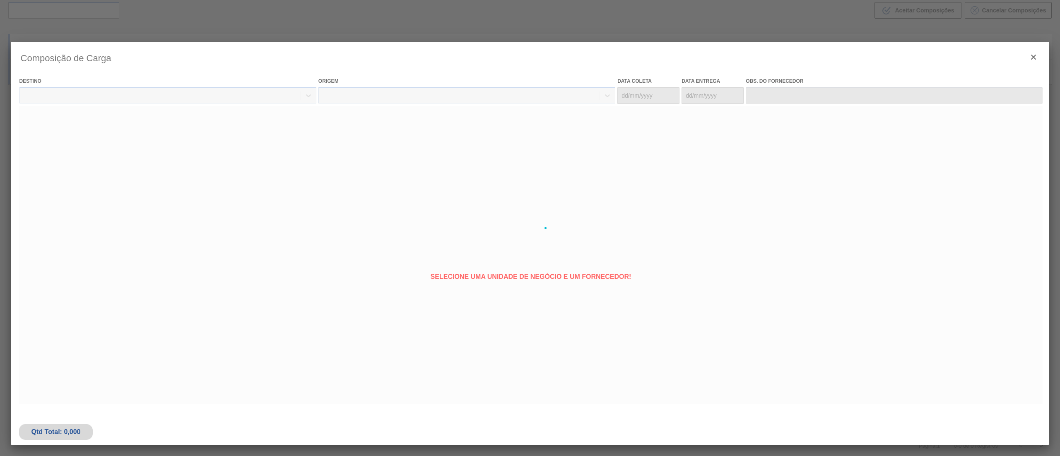
type coleta "15/09/2025"
type entrega "16/09/2025"
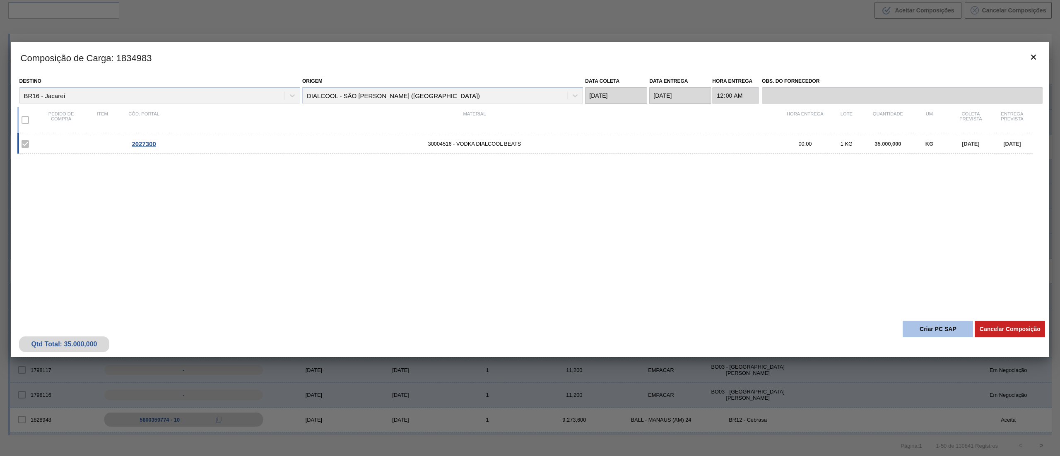
click at [934, 335] on button "Criar PC SAP" at bounding box center [938, 329] width 70 height 17
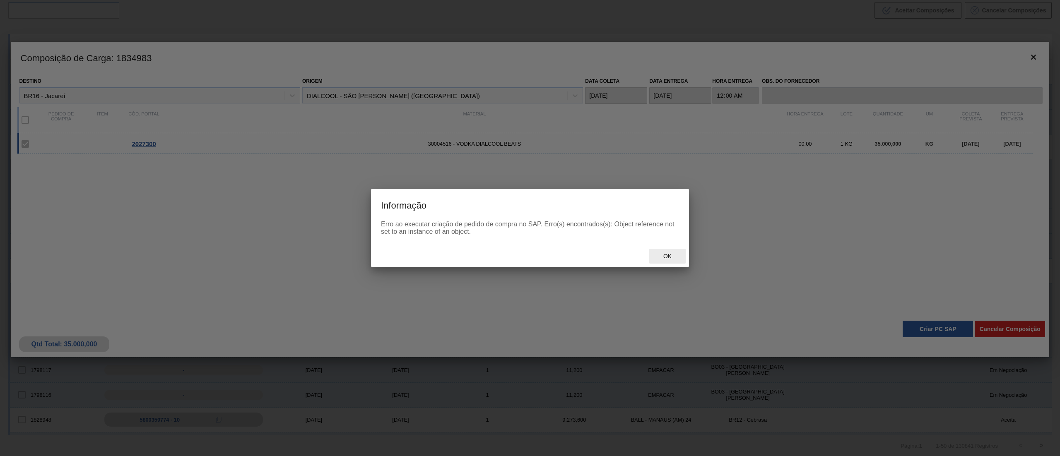
click at [671, 254] on span "Ok" at bounding box center [668, 256] width 22 height 7
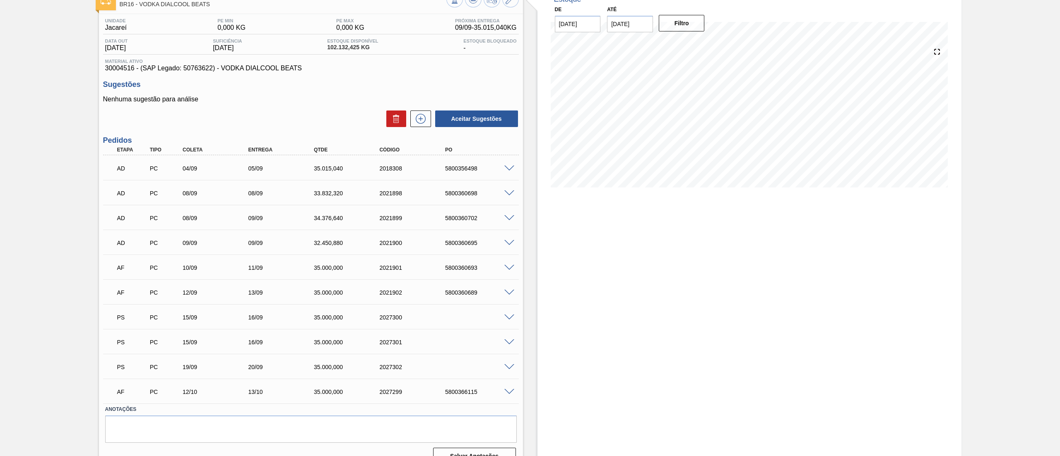
scroll to position [70, 0]
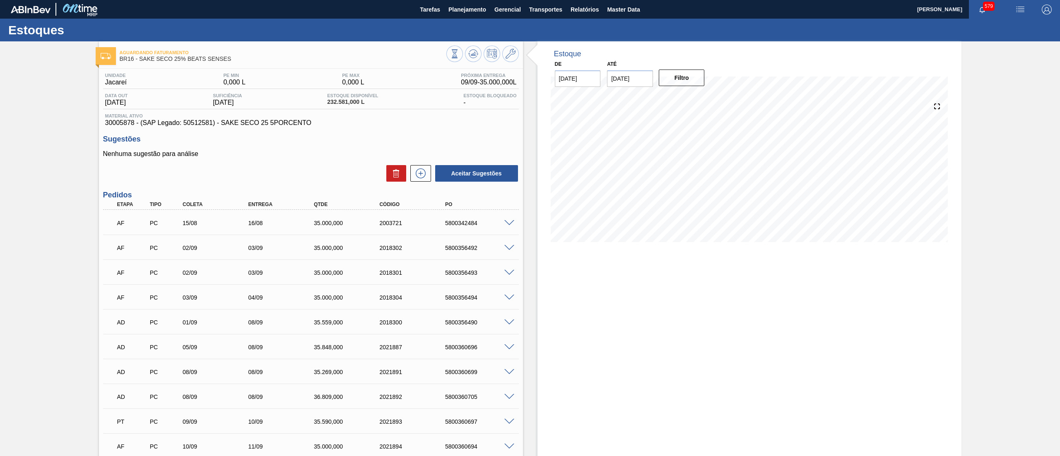
scroll to position [294, 0]
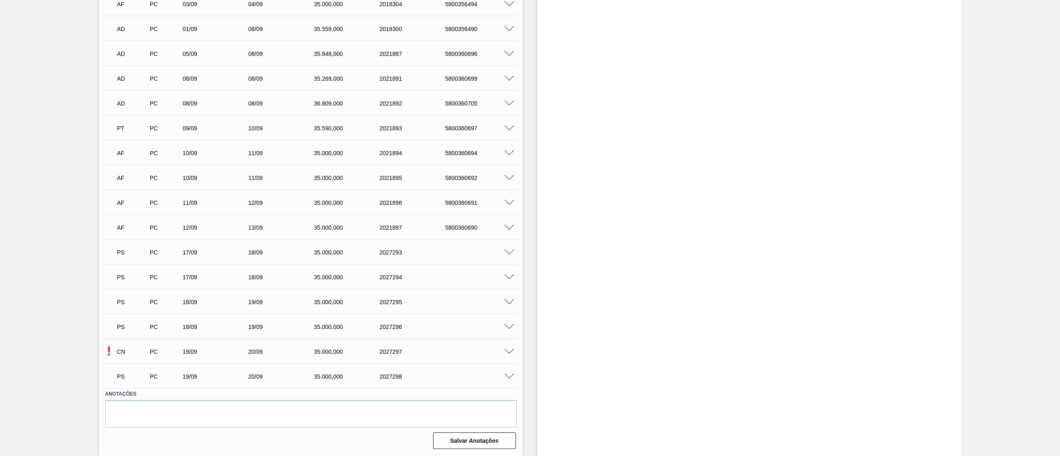
click at [507, 351] on span at bounding box center [509, 352] width 10 height 6
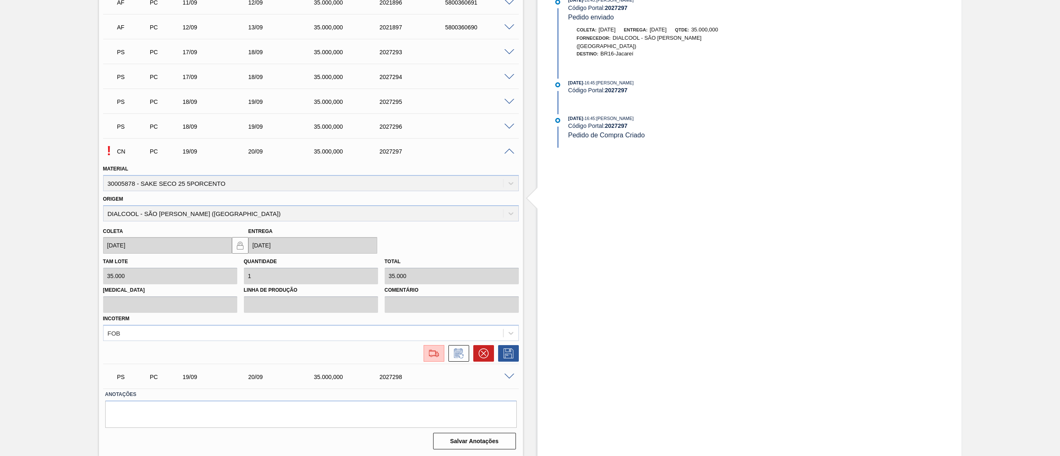
scroll to position [80, 0]
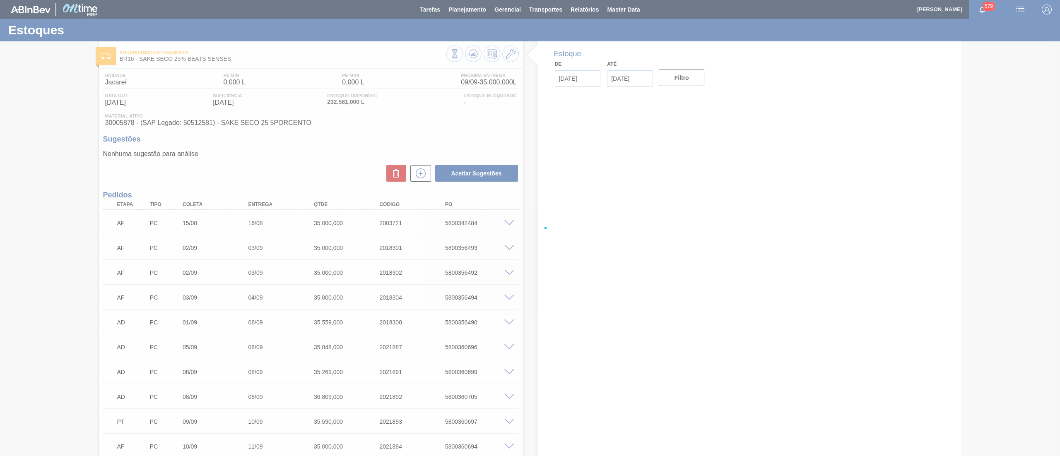
scroll to position [294, 0]
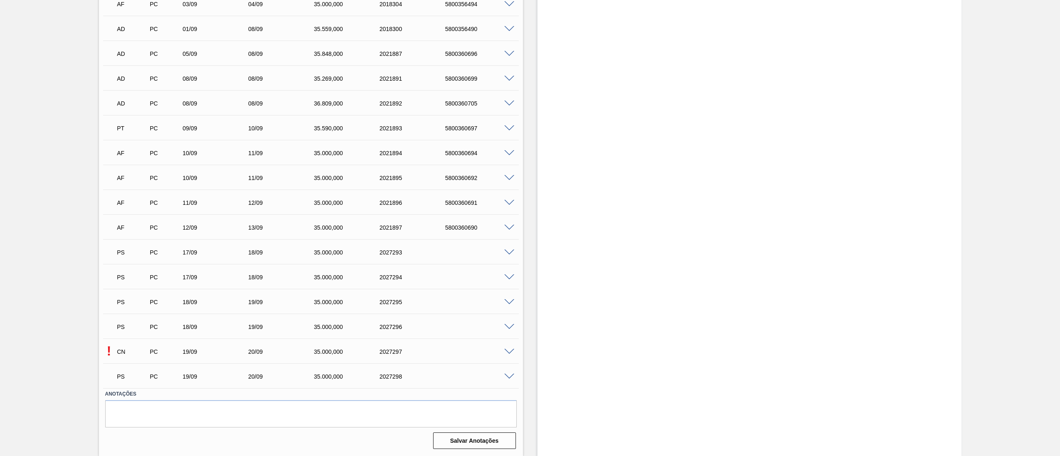
click at [509, 251] on span at bounding box center [509, 253] width 10 height 6
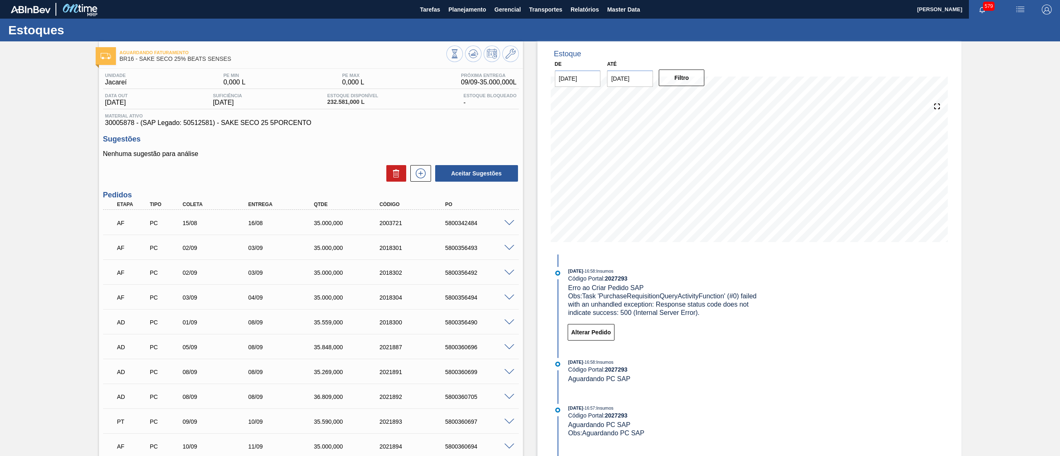
scroll to position [494, 0]
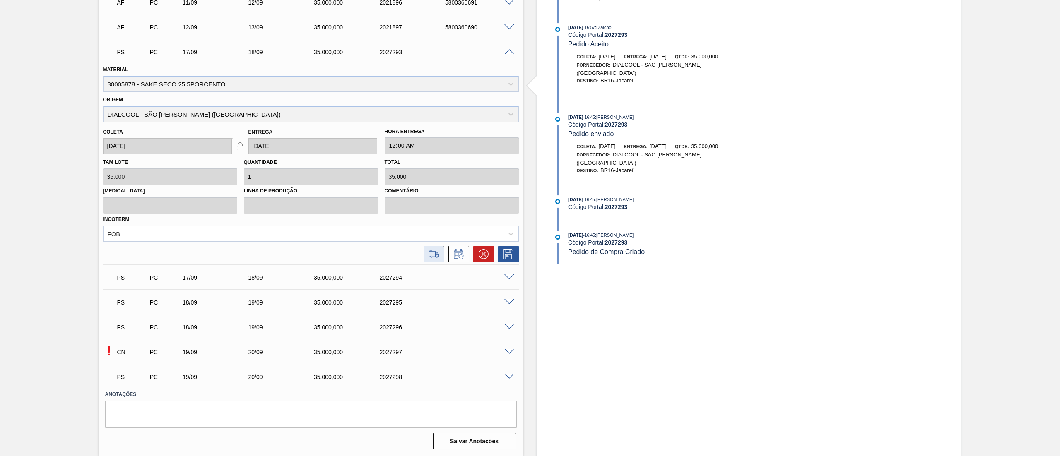
click at [433, 257] on icon at bounding box center [433, 254] width 13 height 10
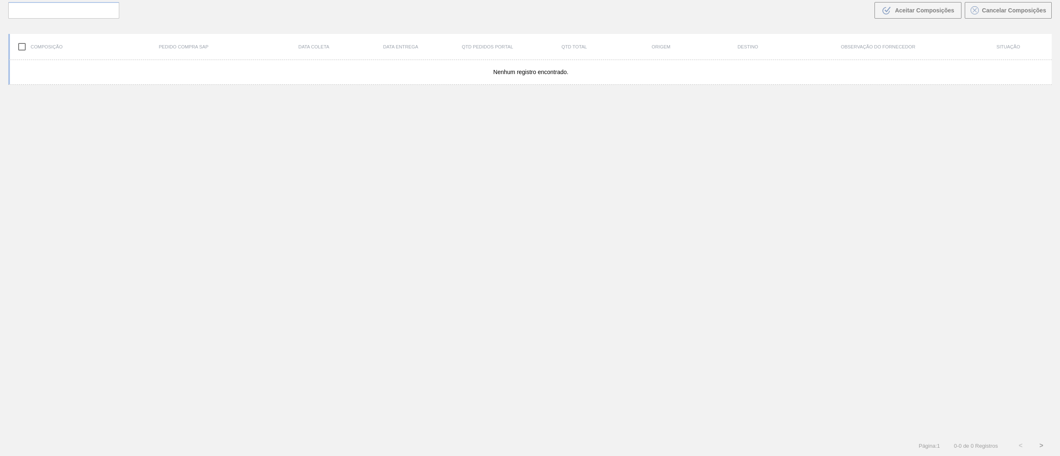
scroll to position [60, 0]
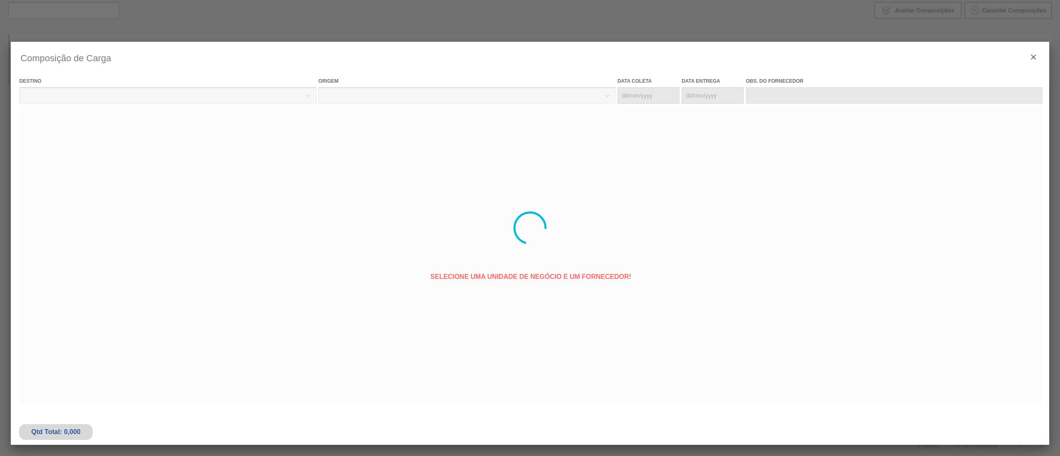
type coleta "[DATE]"
type entrega "[DATE]"
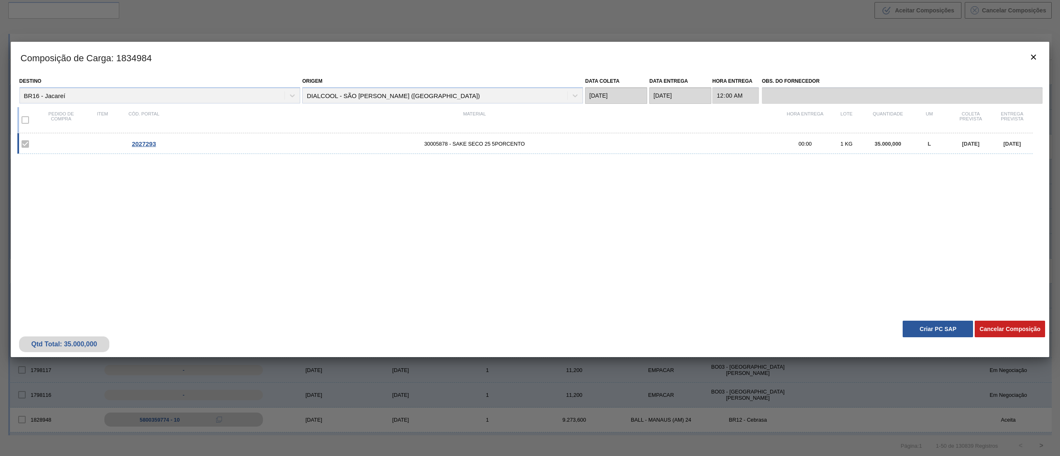
click at [928, 324] on button "Criar PC SAP" at bounding box center [938, 329] width 70 height 17
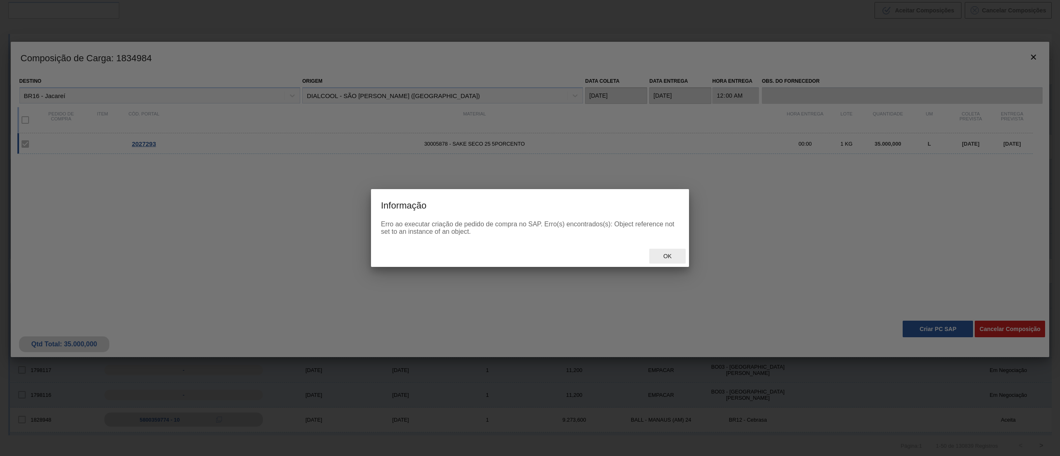
click at [666, 253] on span "Ok" at bounding box center [668, 256] width 22 height 7
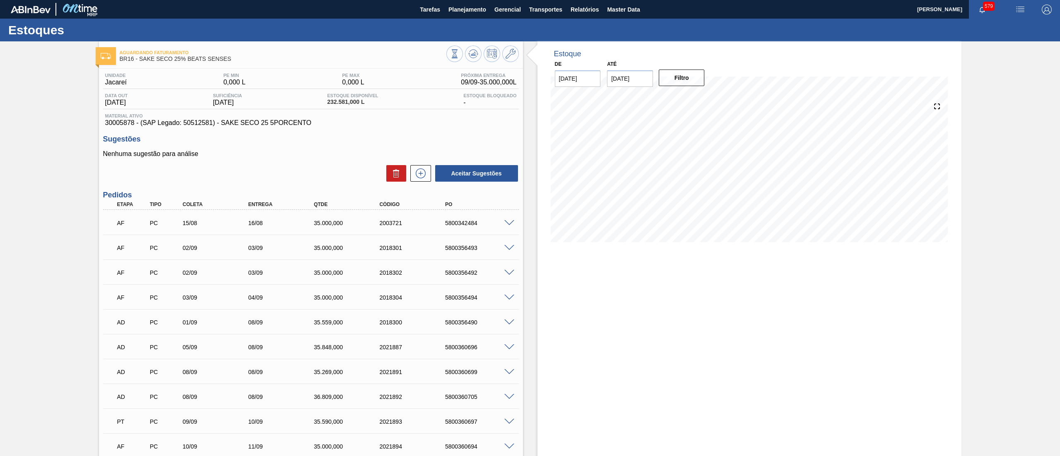
scroll to position [294, 0]
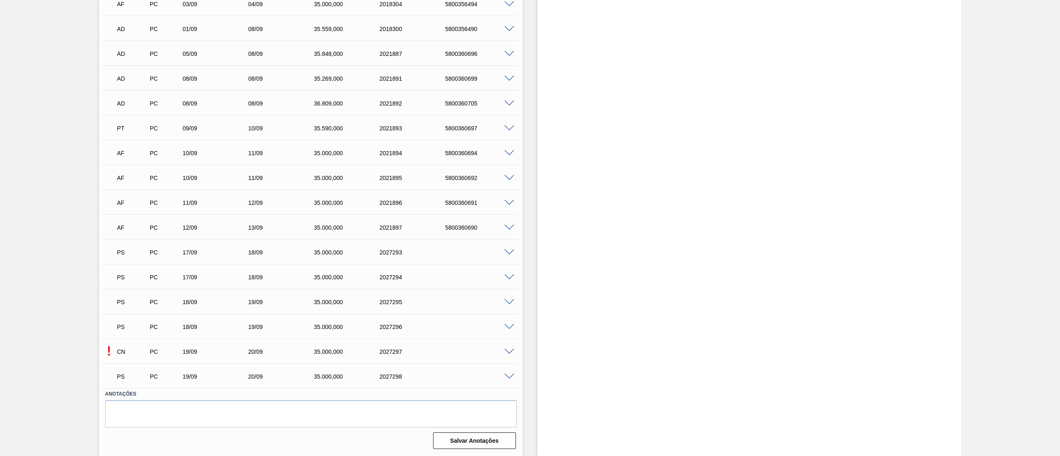
click at [506, 253] on span at bounding box center [509, 253] width 10 height 6
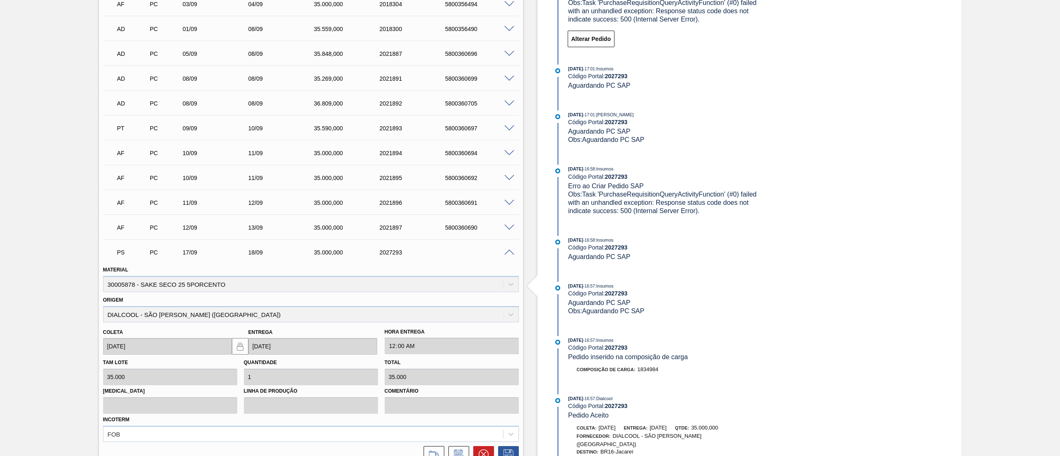
scroll to position [494, 0]
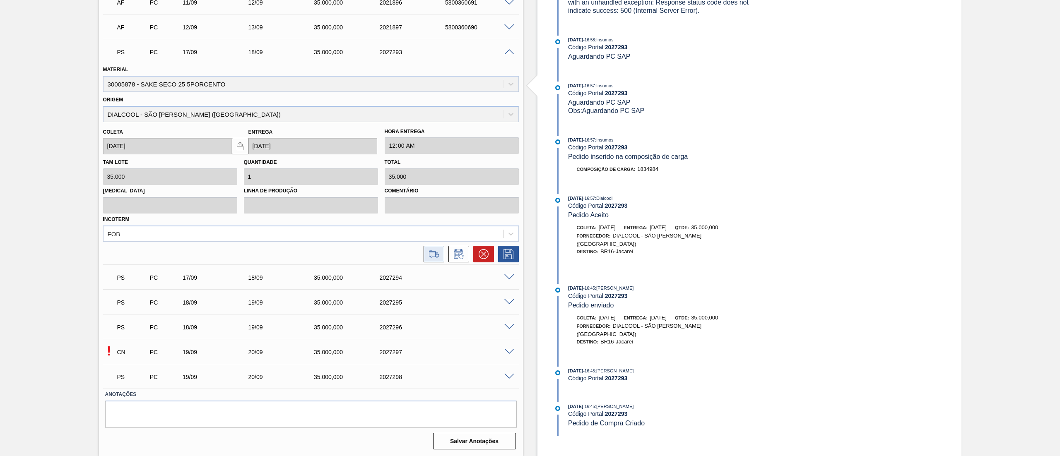
click at [437, 259] on button at bounding box center [434, 254] width 21 height 17
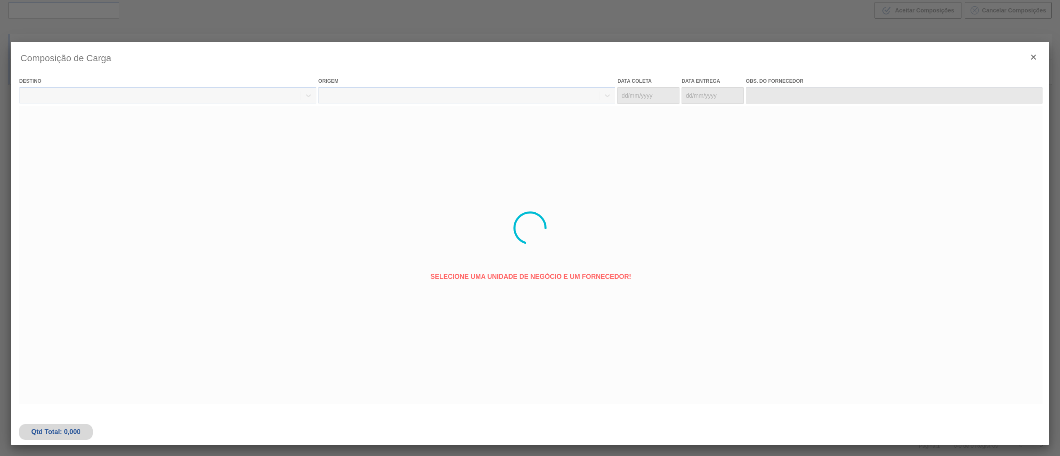
type coleta "[DATE]"
type entrega "[DATE]"
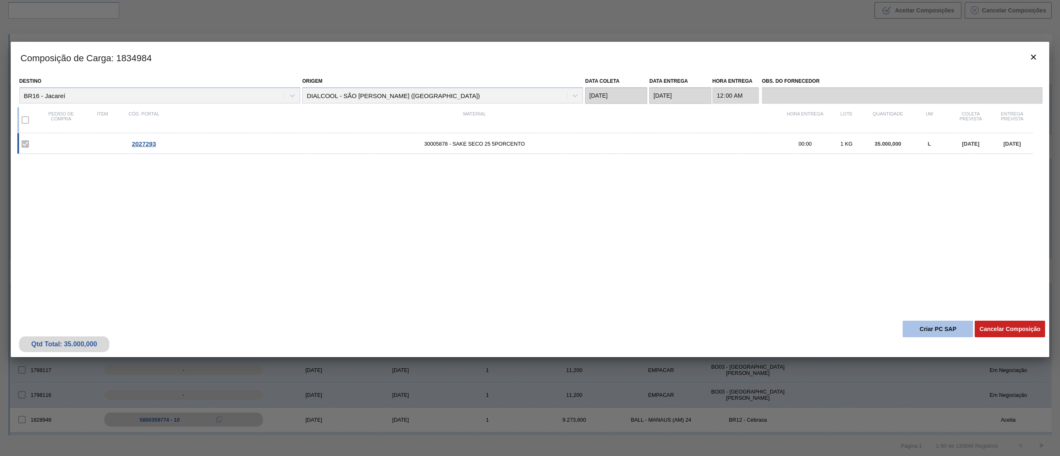
click at [931, 333] on button "Criar PC SAP" at bounding box center [938, 329] width 70 height 17
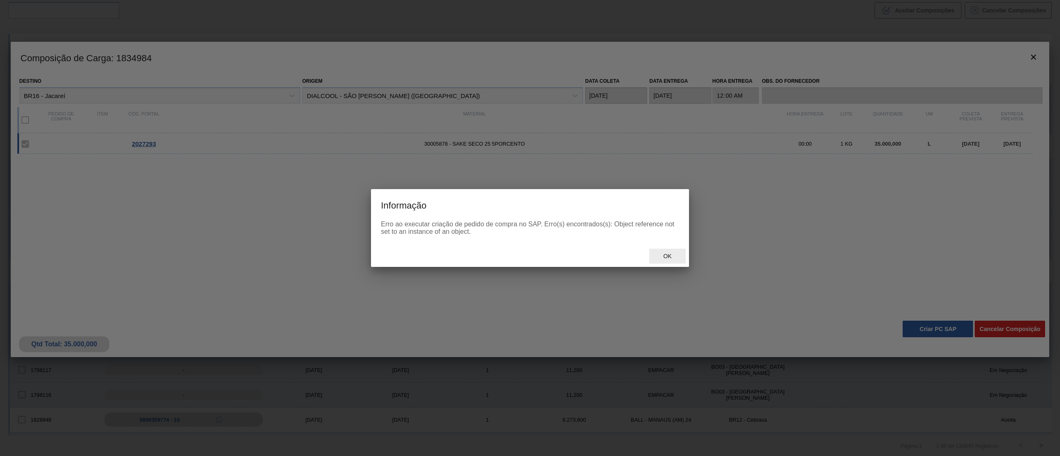
click at [668, 256] on span "Ok" at bounding box center [668, 256] width 22 height 7
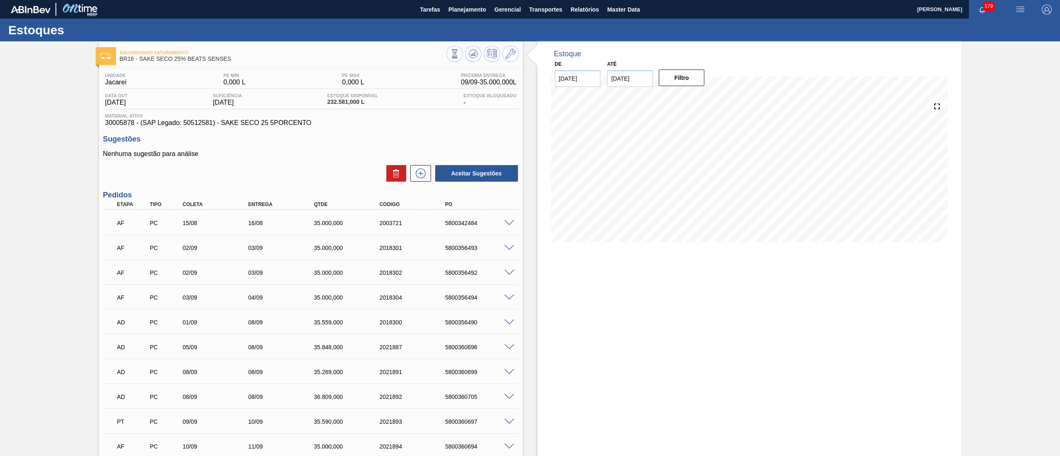
scroll to position [294, 0]
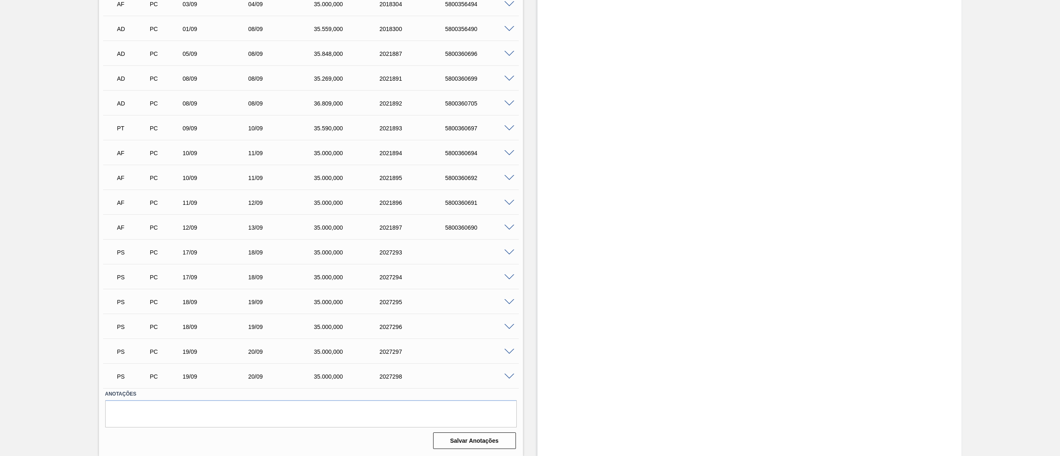
click at [506, 251] on span at bounding box center [509, 253] width 10 height 6
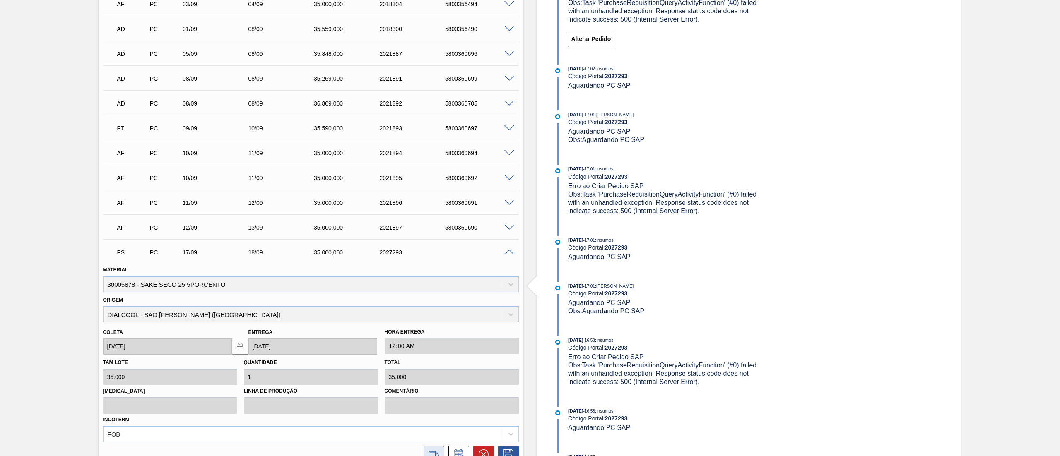
click at [434, 455] on icon at bounding box center [433, 455] width 13 height 10
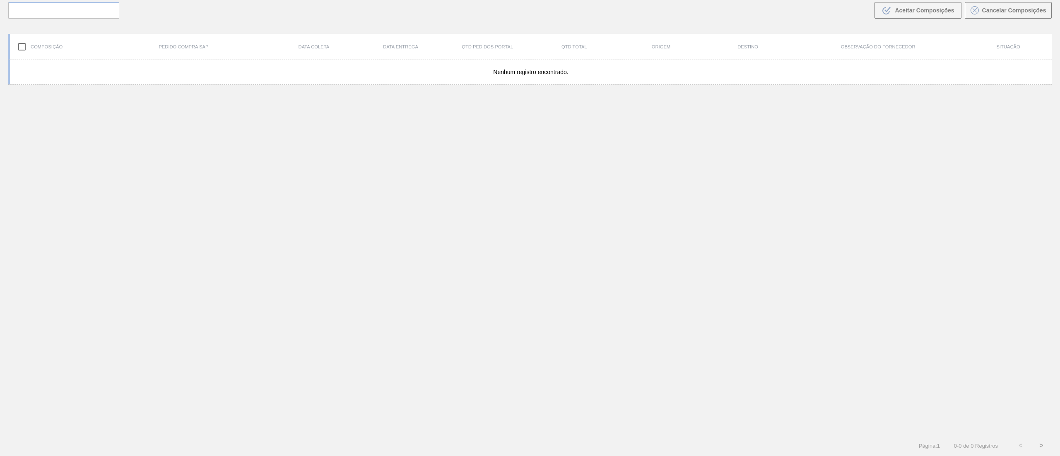
scroll to position [60, 0]
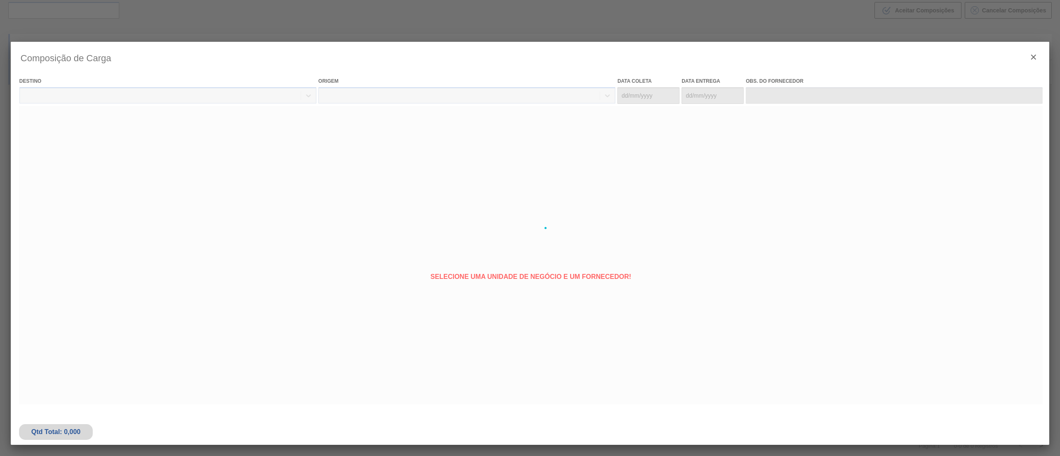
type coleta "[DATE]"
type entrega "[DATE]"
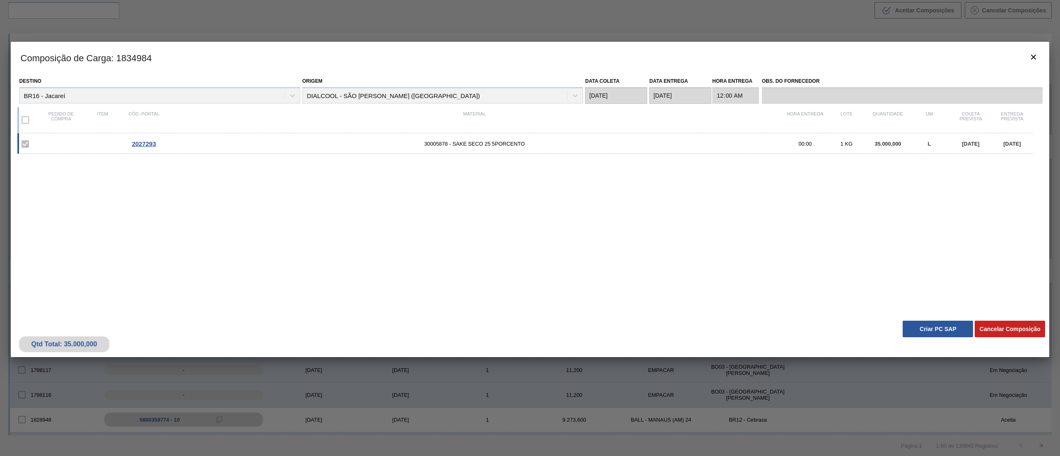
click at [938, 326] on button "Criar PC SAP" at bounding box center [938, 329] width 70 height 17
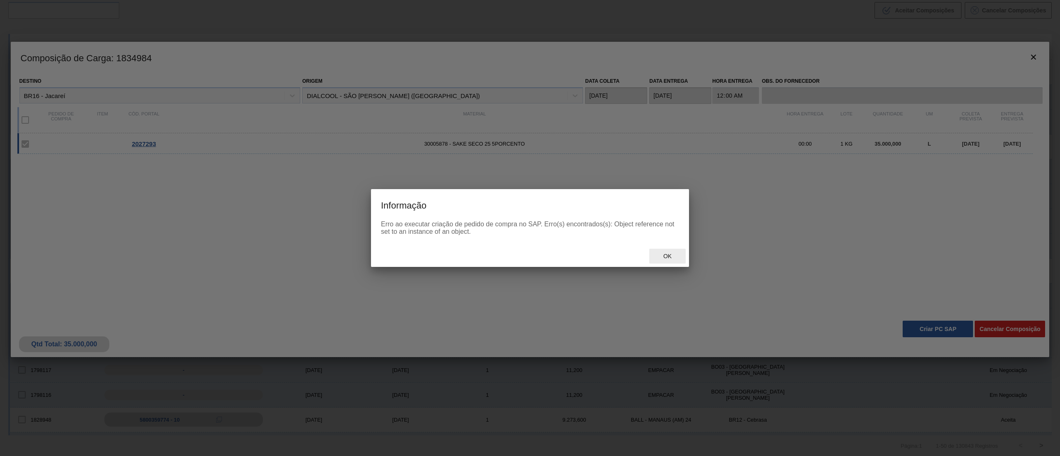
click at [667, 258] on span "Ok" at bounding box center [668, 256] width 22 height 7
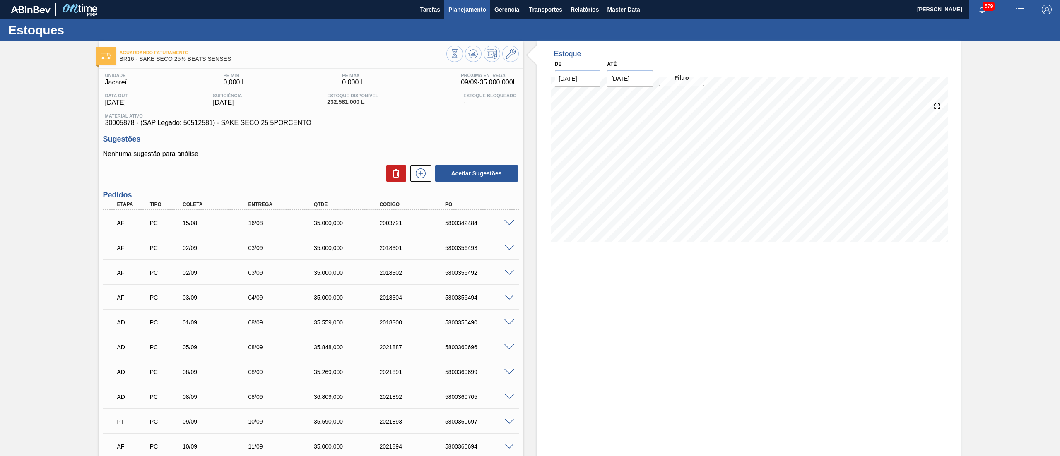
click at [461, 0] on button "Planejamento" at bounding box center [467, 9] width 46 height 19
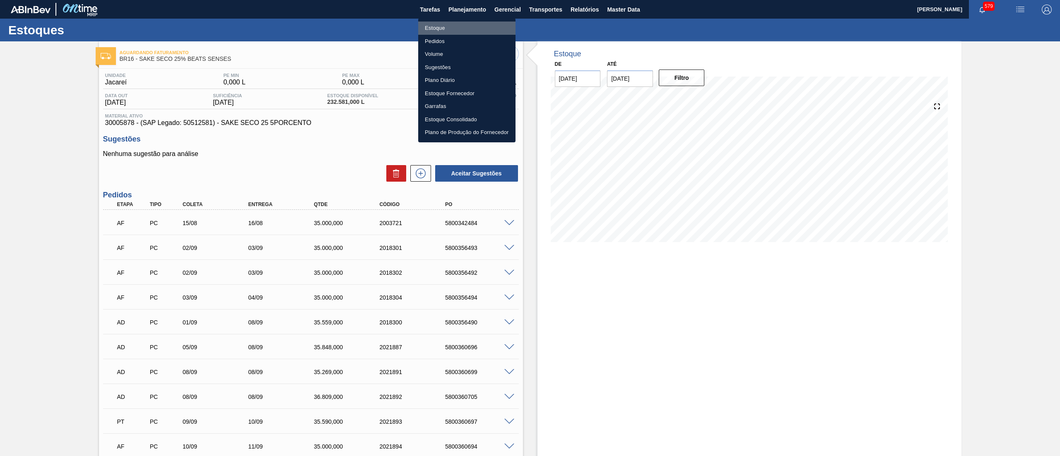
click at [456, 24] on li "Estoque" at bounding box center [466, 28] width 97 height 13
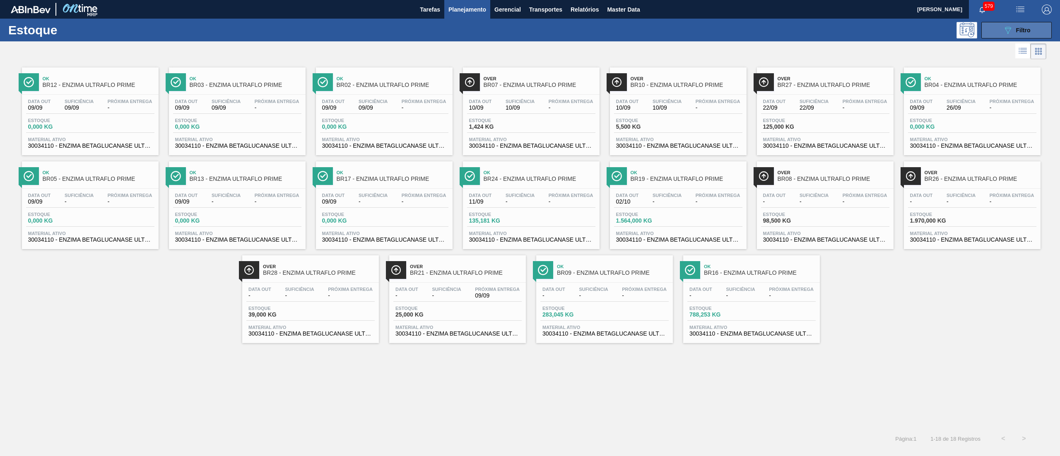
click at [1020, 27] on span "Filtro" at bounding box center [1023, 30] width 14 height 7
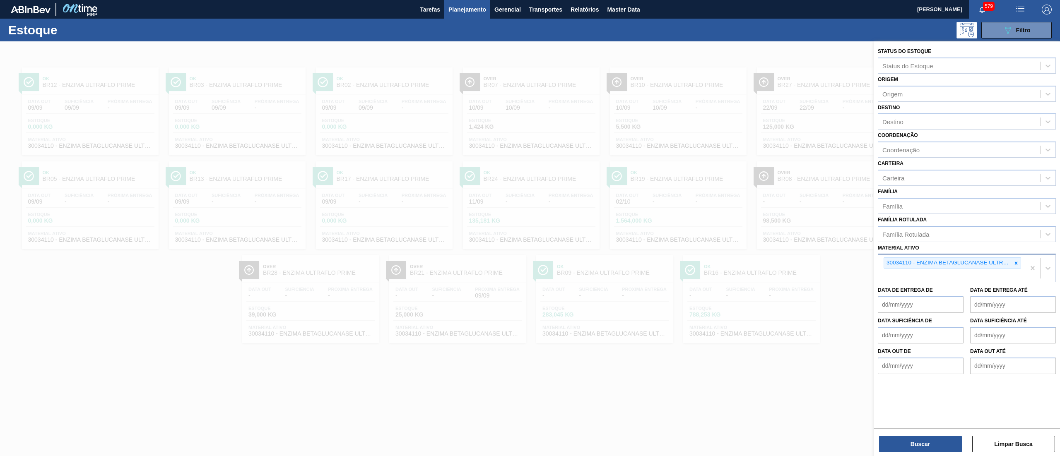
click at [1013, 268] on div "30034110 - ENZIMA BETAGLUCANASE ULTRAFLO PRIME" at bounding box center [951, 268] width 147 height 27
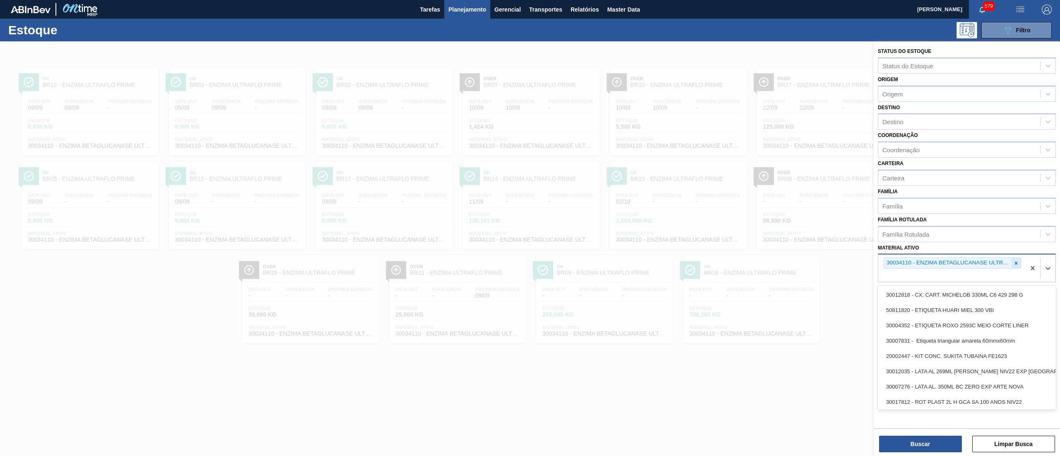
click at [1018, 263] on icon at bounding box center [1016, 264] width 6 height 6
paste ativo "3003447"
type ativo "3003447"
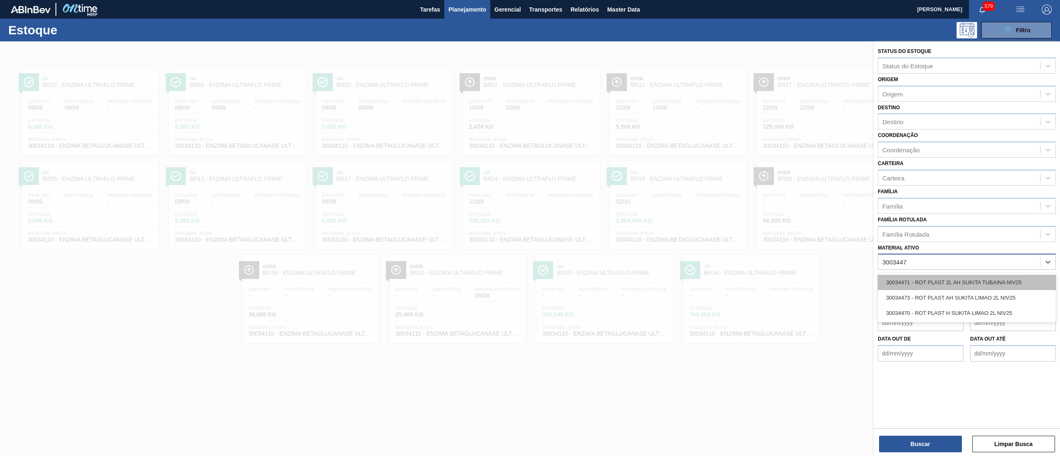
click at [1006, 275] on div "30034471 - ROT PLAST 2L AH SUKITA TUBAINA NIV25" at bounding box center [967, 282] width 178 height 15
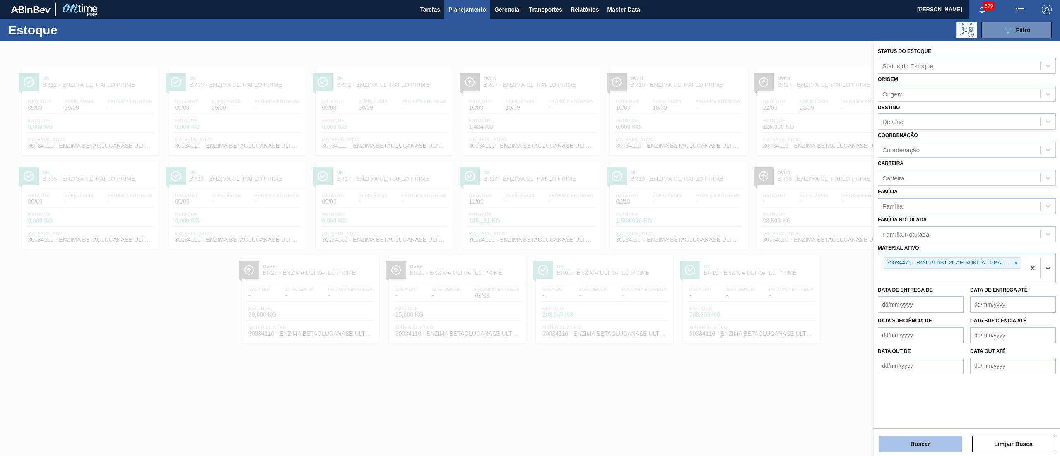
click at [923, 438] on button "Buscar" at bounding box center [920, 444] width 83 height 17
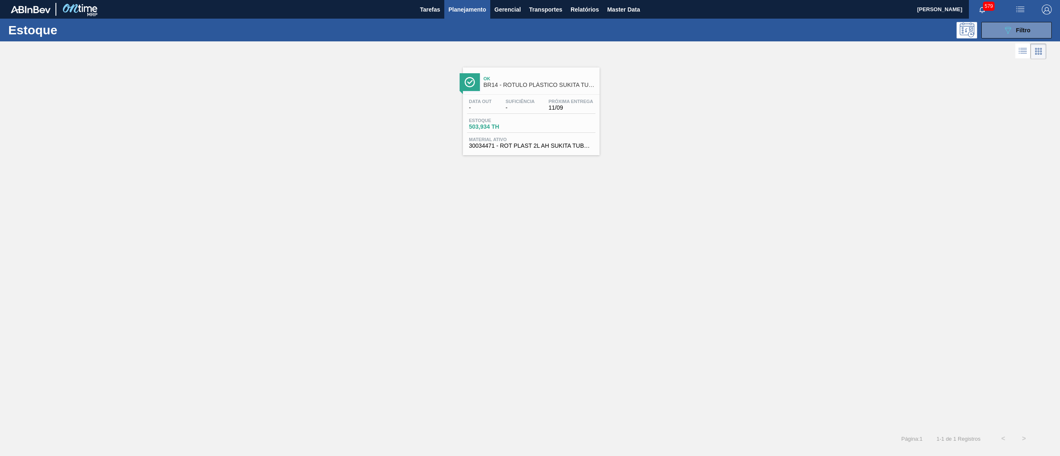
click at [541, 151] on div "Data out - Suficiência - Próxima Entrega 11/09 Estoque 503,934 TH Material ativ…" at bounding box center [531, 123] width 137 height 56
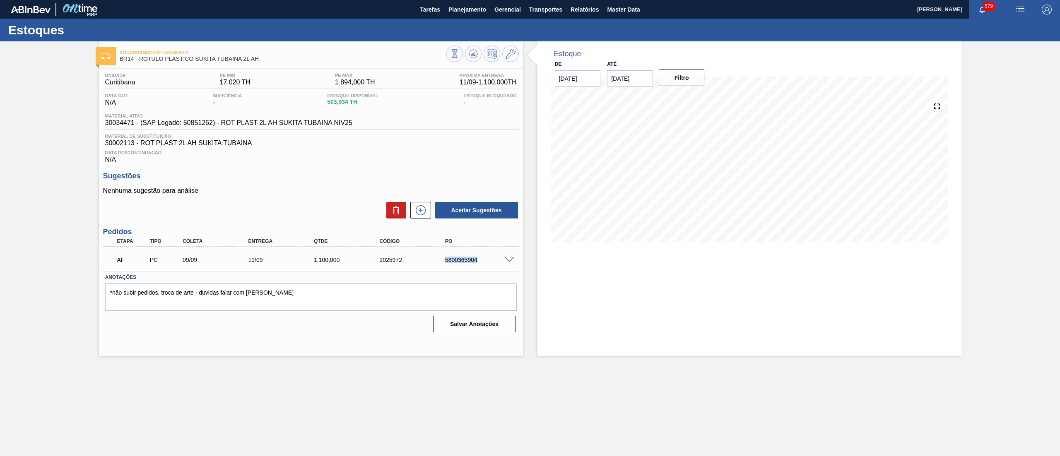
drag, startPoint x: 427, startPoint y: 262, endPoint x: 489, endPoint y: 260, distance: 62.1
click at [489, 260] on div "AF PC 09/09 11/09 1.100,000 2025972 5800365904" at bounding box center [309, 259] width 394 height 17
copy div "5800365904"
click at [480, 11] on span "Planejamento" at bounding box center [468, 10] width 38 height 10
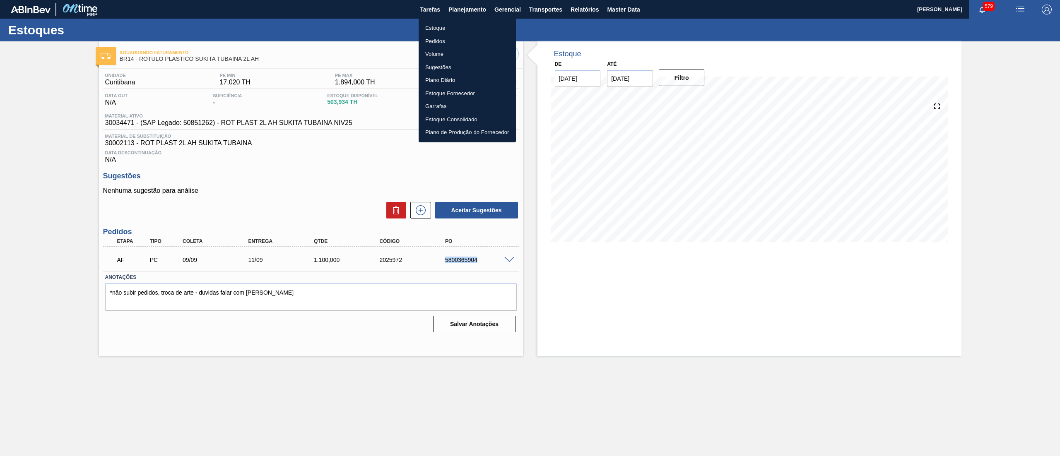
click at [456, 29] on li "Estoque" at bounding box center [467, 28] width 97 height 13
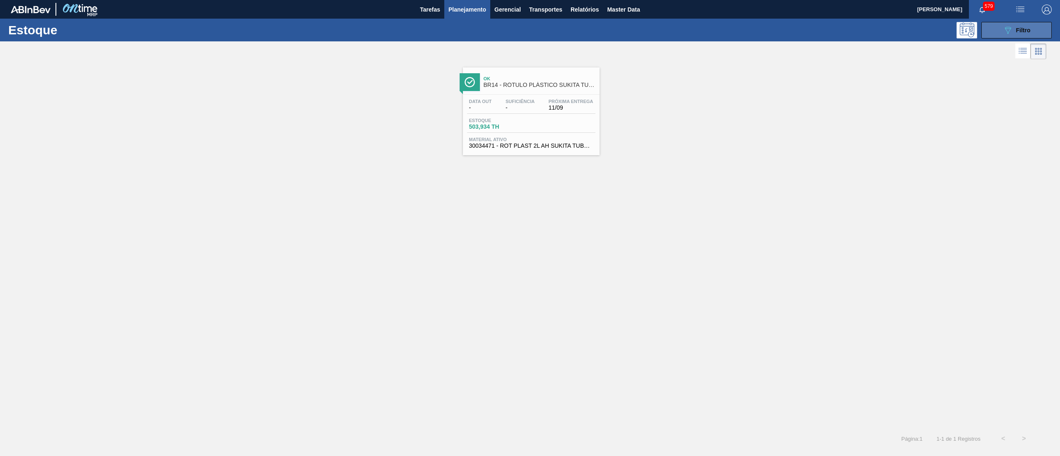
click at [1014, 31] on div "089F7B8B-B2A5-4AFE-B5C0-19BA573D28AC Filtro" at bounding box center [1017, 30] width 28 height 10
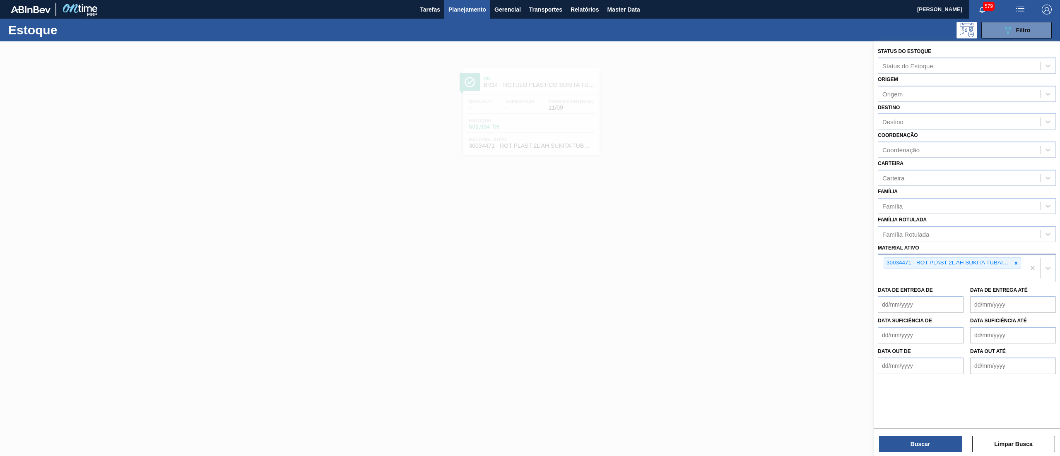
click at [1022, 263] on div "30034471 - ROT PLAST 2L AH SUKITA TUBAINA NIV25" at bounding box center [951, 268] width 147 height 27
click at [1021, 263] on div "30034471 - ROT PLAST 2L AH SUKITA TUBAINA NIV25" at bounding box center [951, 268] width 147 height 27
click at [1021, 263] on div at bounding box center [1016, 263] width 9 height 10
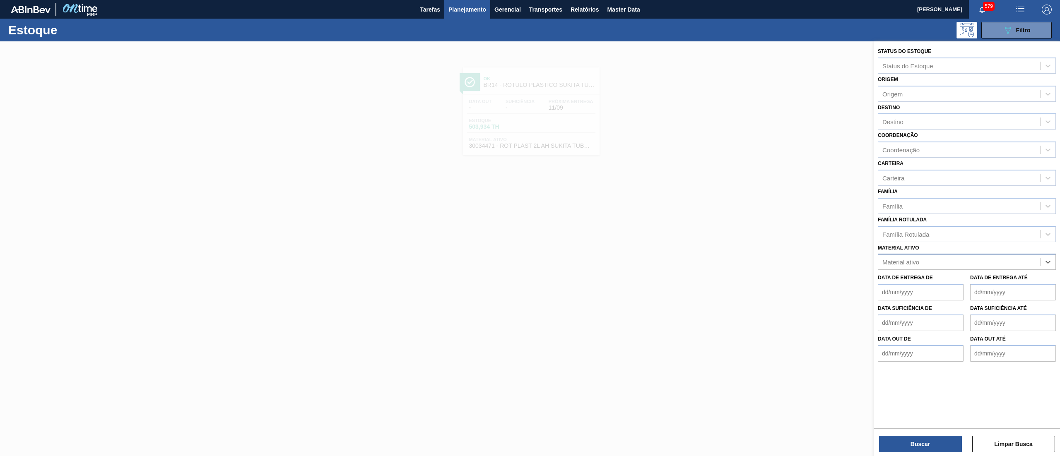
paste ativo "ROT PLAST. 1.5L H PC BLACK"
type ativo "ROT PLAST. 1.5L H PC BLACK"
click at [995, 285] on div "30011932 - ROT PLAST. 1.5L H PC BLACK" at bounding box center [967, 282] width 178 height 15
click at [903, 440] on button "Buscar" at bounding box center [920, 444] width 83 height 17
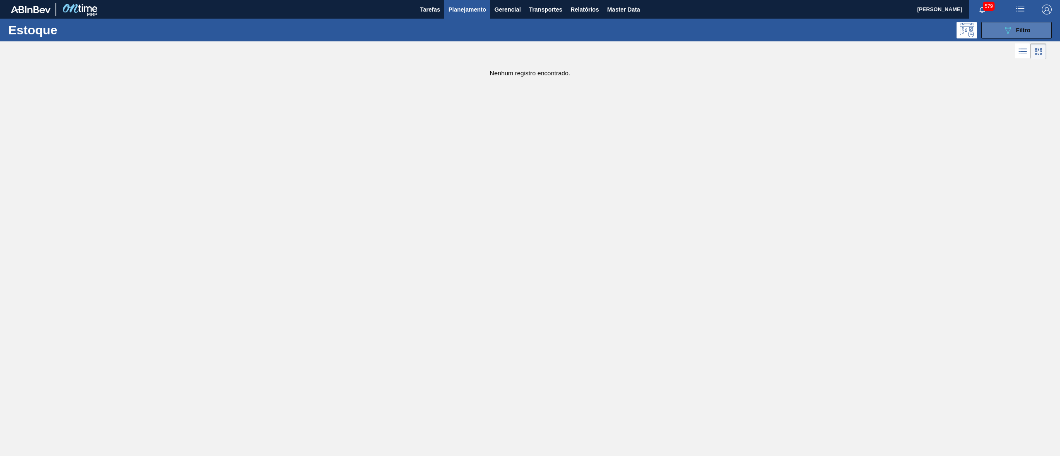
click at [1013, 27] on div "089F7B8B-B2A5-4AFE-B5C0-19BA573D28AC Filtro" at bounding box center [1017, 30] width 28 height 10
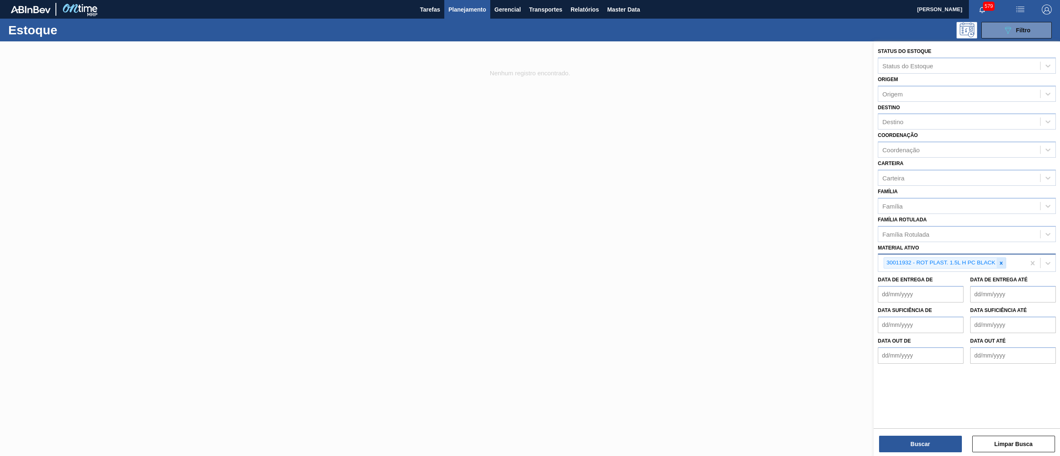
click at [1001, 262] on icon at bounding box center [1001, 263] width 3 height 3
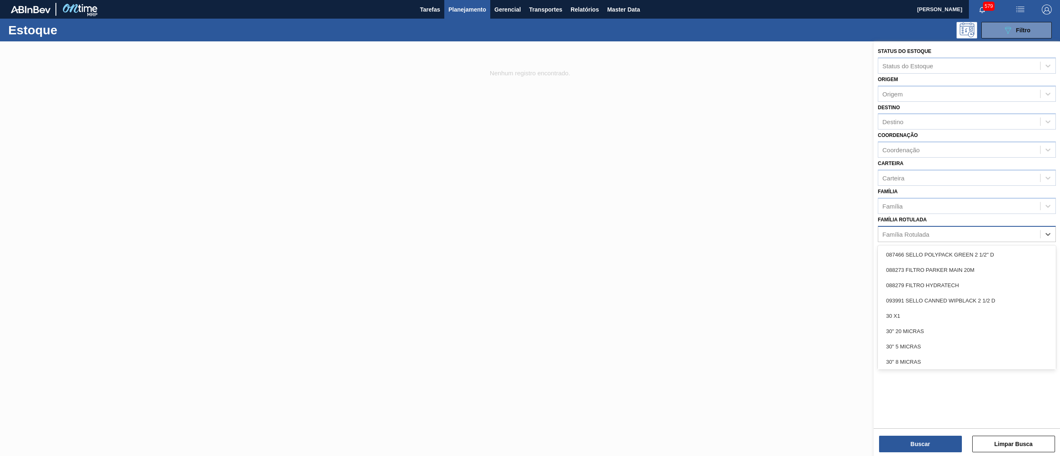
click at [969, 233] on div "Família Rotulada" at bounding box center [959, 234] width 162 height 12
paste Rotulada "ROT PLAST. 1.5L H PC BLACK"
type Rotulada "ROT PLAST. 1.5L H PC BLACK"
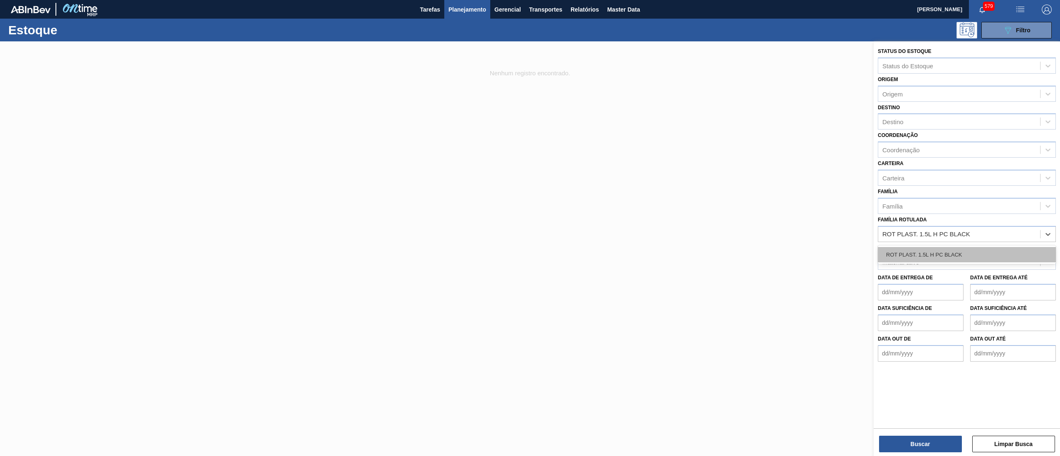
click at [979, 254] on div "ROT PLAST. 1.5L H PC BLACK" at bounding box center [967, 254] width 178 height 15
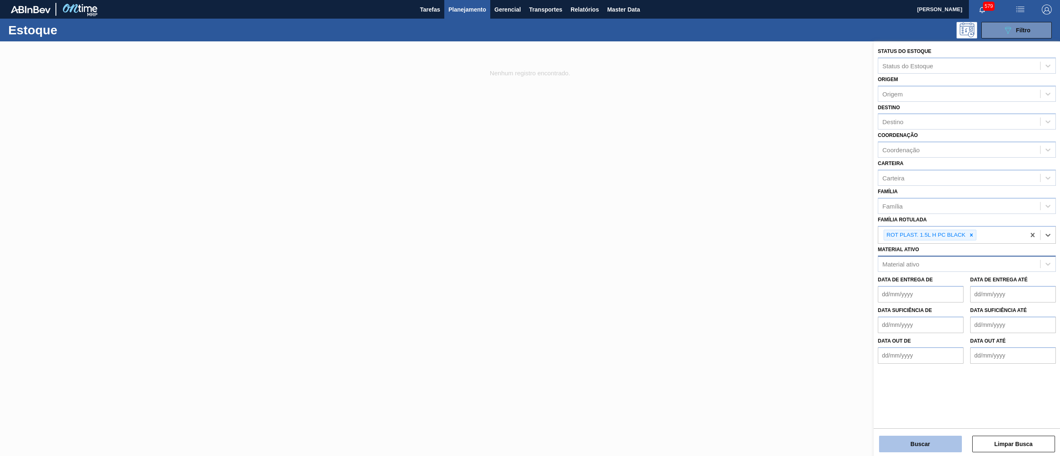
click at [906, 442] on button "Buscar" at bounding box center [920, 444] width 83 height 17
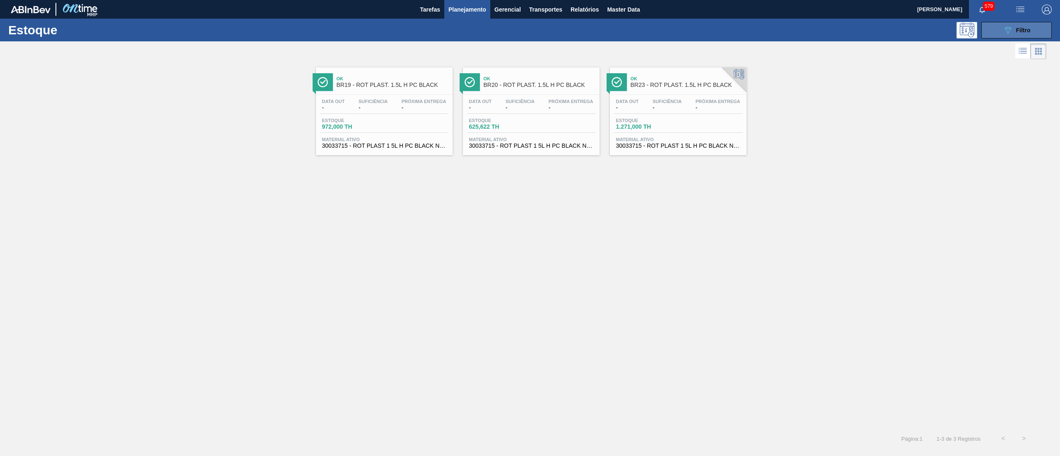
click at [1014, 25] on div "089F7B8B-B2A5-4AFE-B5C0-19BA573D28AC Filtro" at bounding box center [1017, 30] width 28 height 10
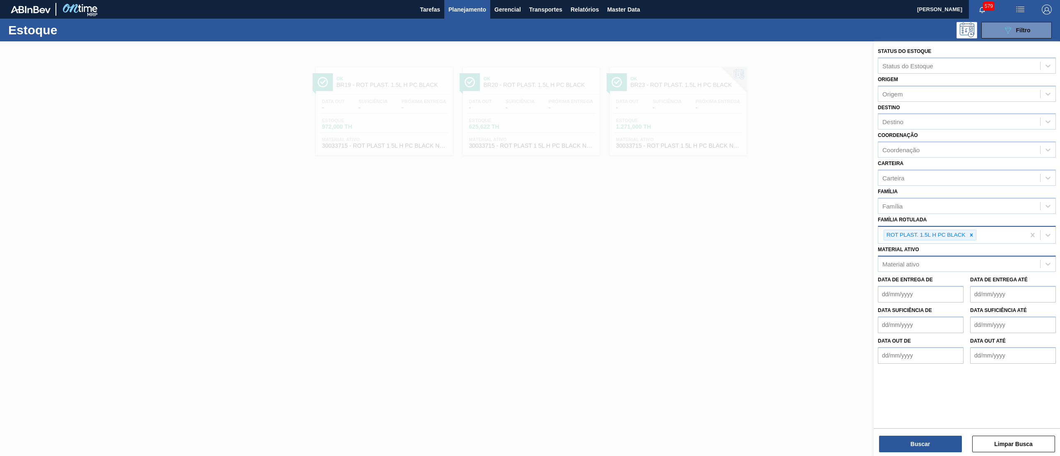
click at [966, 235] on div "ROT PLAST. 1.5L H PC BLACK" at bounding box center [925, 235] width 83 height 10
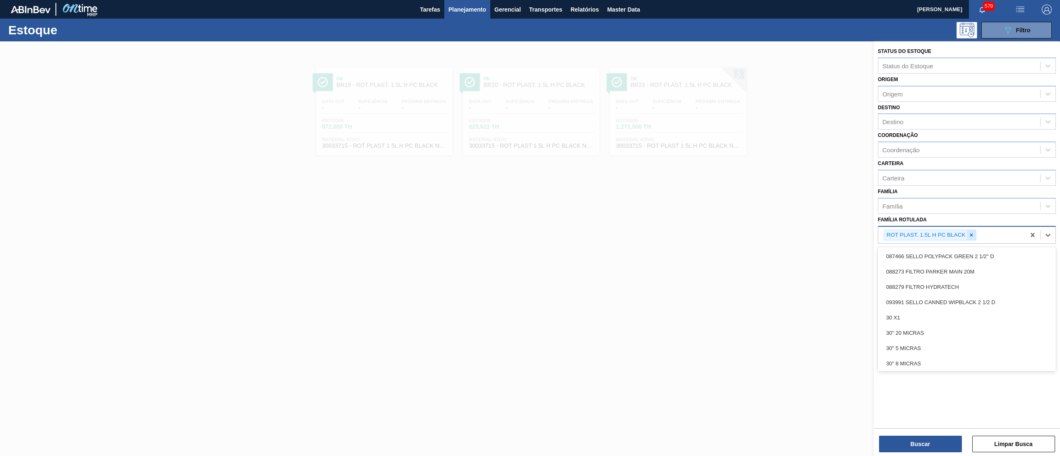
click at [973, 230] on div at bounding box center [971, 235] width 9 height 10
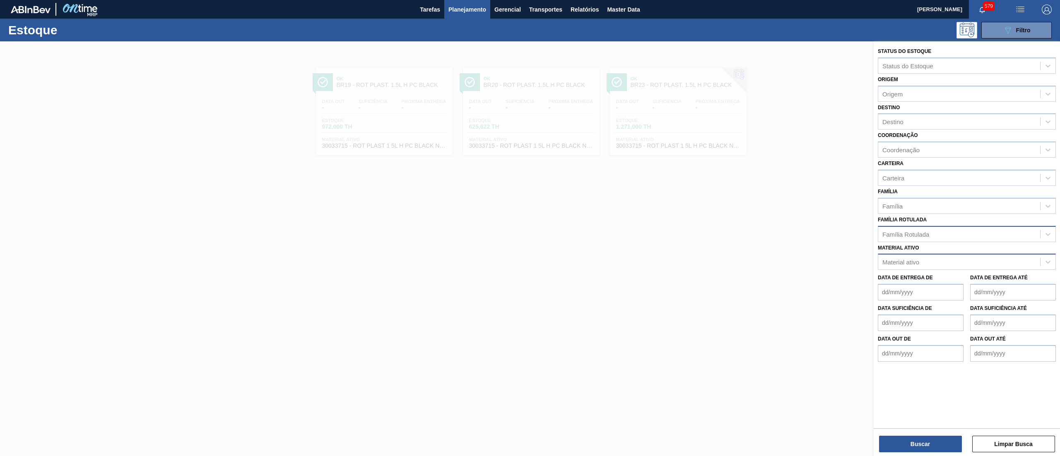
click at [945, 222] on div "Família Rotulada Família Rotulada" at bounding box center [967, 228] width 178 height 28
click at [925, 263] on div "Material ativo" at bounding box center [959, 262] width 162 height 12
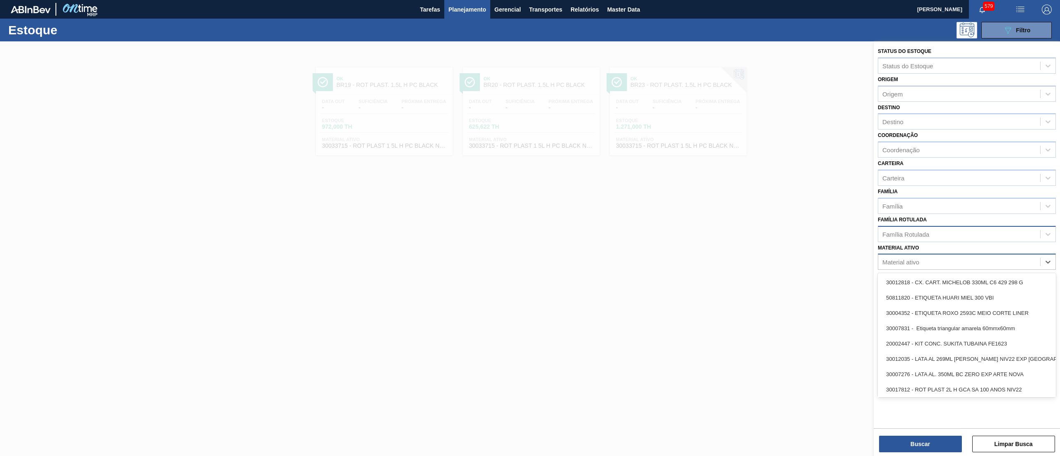
paste ativo "30034349"
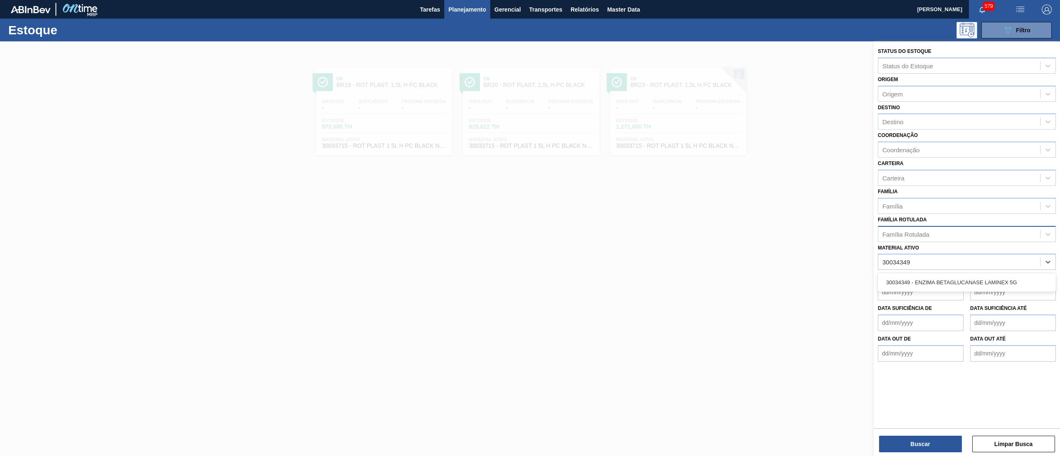
type ativo "30034349"
click at [928, 291] on de "Data de Entrega de" at bounding box center [921, 292] width 86 height 17
click at [925, 257] on div "Material ativo" at bounding box center [959, 262] width 162 height 12
paste ativo "30034349"
type ativo "30034349"
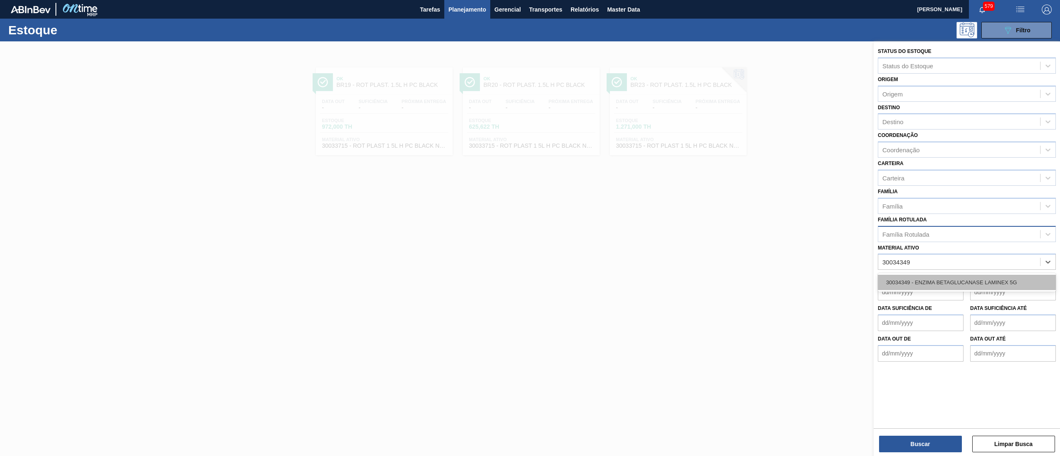
click at [934, 283] on div "30034349 - ENZIMA BETAGLUCANASE LAMINEX 5G" at bounding box center [967, 282] width 178 height 15
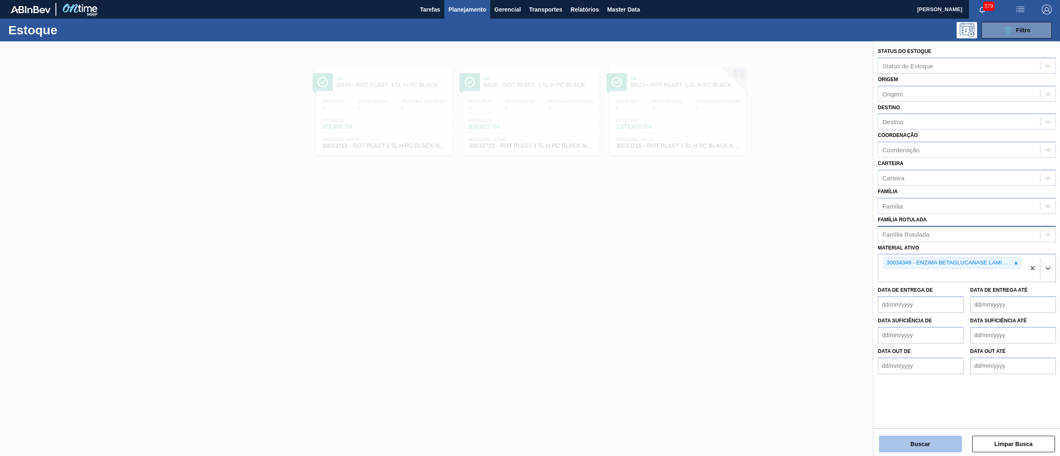
click at [910, 443] on button "Buscar" at bounding box center [920, 444] width 83 height 17
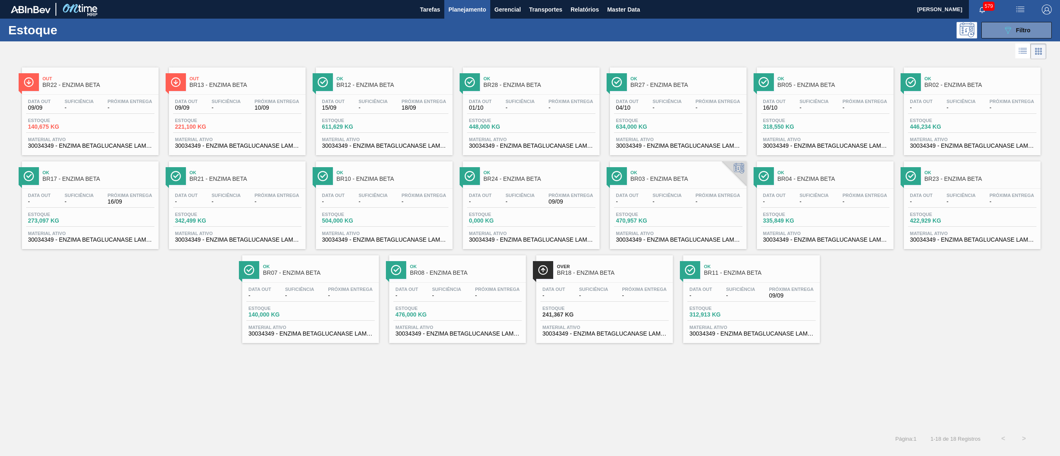
click at [255, 87] on span "BR13 - ENZIMA BETA" at bounding box center [246, 85] width 112 height 6
